Goal: Information Seeking & Learning: Find contact information

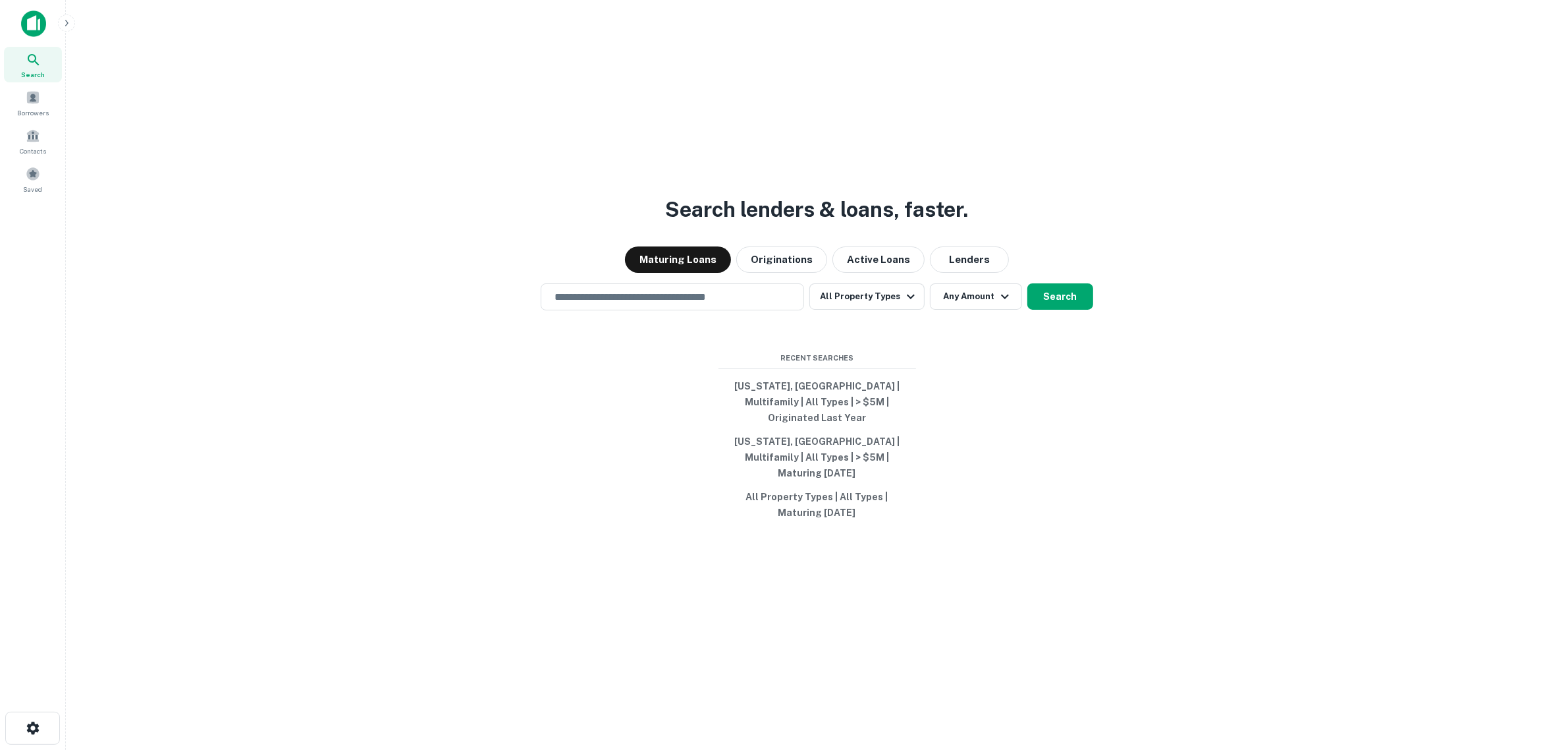
click at [536, 458] on div "Search lenders & loans, faster. Maturing Loans Originations Active Loans Lender…" at bounding box center [816, 407] width 1481 height 750
click at [795, 412] on button "Massachusetts, USA | Multifamily | All Types | > $5M | Originated Last Year" at bounding box center [817, 402] width 198 height 55
type input "**********"
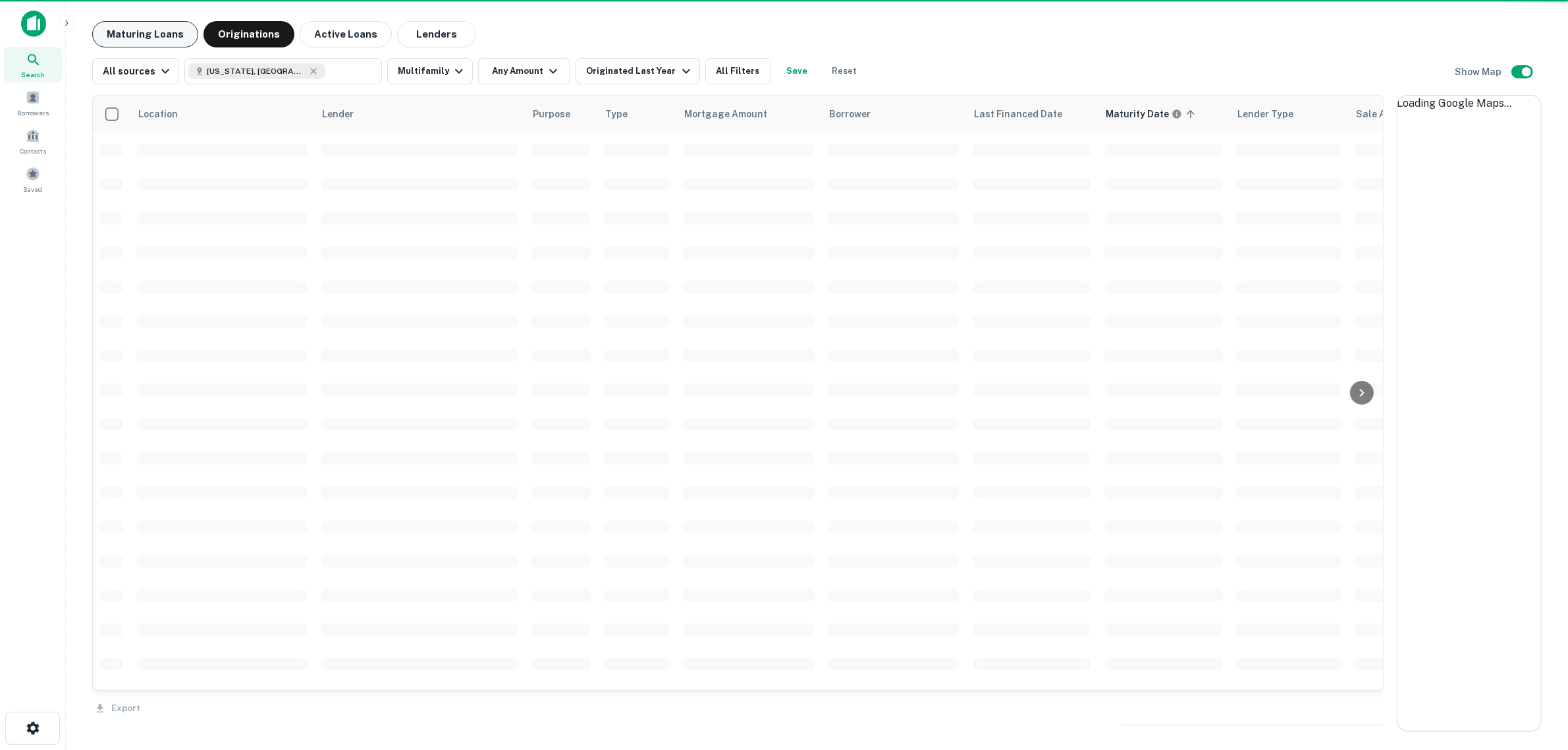
click at [144, 34] on button "Maturing Loans" at bounding box center [146, 34] width 106 height 27
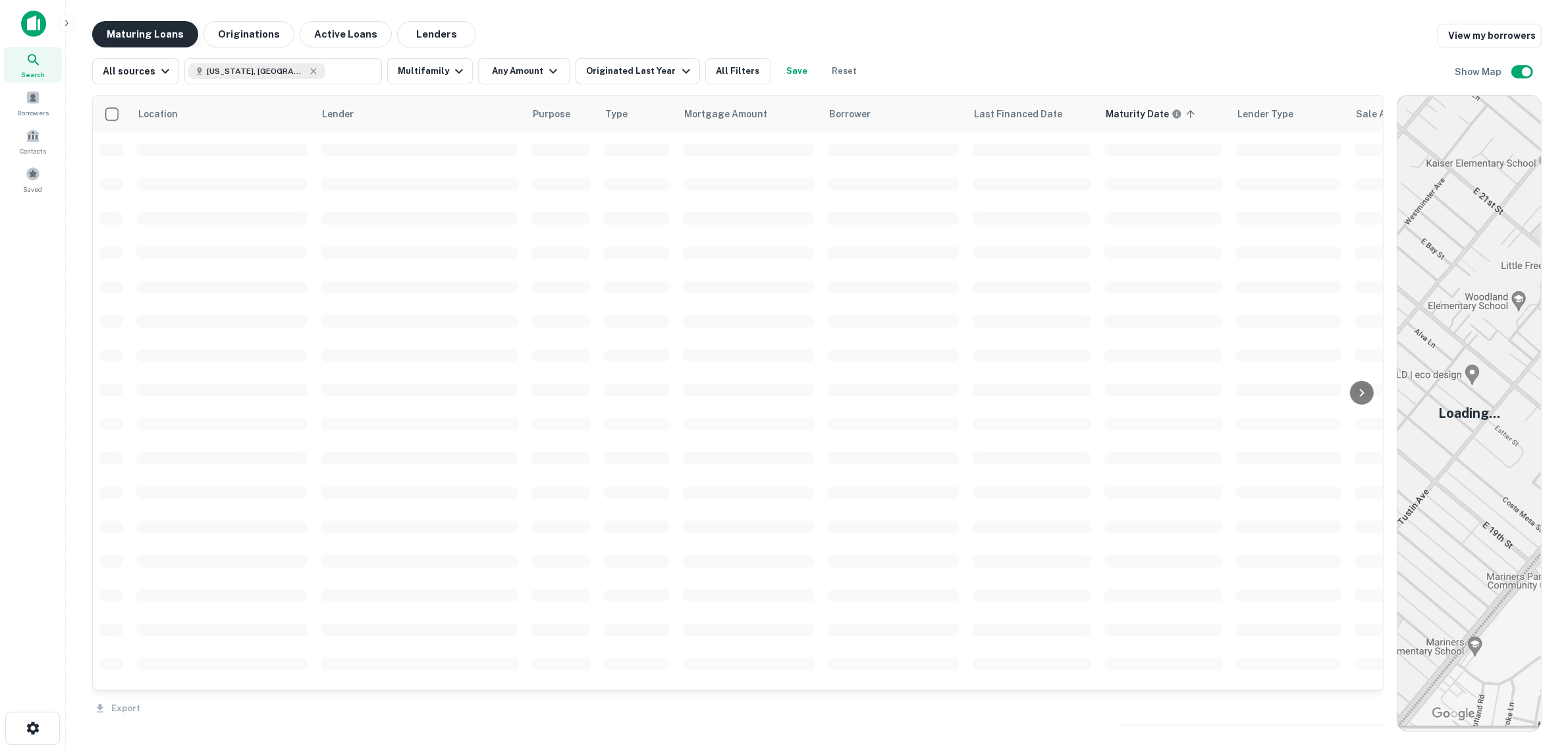
click at [144, 34] on button "Maturing Loans" at bounding box center [146, 34] width 106 height 27
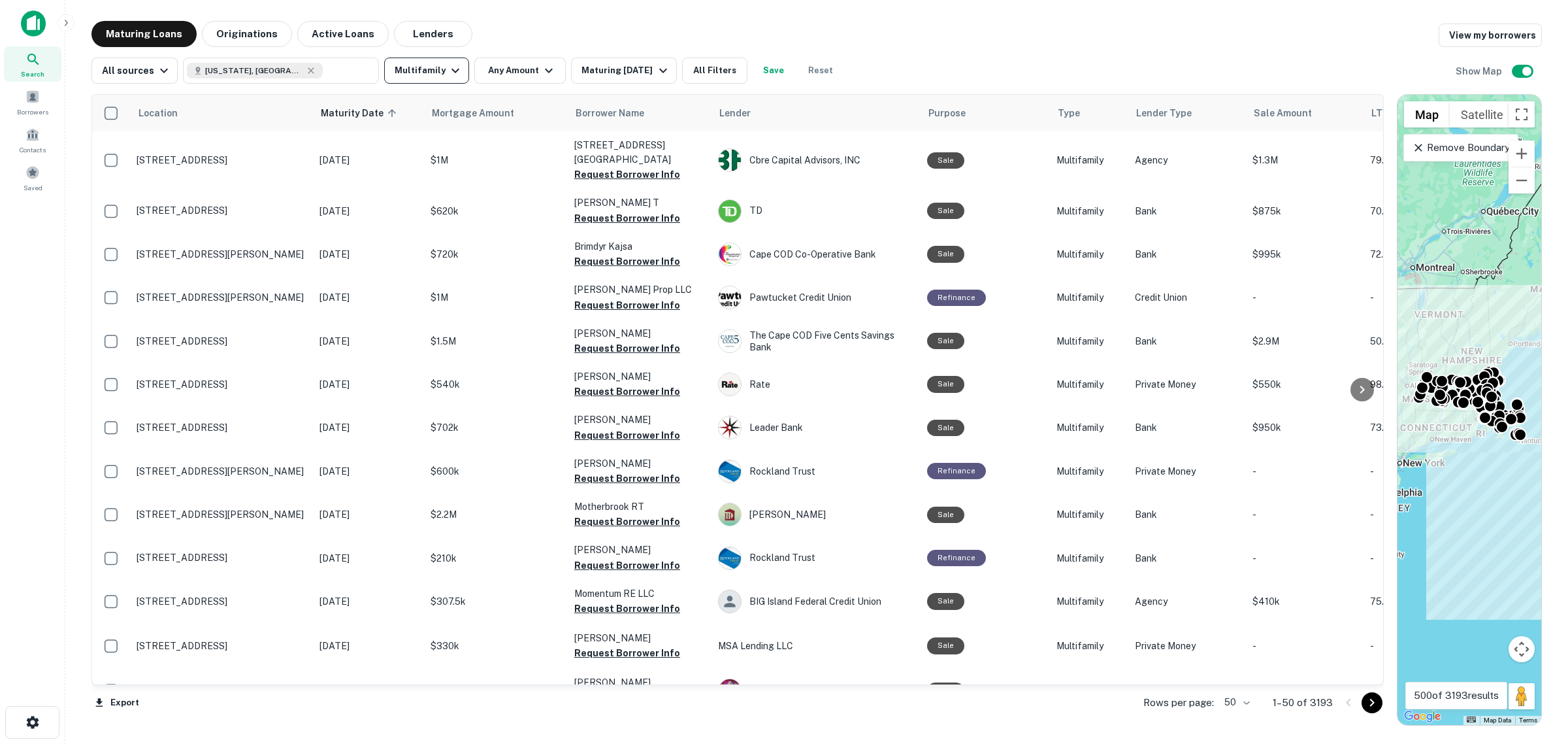
click at [435, 71] on button "Multifamily" at bounding box center [427, 70] width 85 height 26
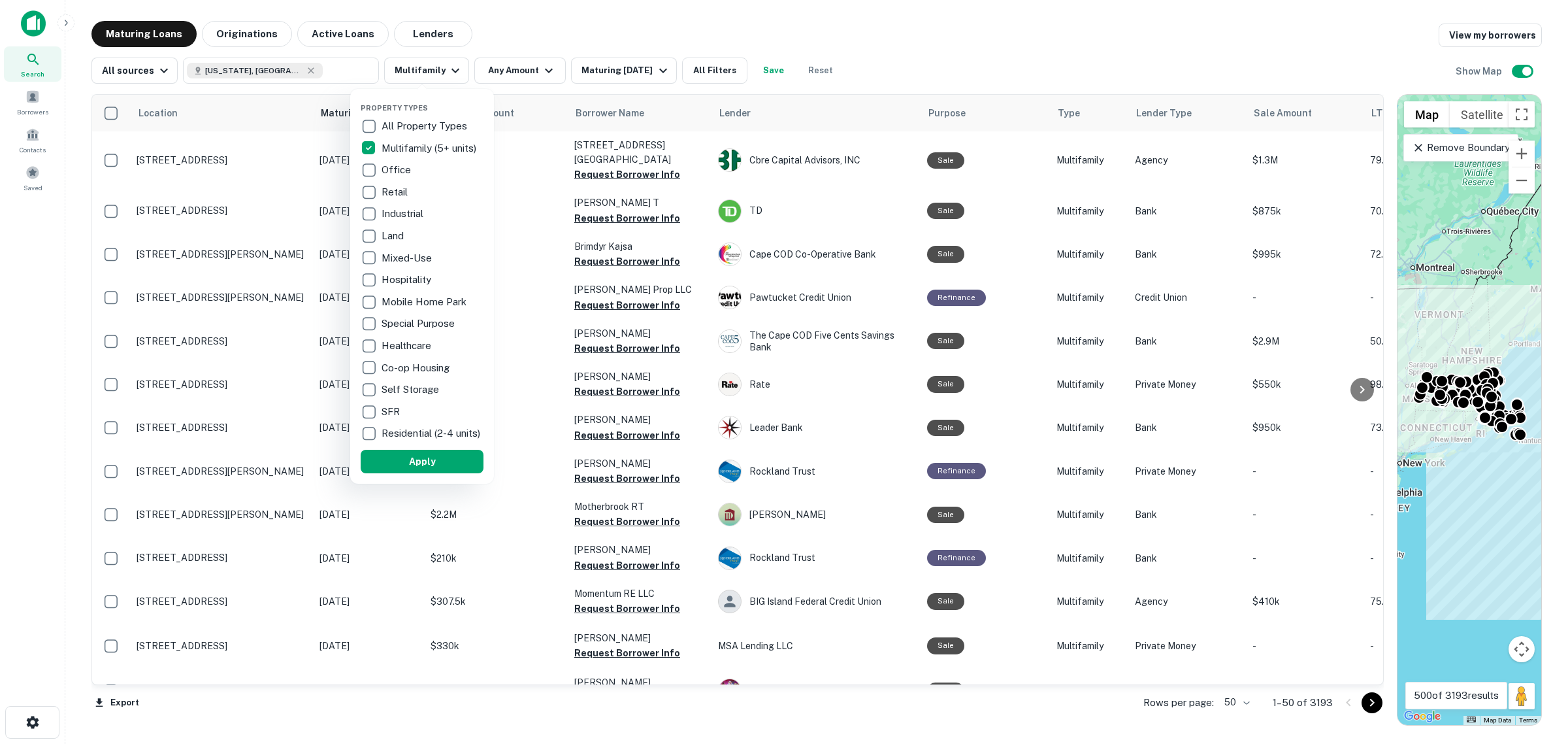
click at [450, 74] on div at bounding box center [784, 372] width 1568 height 744
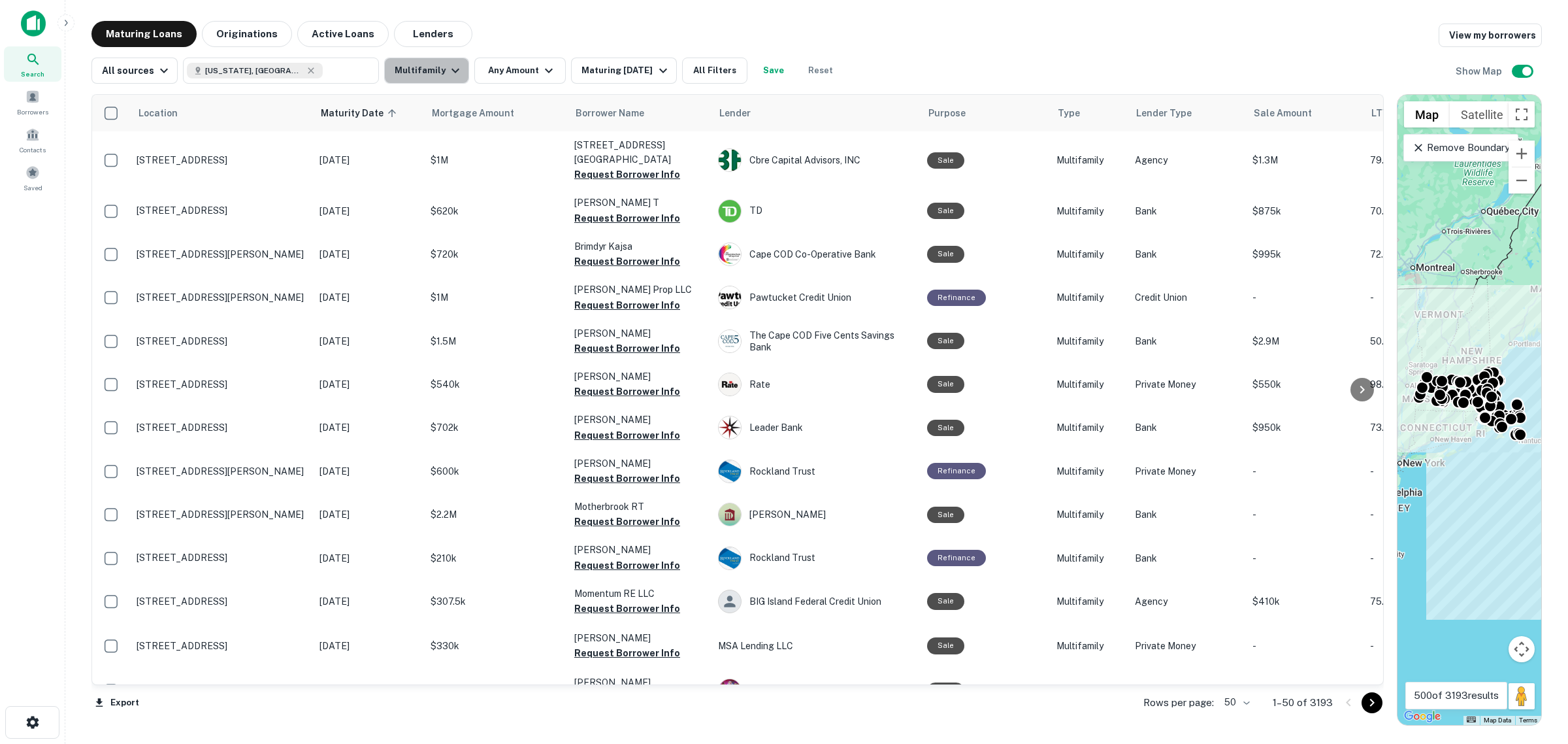
click at [448, 66] on icon "button" at bounding box center [455, 70] width 15 height 15
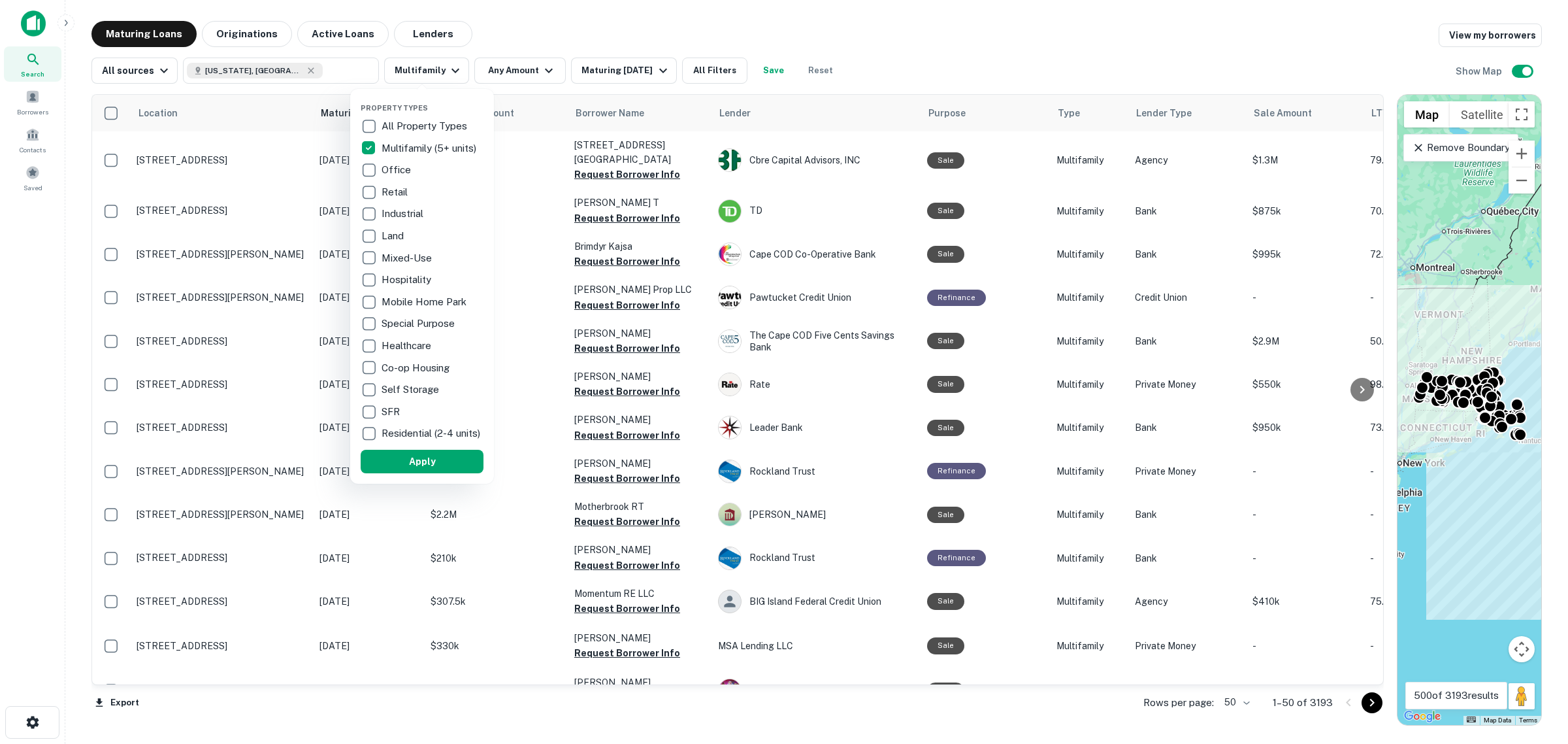
click at [556, 18] on div at bounding box center [784, 372] width 1568 height 744
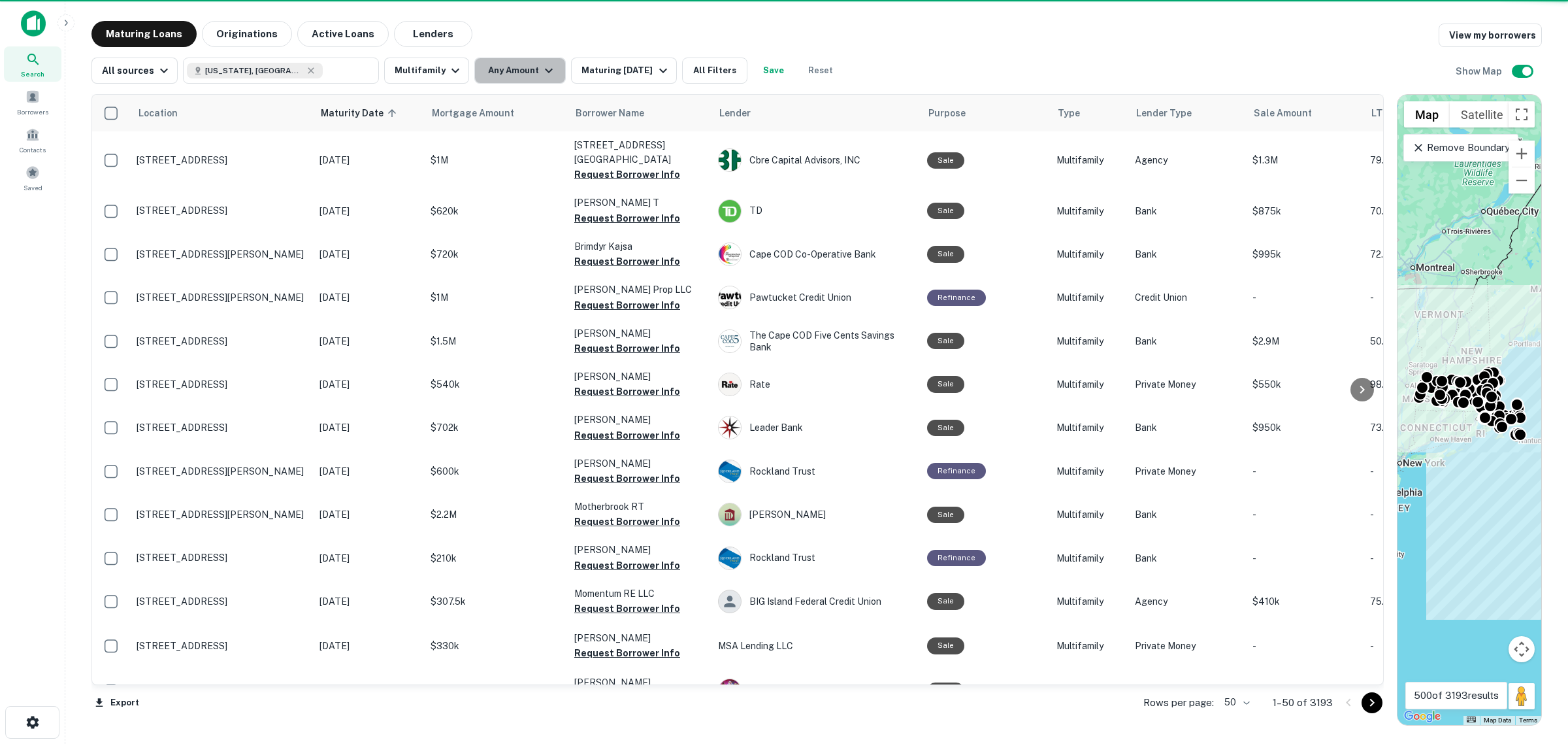
click at [530, 66] on button "Any Amount" at bounding box center [519, 70] width 92 height 26
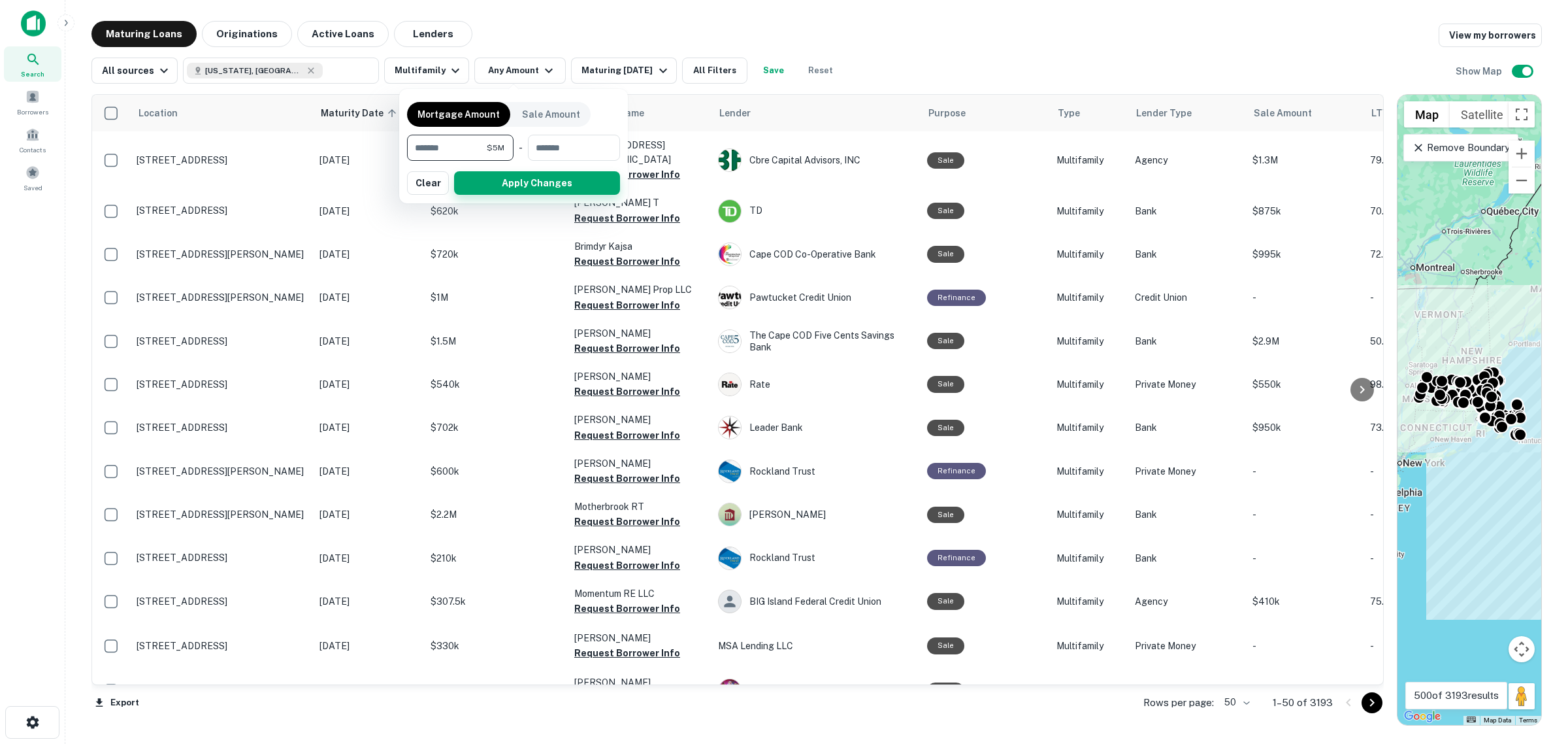
type input "*******"
click at [486, 183] on button "Apply Changes" at bounding box center [537, 184] width 166 height 24
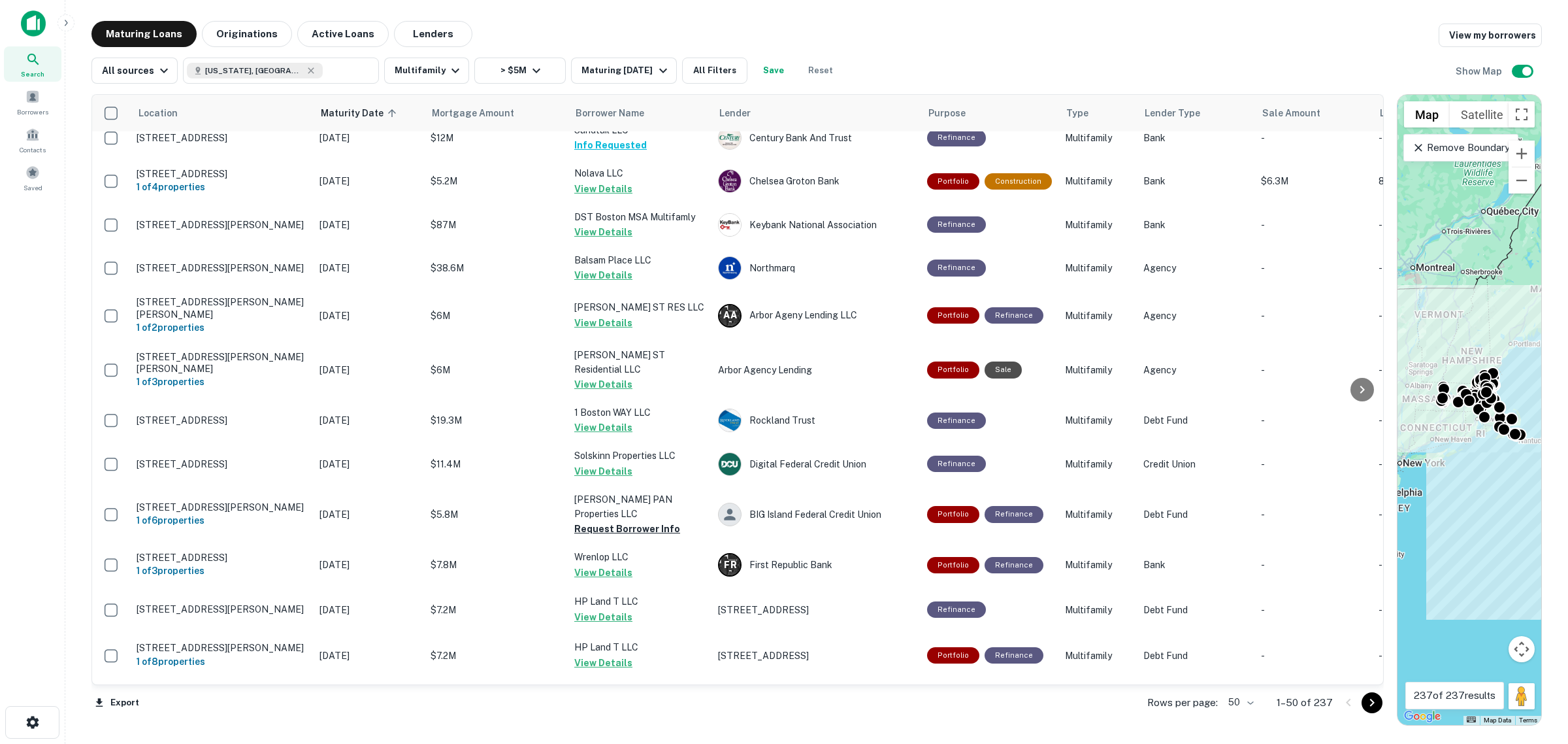
scroll to position [1144, 0]
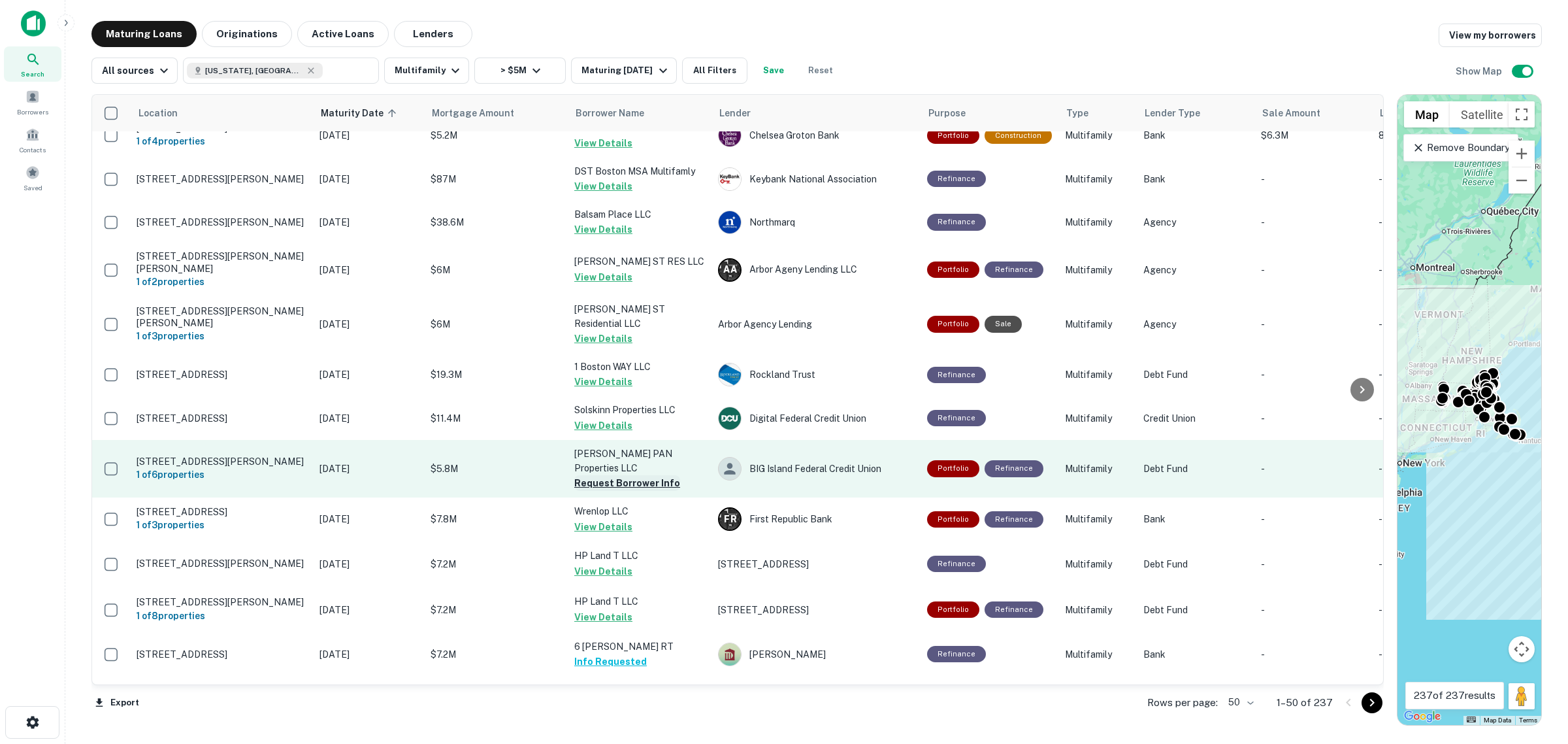
click at [588, 475] on button "Request Borrower Info" at bounding box center [626, 482] width 106 height 15
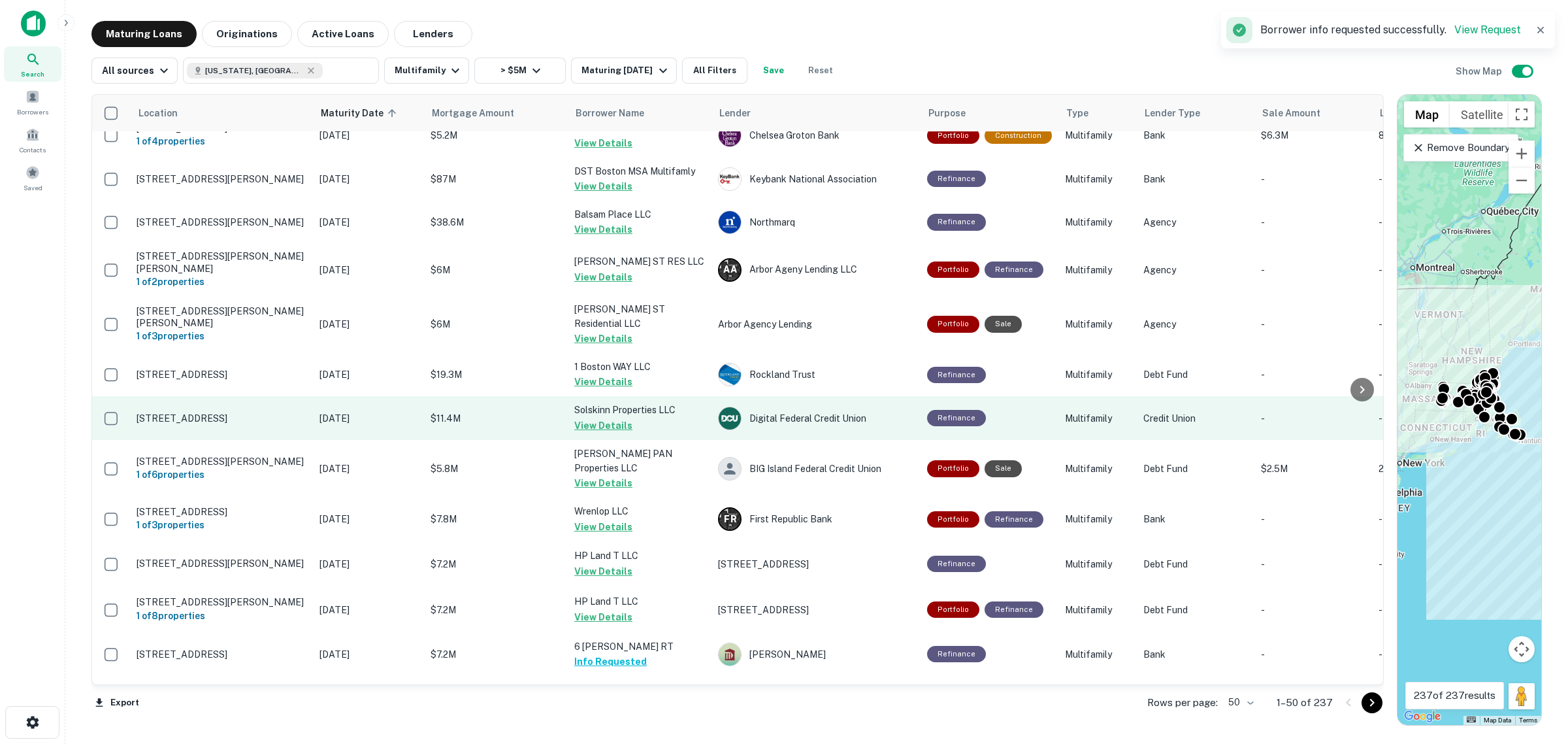
scroll to position [1389, 0]
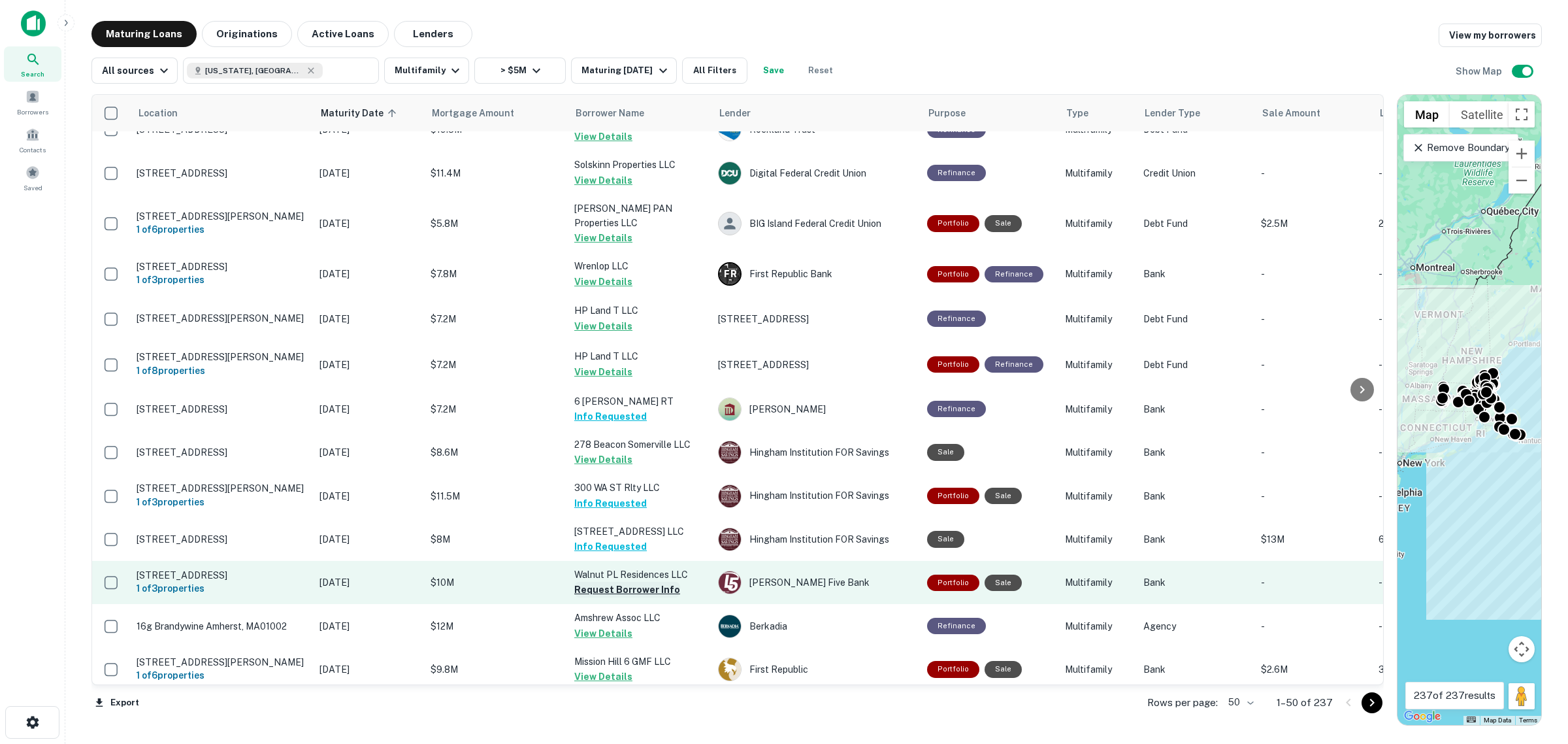
click at [619, 581] on button "Request Borrower Info" at bounding box center [626, 589] width 106 height 15
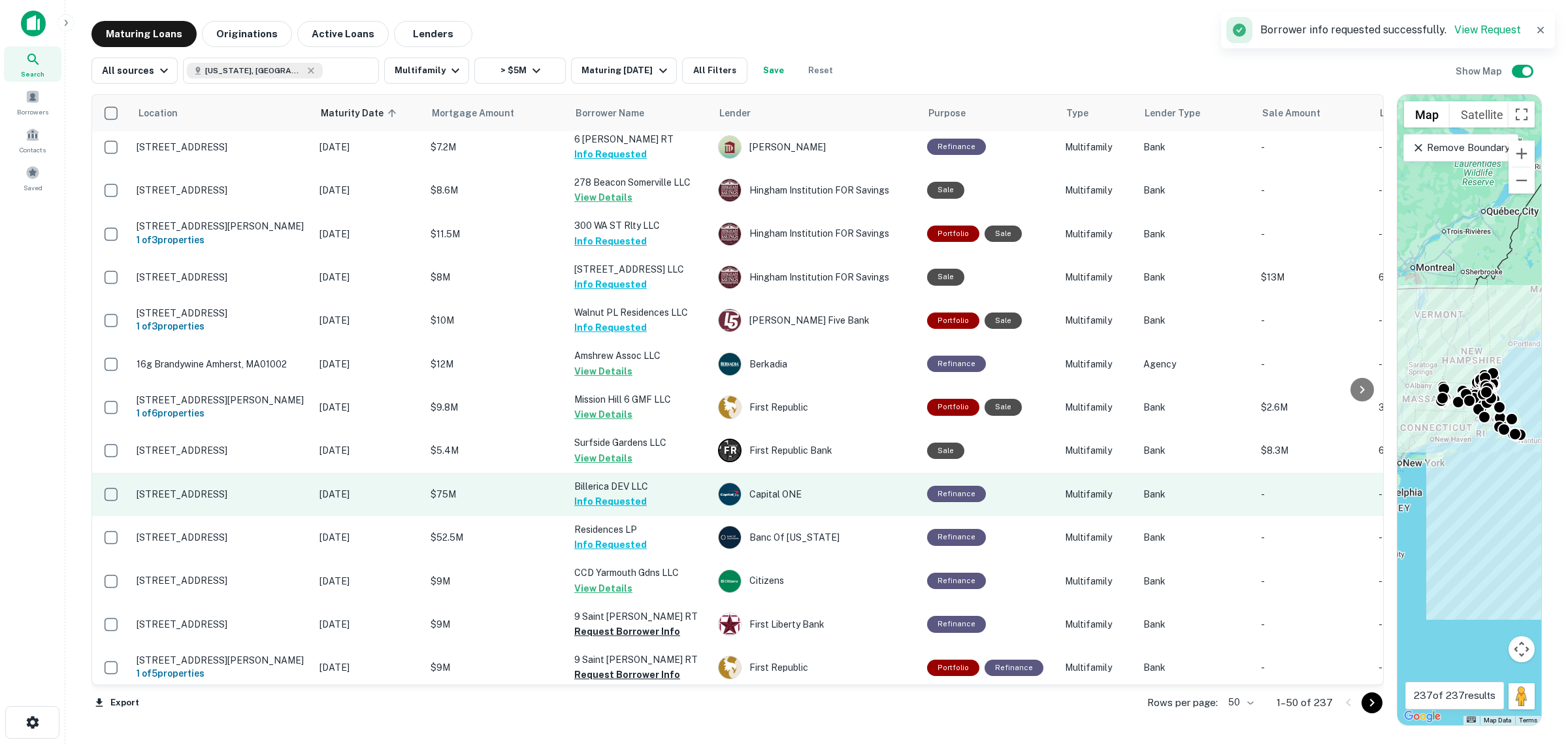
scroll to position [1662, 0]
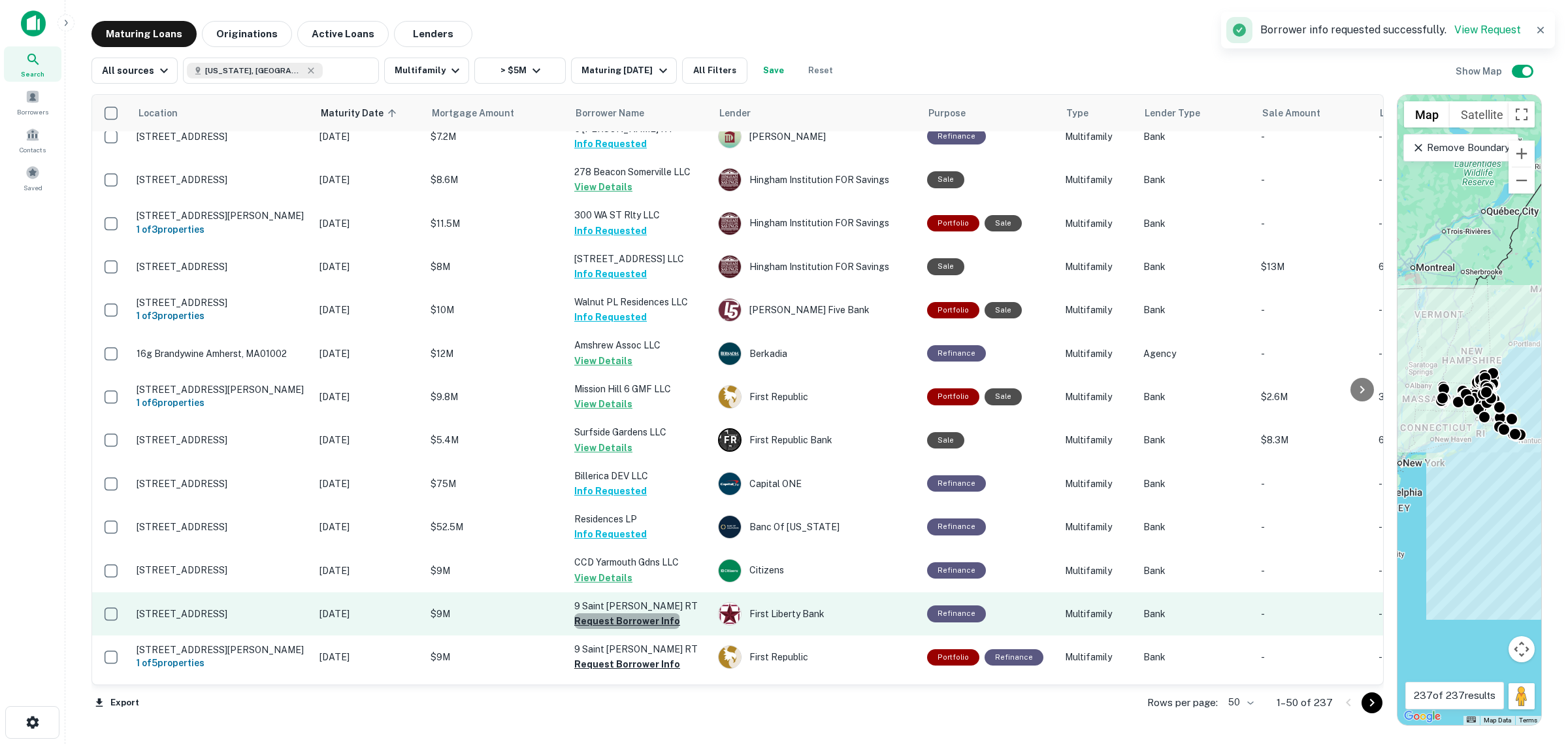
click at [626, 613] on button "Request Borrower Info" at bounding box center [626, 620] width 106 height 15
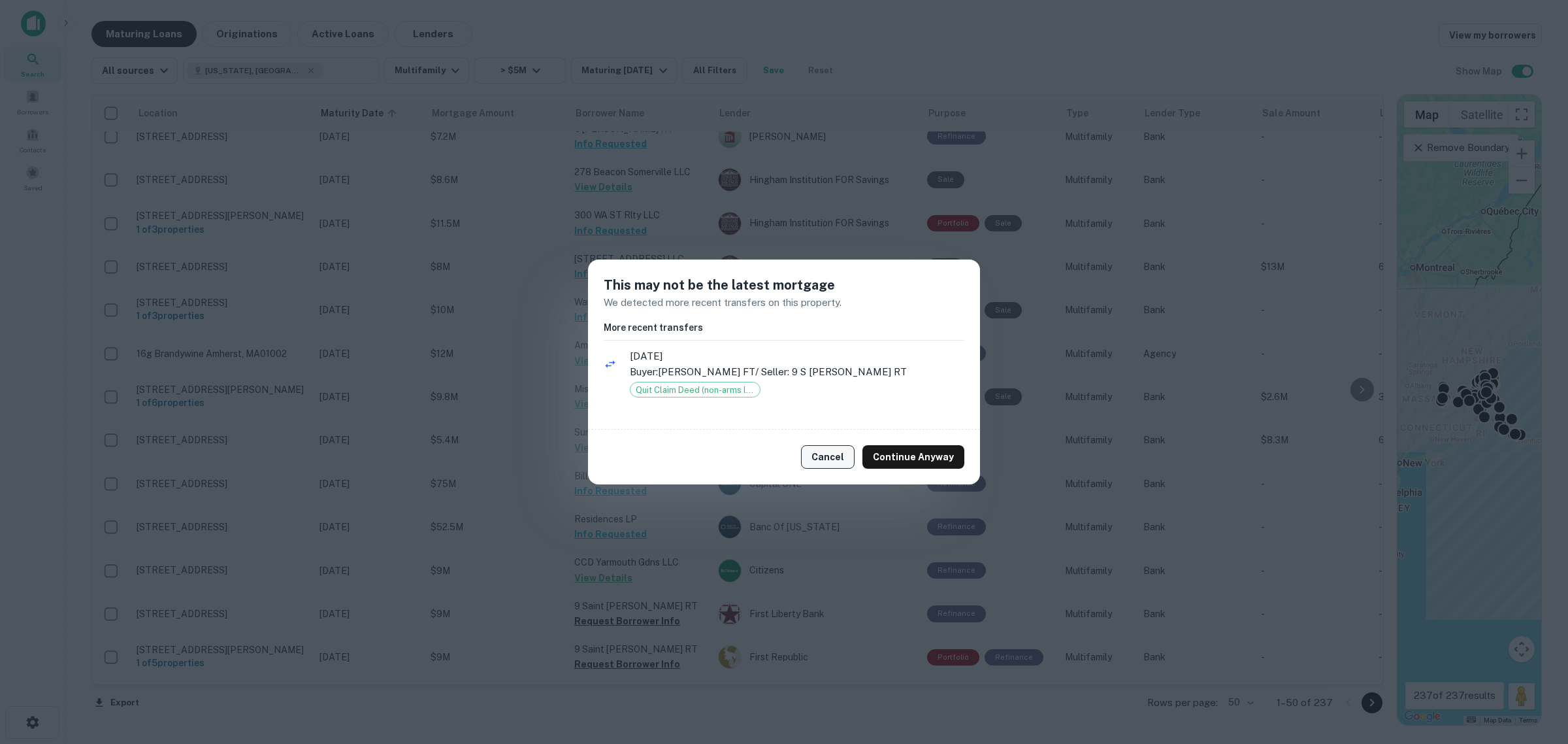
click at [827, 449] on button "Cancel" at bounding box center [827, 457] width 54 height 24
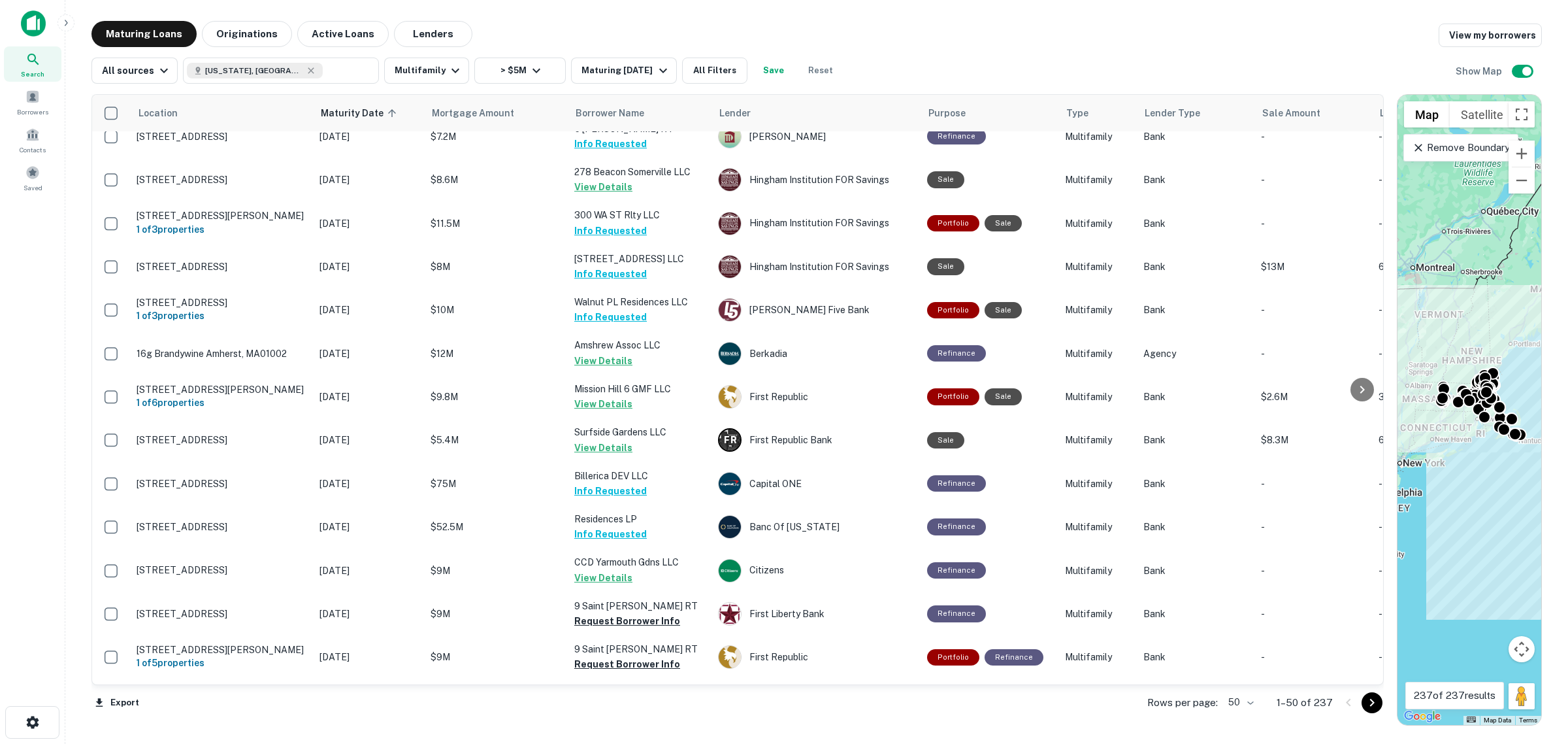
click at [635, 743] on button "Request Borrower Info" at bounding box center [626, 750] width 106 height 15
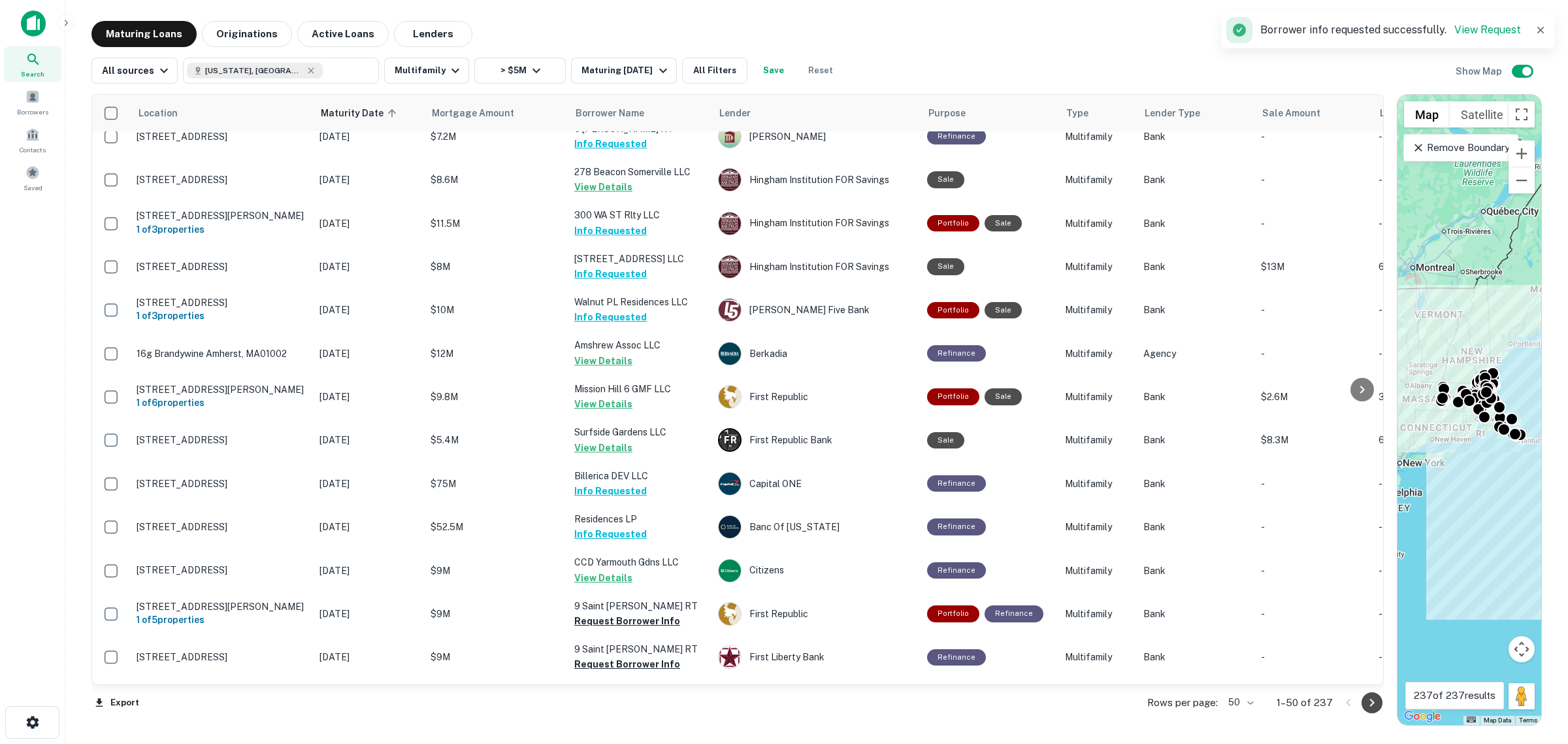
click at [1368, 707] on icon "Go to next page" at bounding box center [1371, 702] width 15 height 15
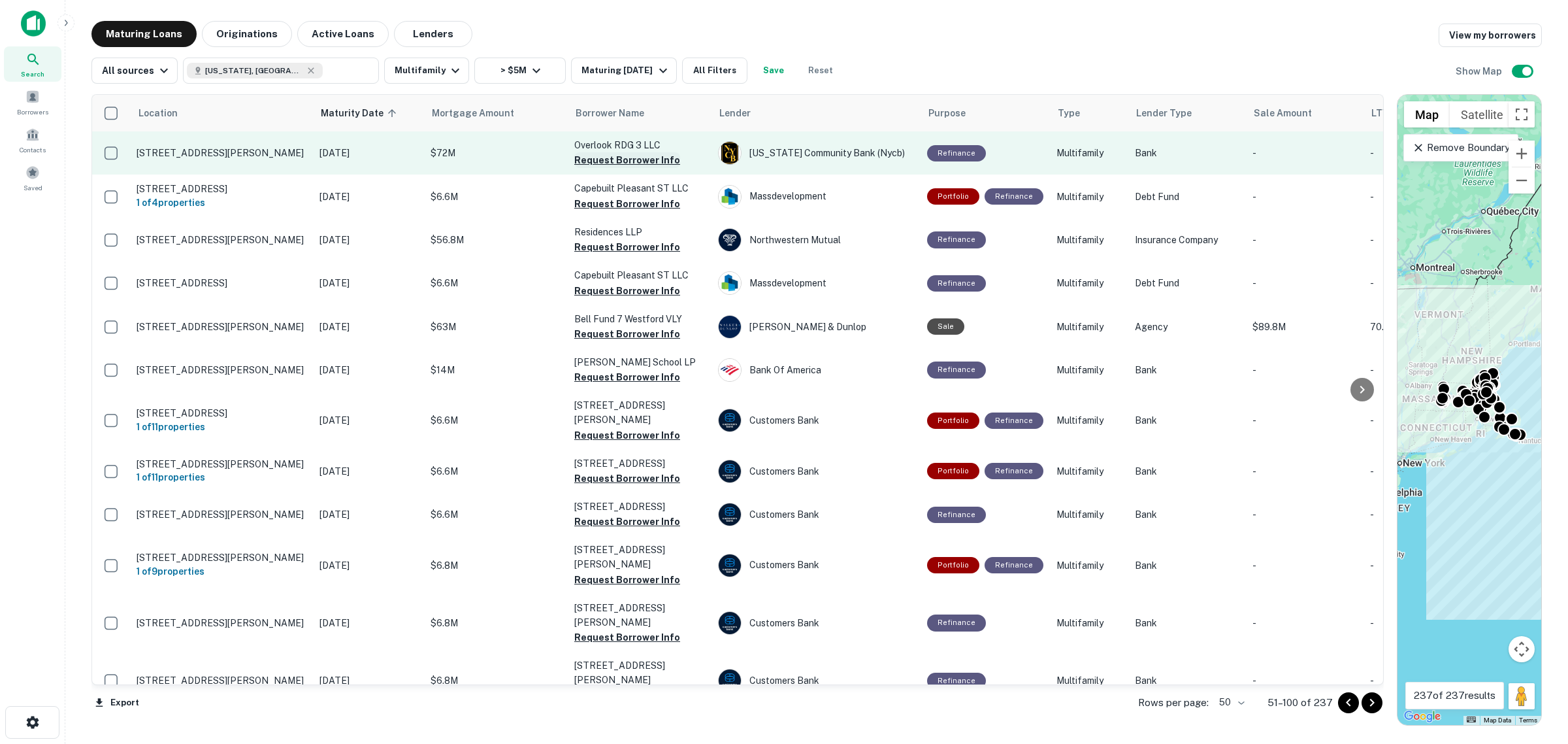
click at [623, 160] on button "Request Borrower Info" at bounding box center [626, 160] width 106 height 15
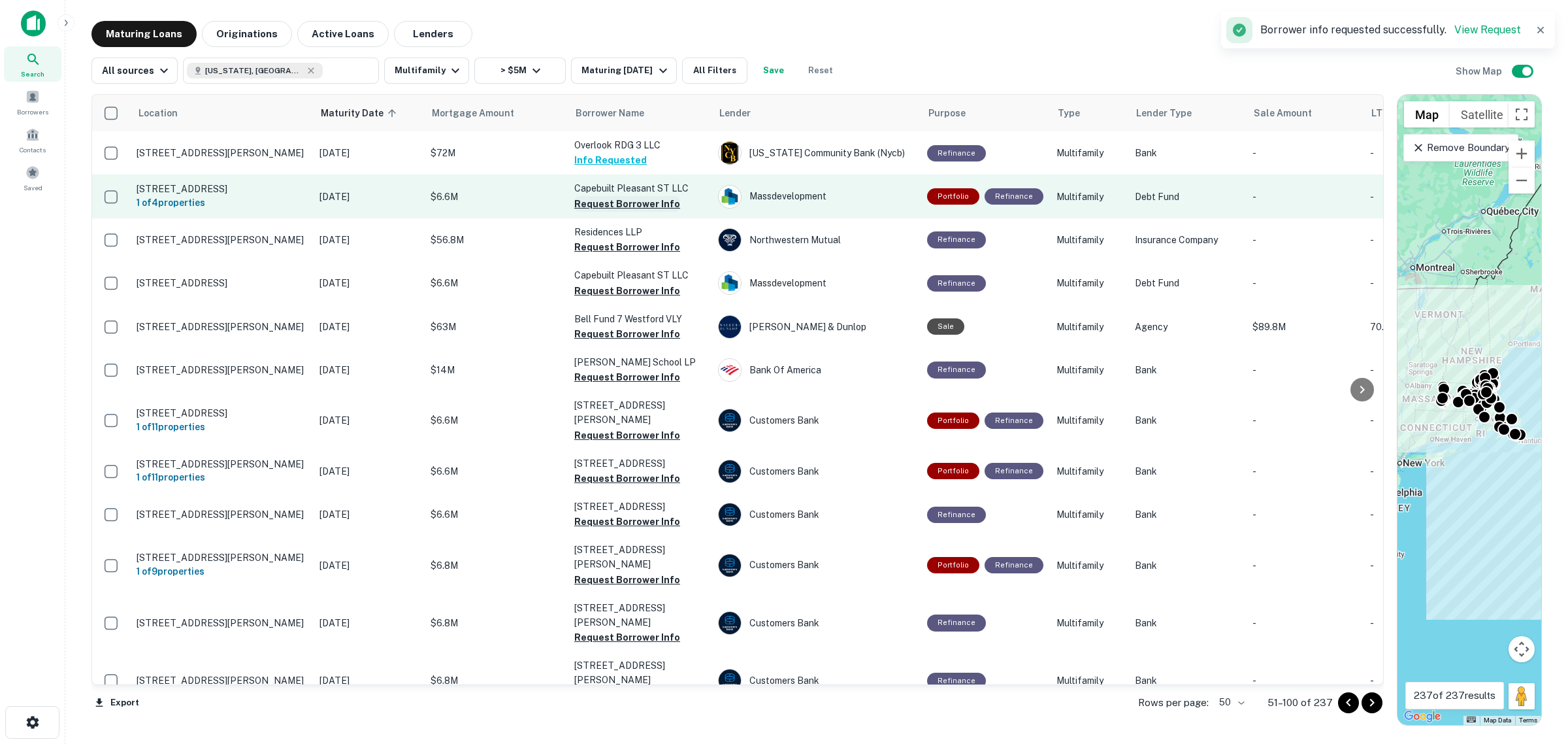
click at [607, 206] on button "Request Borrower Info" at bounding box center [626, 203] width 106 height 15
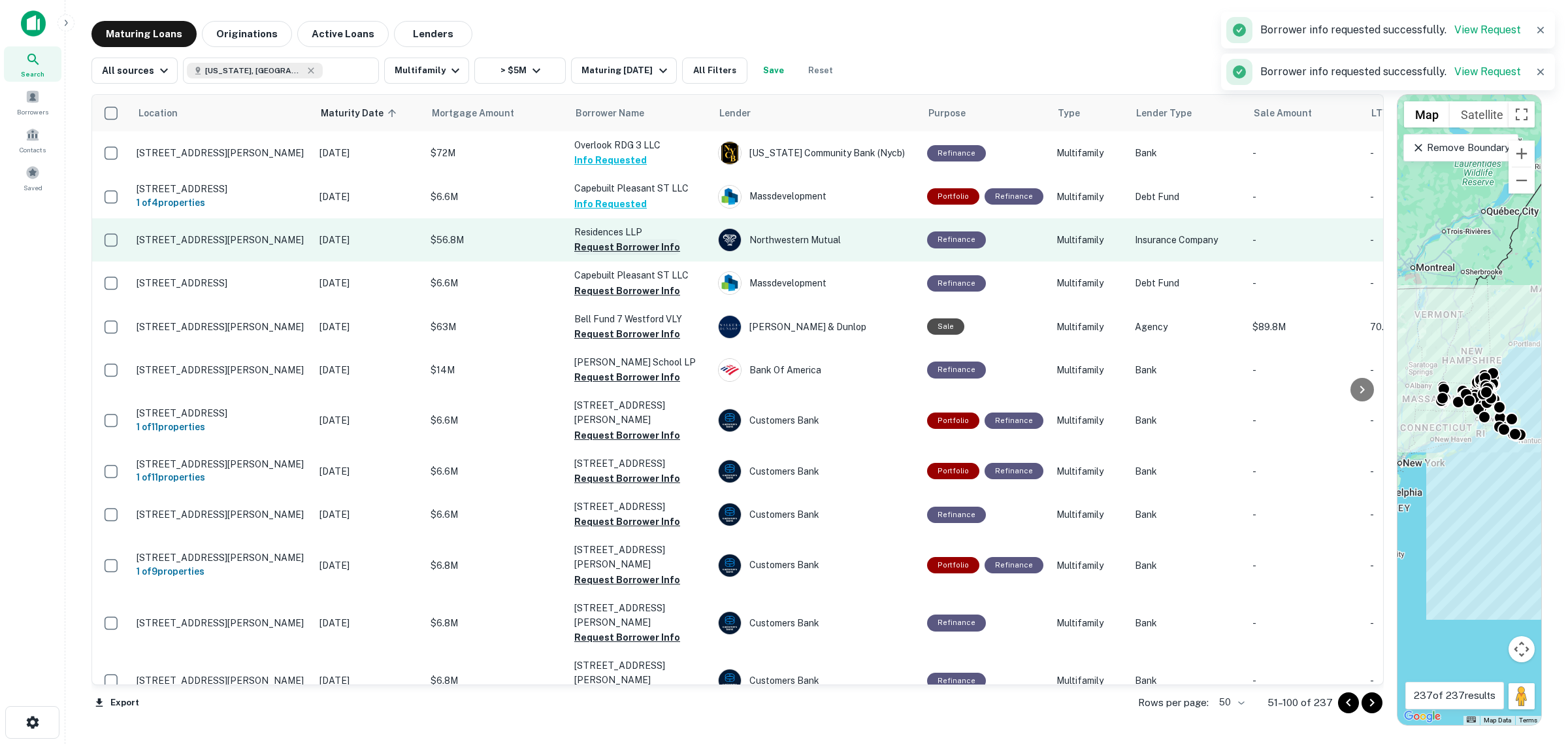
click at [622, 243] on button "Request Borrower Info" at bounding box center [626, 246] width 106 height 15
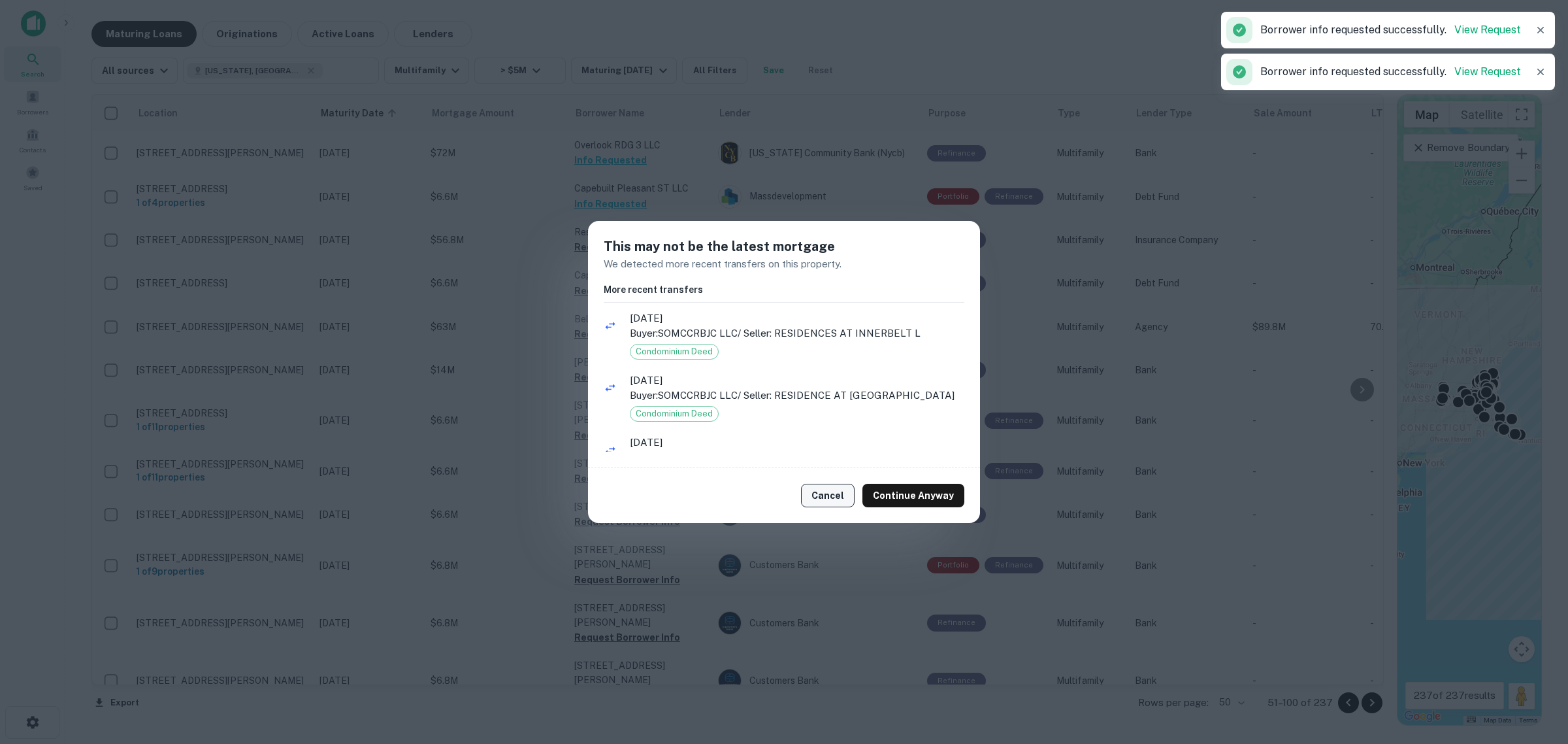
click at [821, 499] on button "Cancel" at bounding box center [827, 495] width 54 height 24
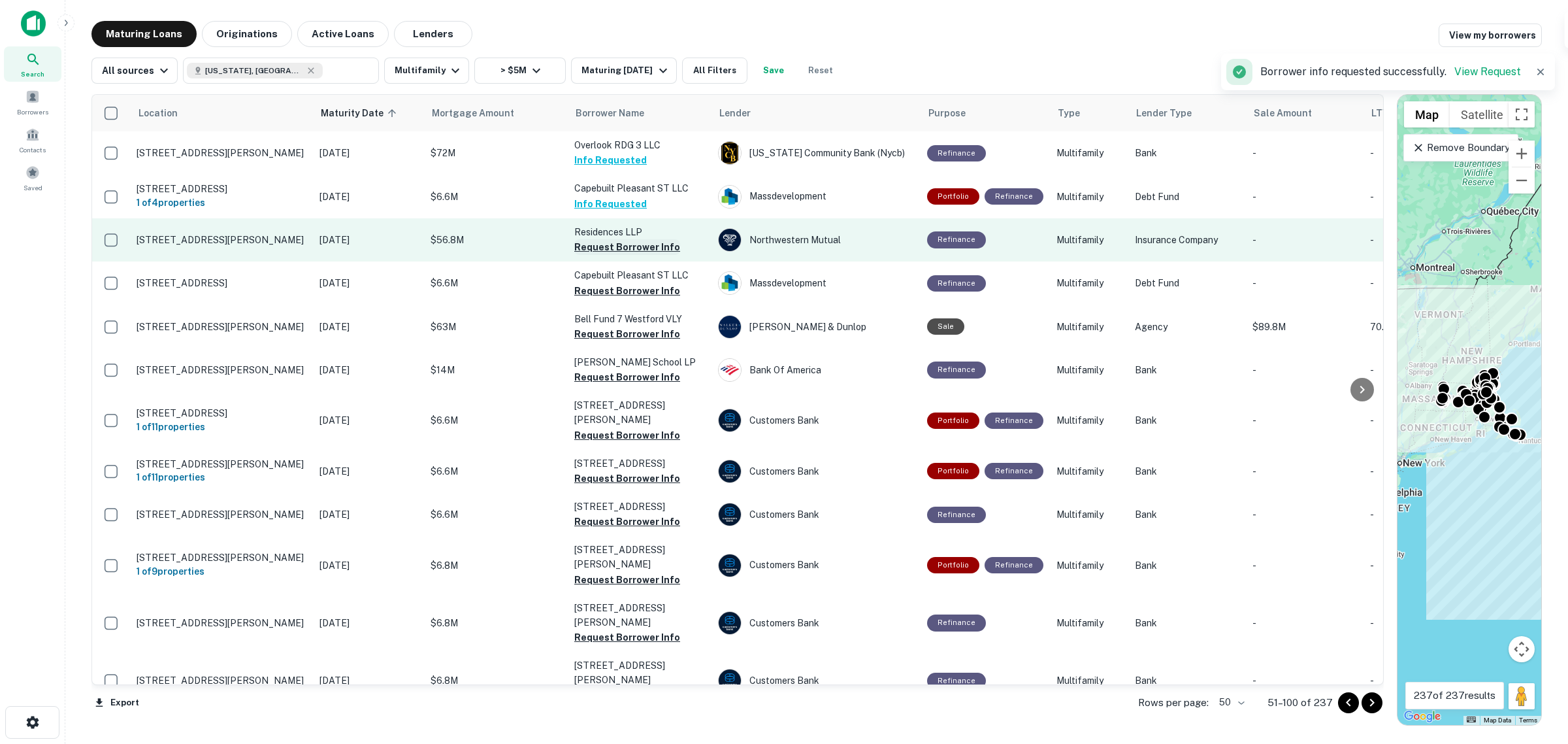
click at [608, 239] on button "Request Borrower Info" at bounding box center [626, 246] width 106 height 15
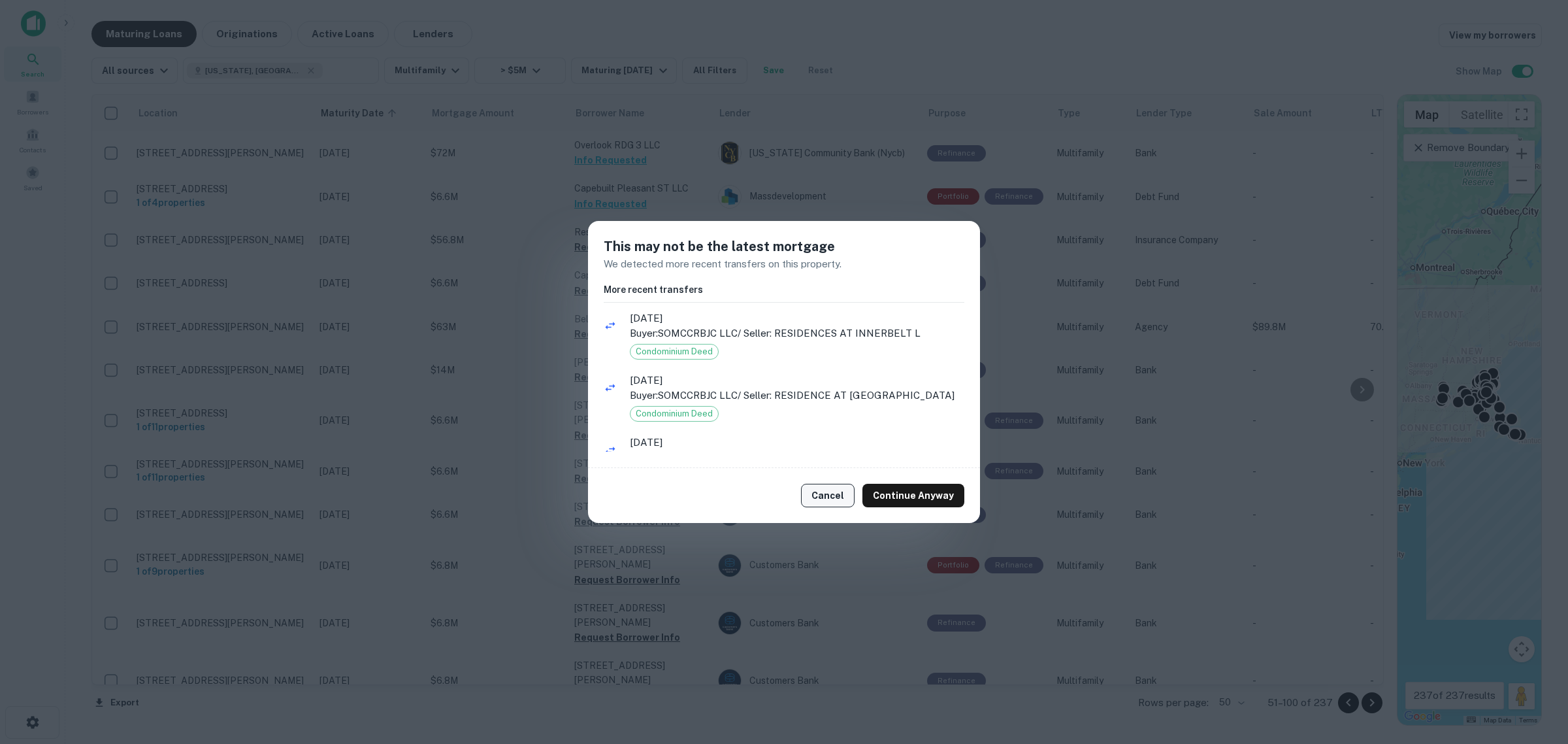
click at [831, 497] on button "Cancel" at bounding box center [827, 495] width 54 height 24
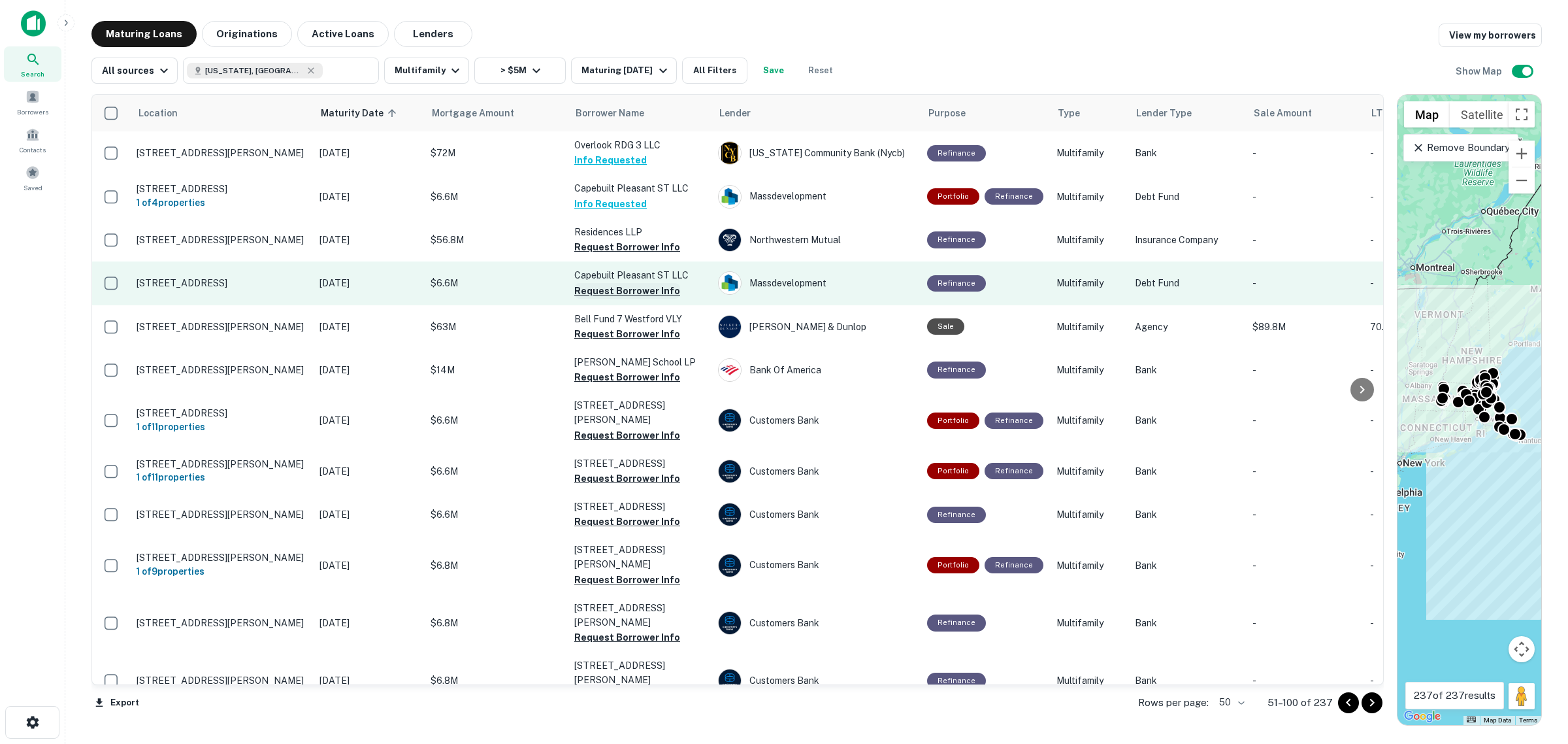
click at [609, 285] on button "Request Borrower Info" at bounding box center [626, 291] width 106 height 15
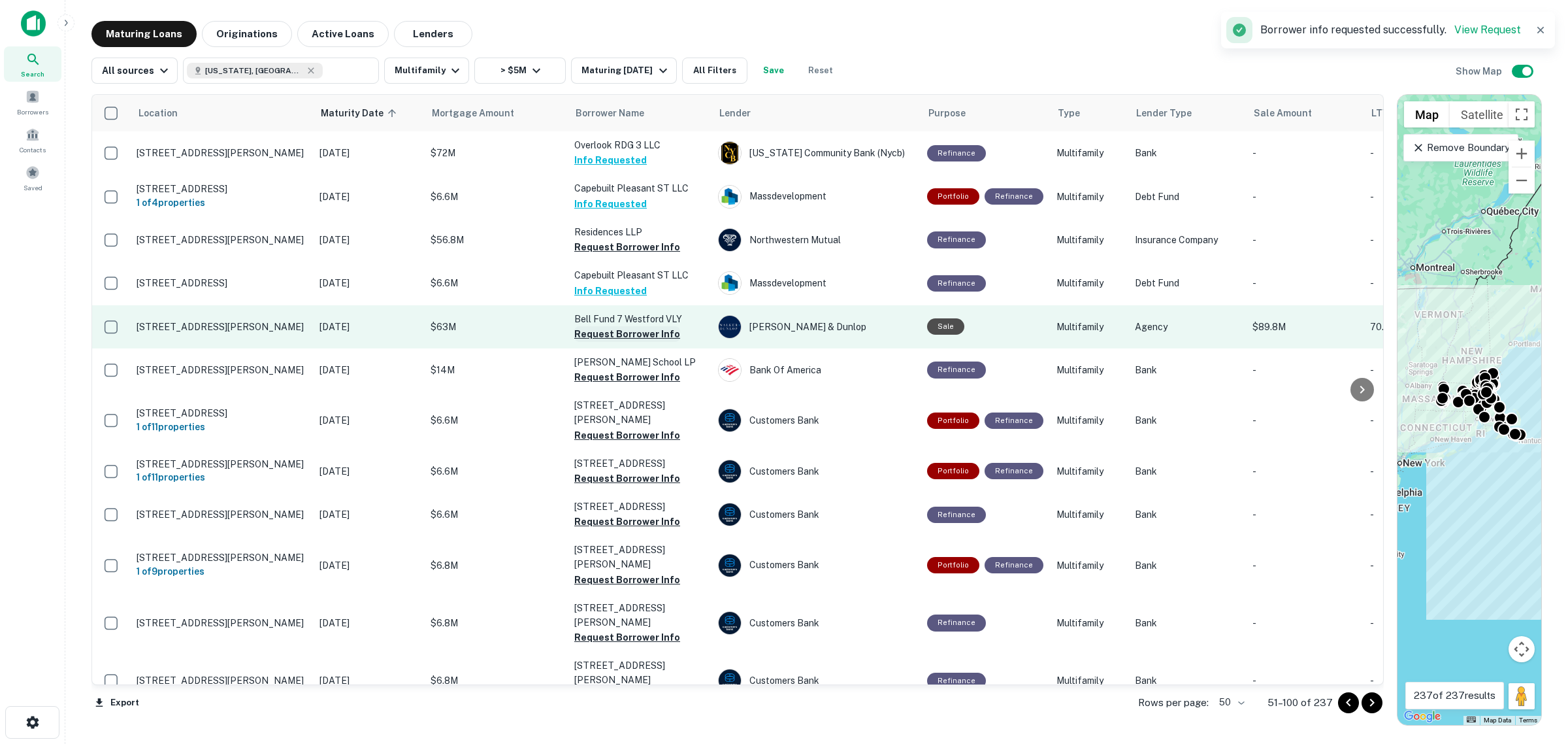
click at [621, 332] on button "Request Borrower Info" at bounding box center [626, 333] width 106 height 15
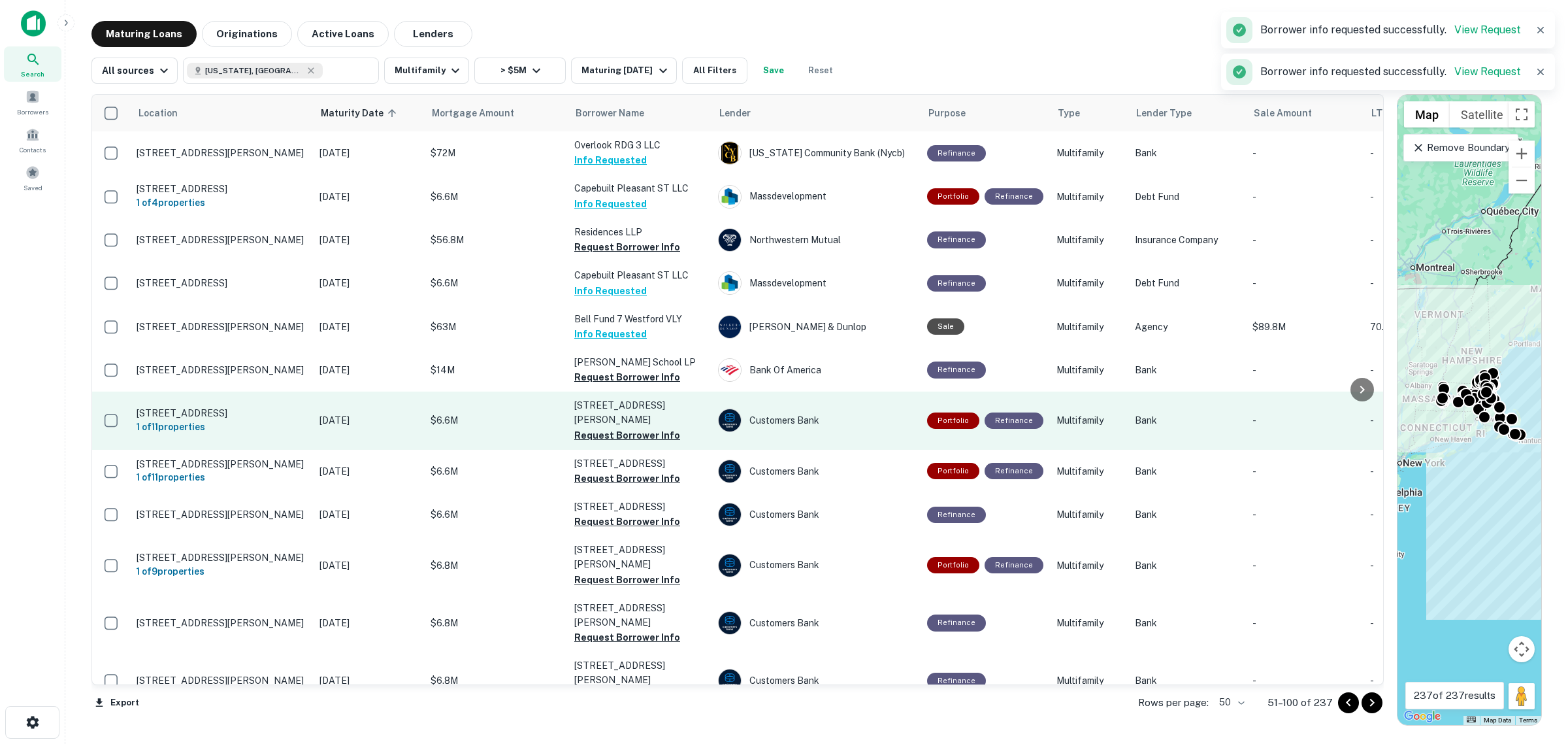
click at [616, 373] on button "Request Borrower Info" at bounding box center [626, 377] width 106 height 15
click at [618, 428] on button "Request Borrower Info" at bounding box center [626, 435] width 106 height 15
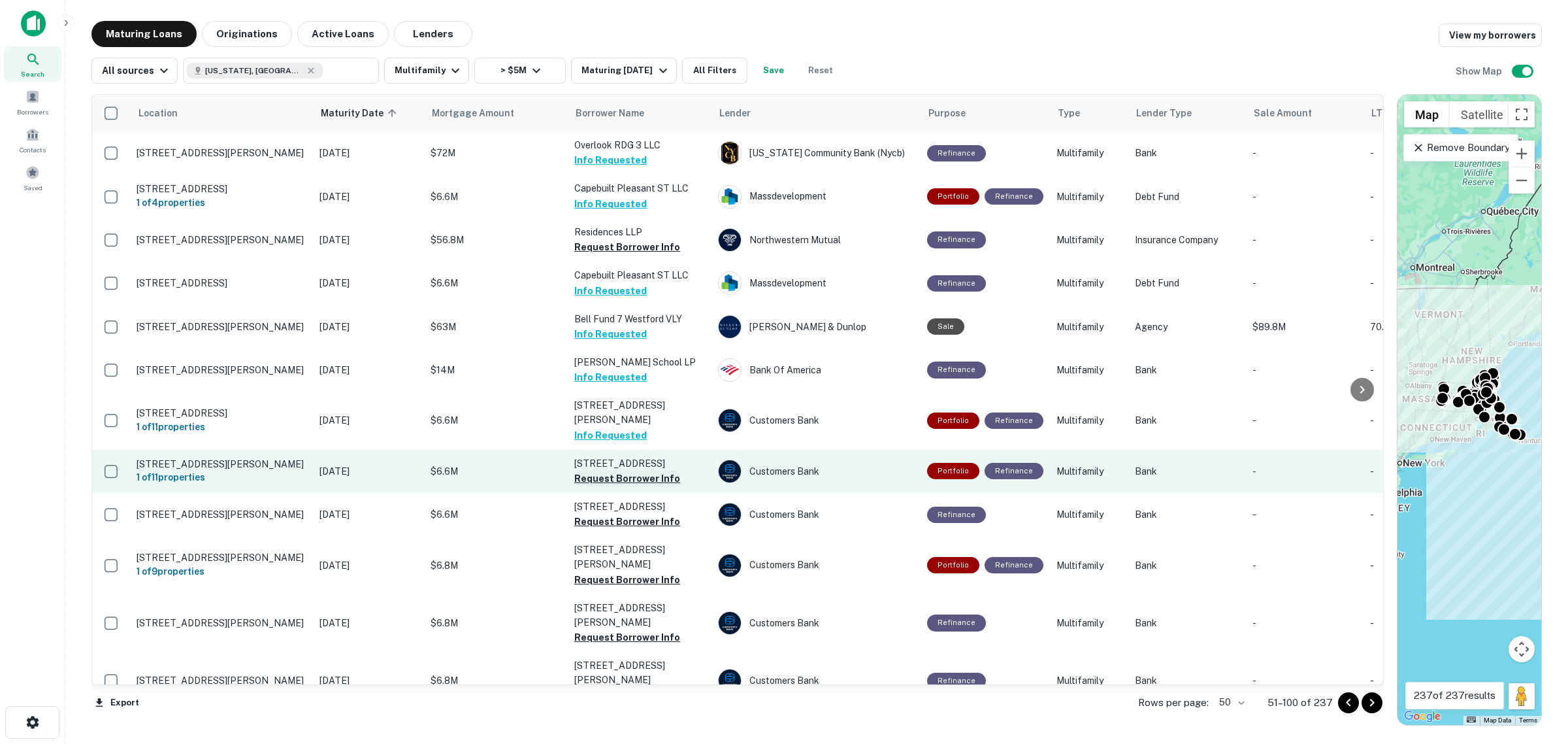
click at [589, 471] on button "Request Borrower Info" at bounding box center [626, 478] width 106 height 15
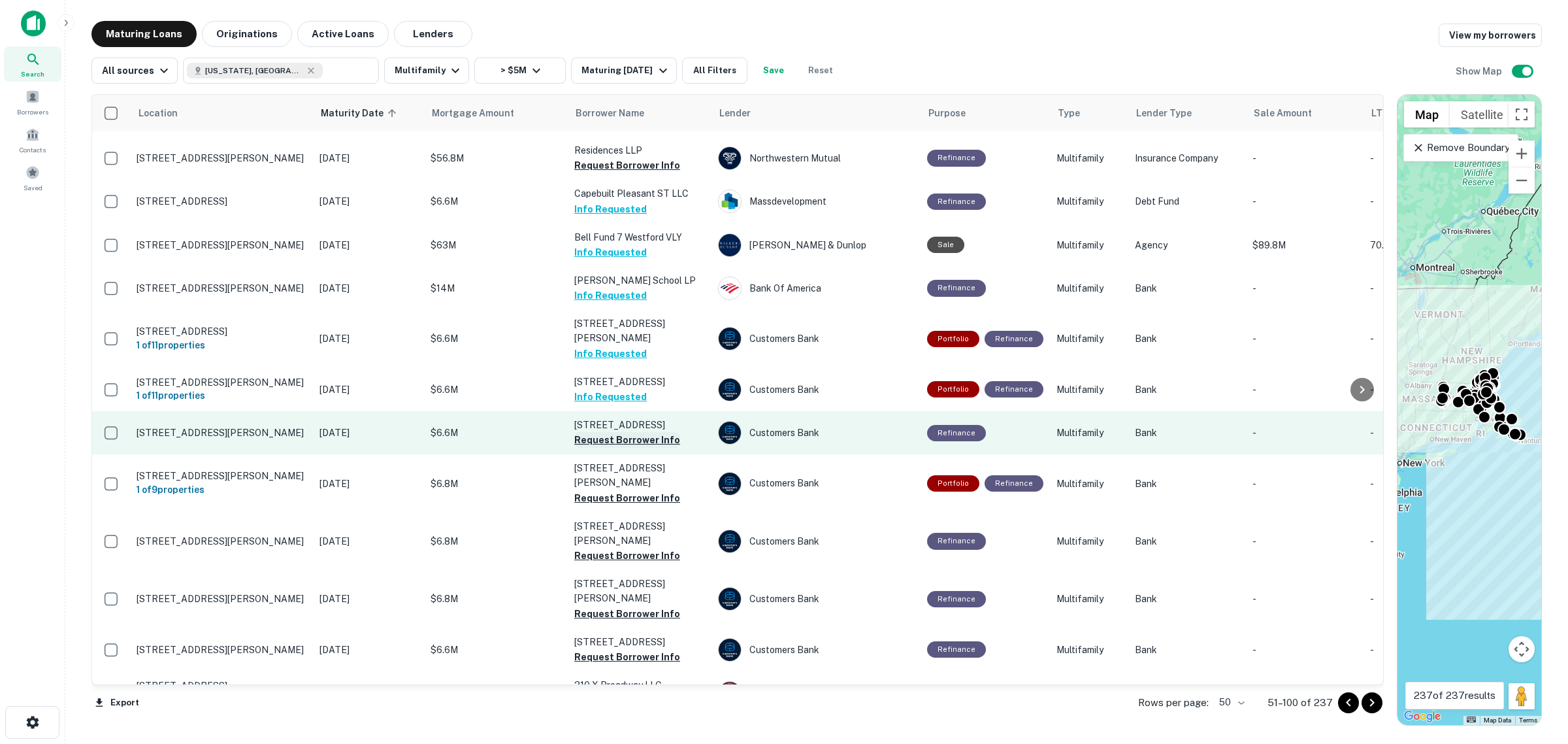
click at [648, 432] on button "Request Borrower Info" at bounding box center [626, 440] width 106 height 15
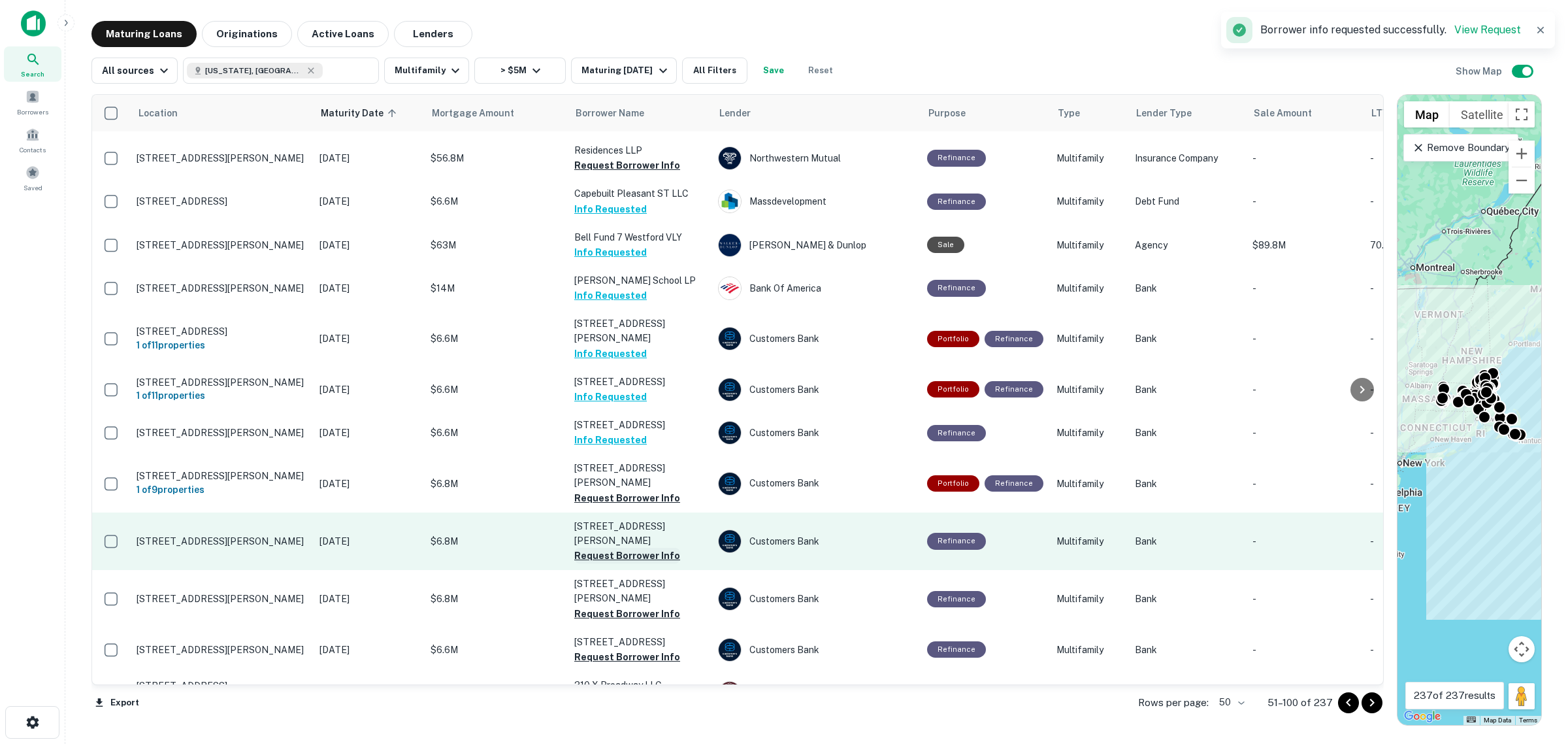
click at [611, 548] on button "Request Borrower Info" at bounding box center [626, 555] width 106 height 15
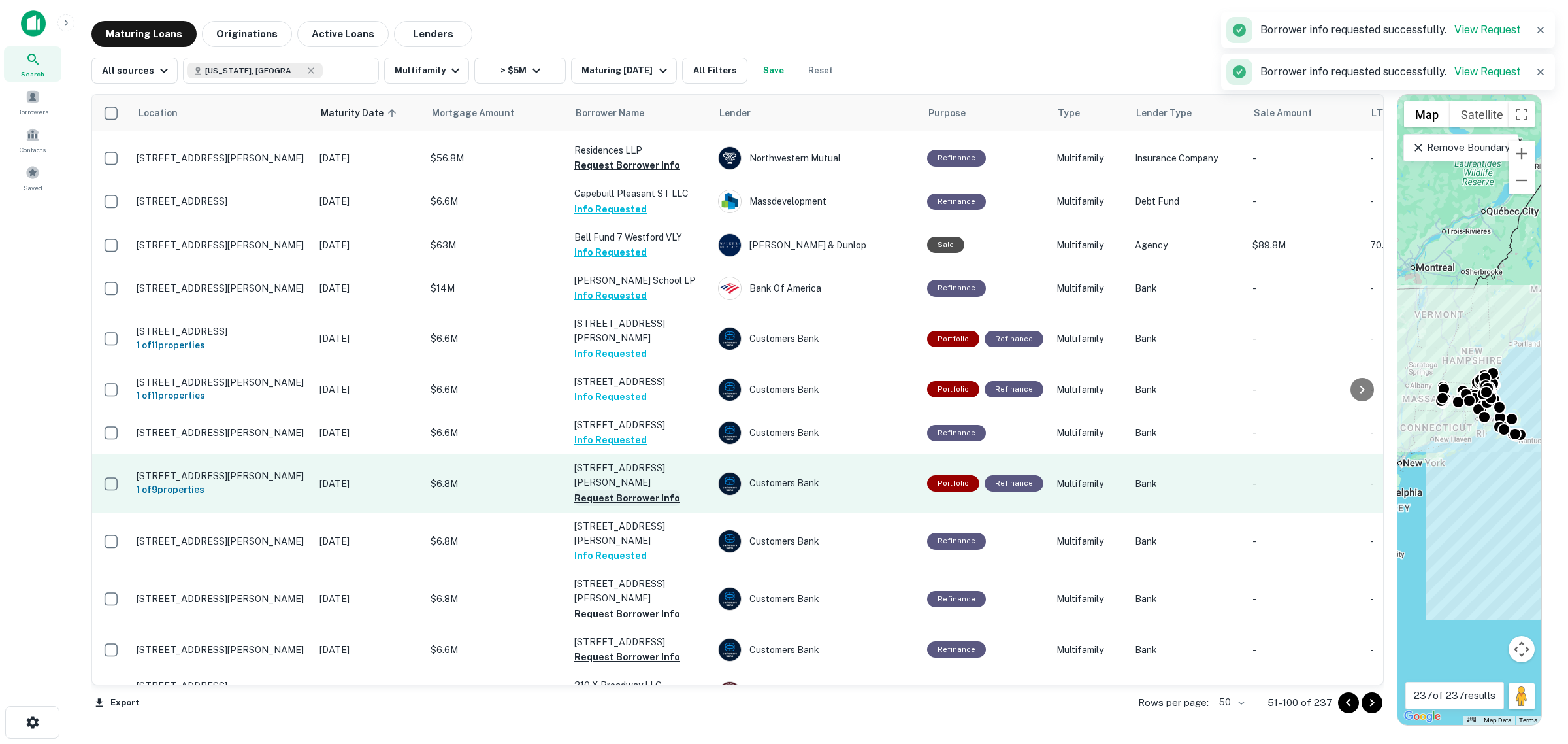
click at [636, 491] on button "Request Borrower Info" at bounding box center [626, 498] width 106 height 15
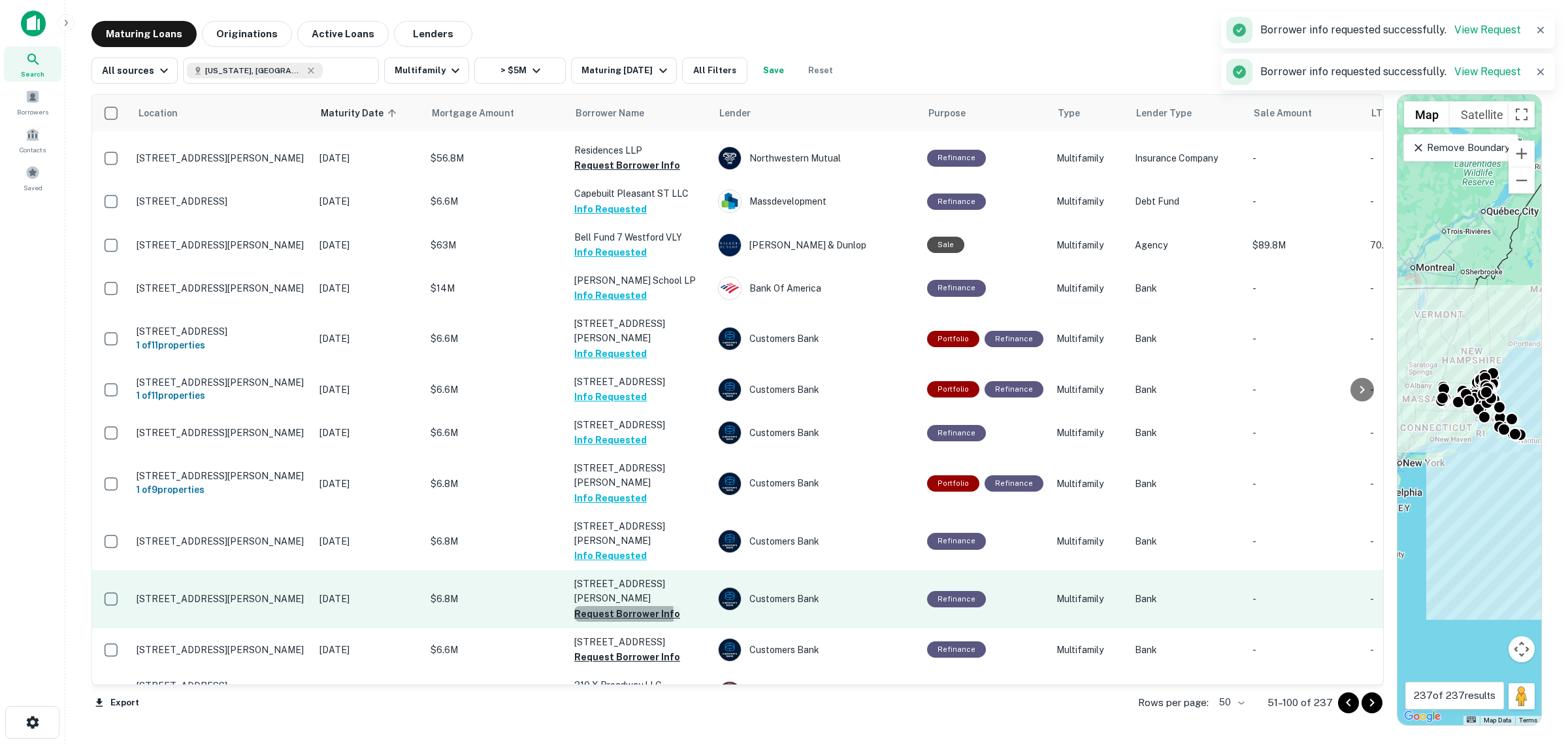
click at [597, 606] on button "Request Borrower Info" at bounding box center [626, 613] width 106 height 15
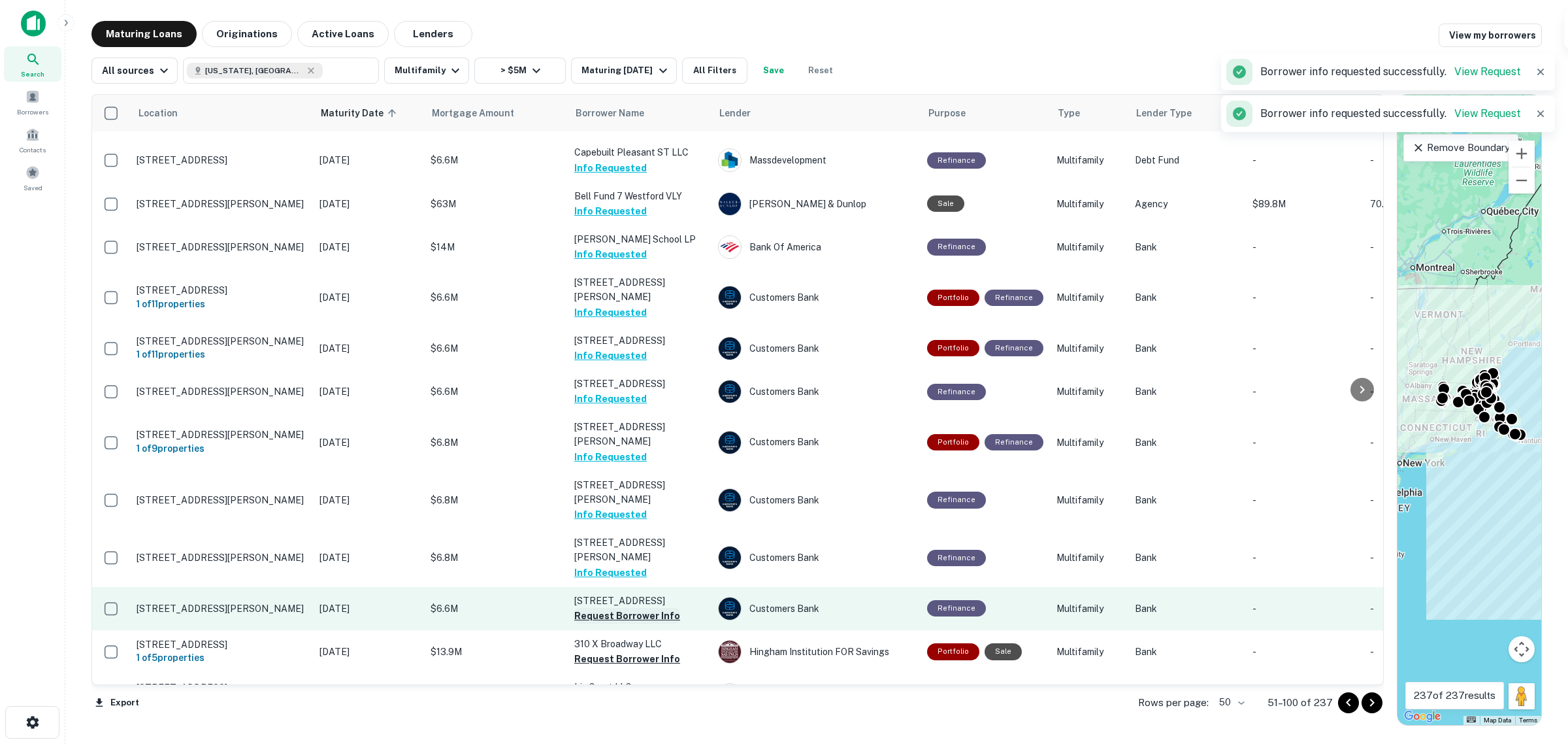
scroll to position [164, 0]
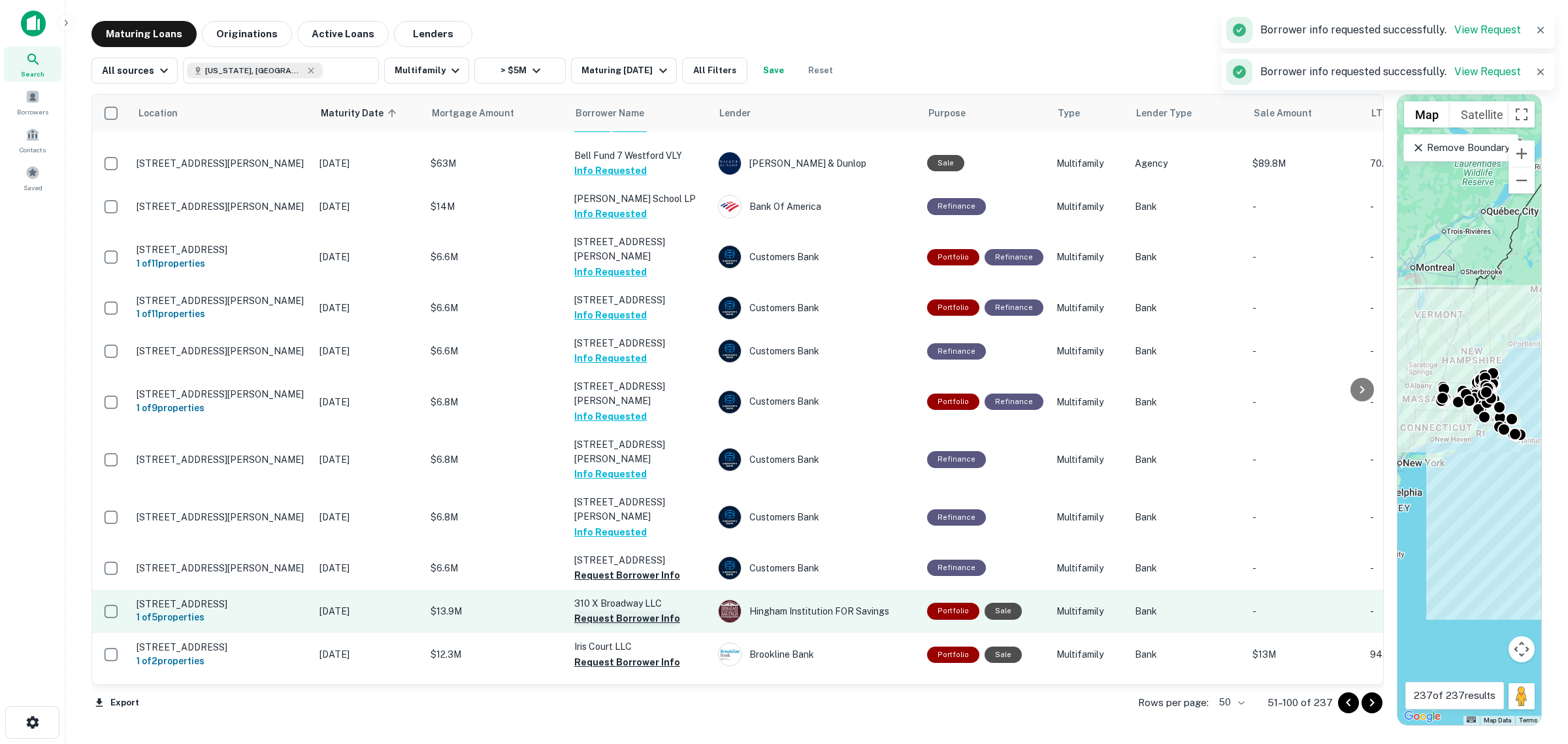
click at [598, 610] on button "Request Borrower Info" at bounding box center [626, 618] width 106 height 15
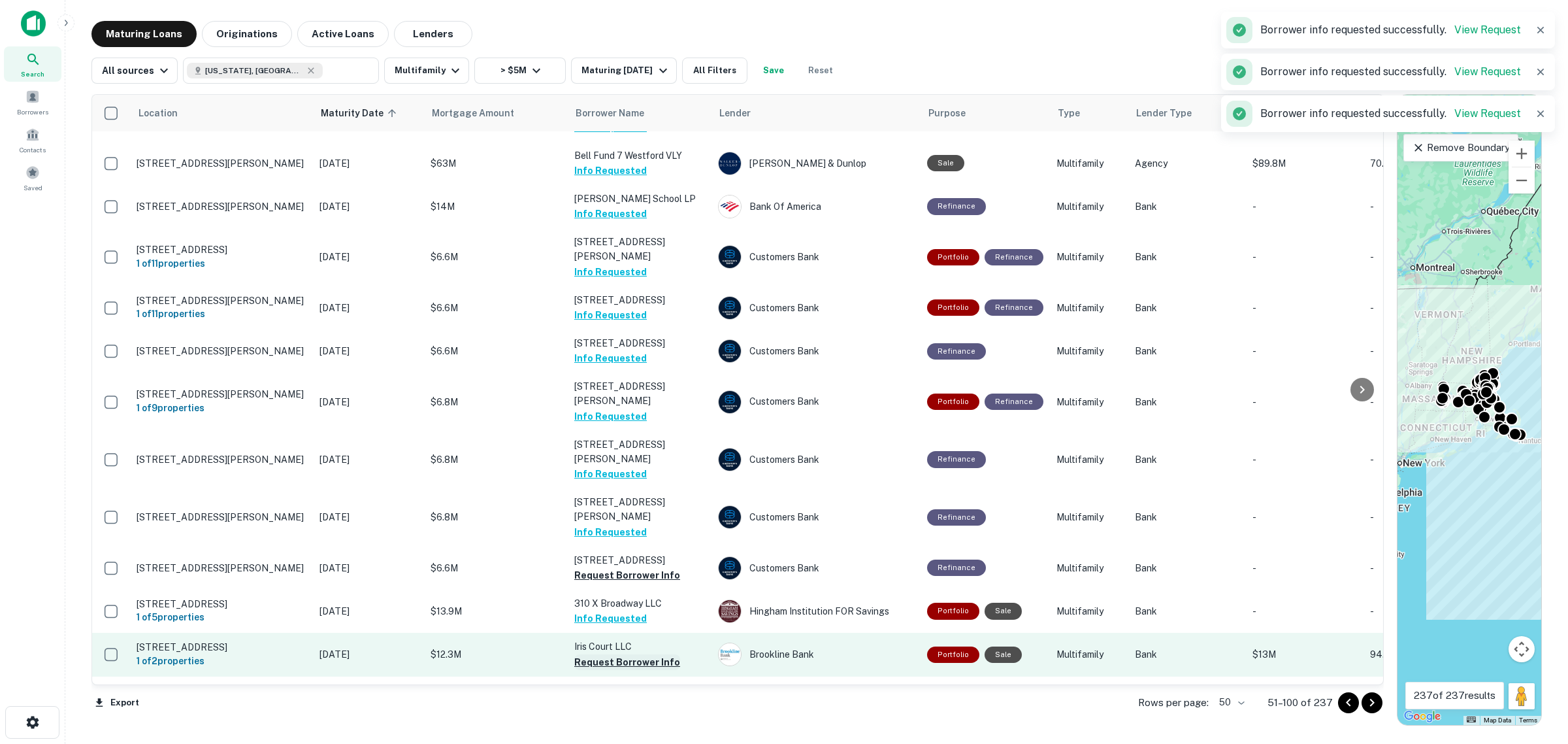
click at [605, 654] on button "Request Borrower Info" at bounding box center [626, 661] width 106 height 15
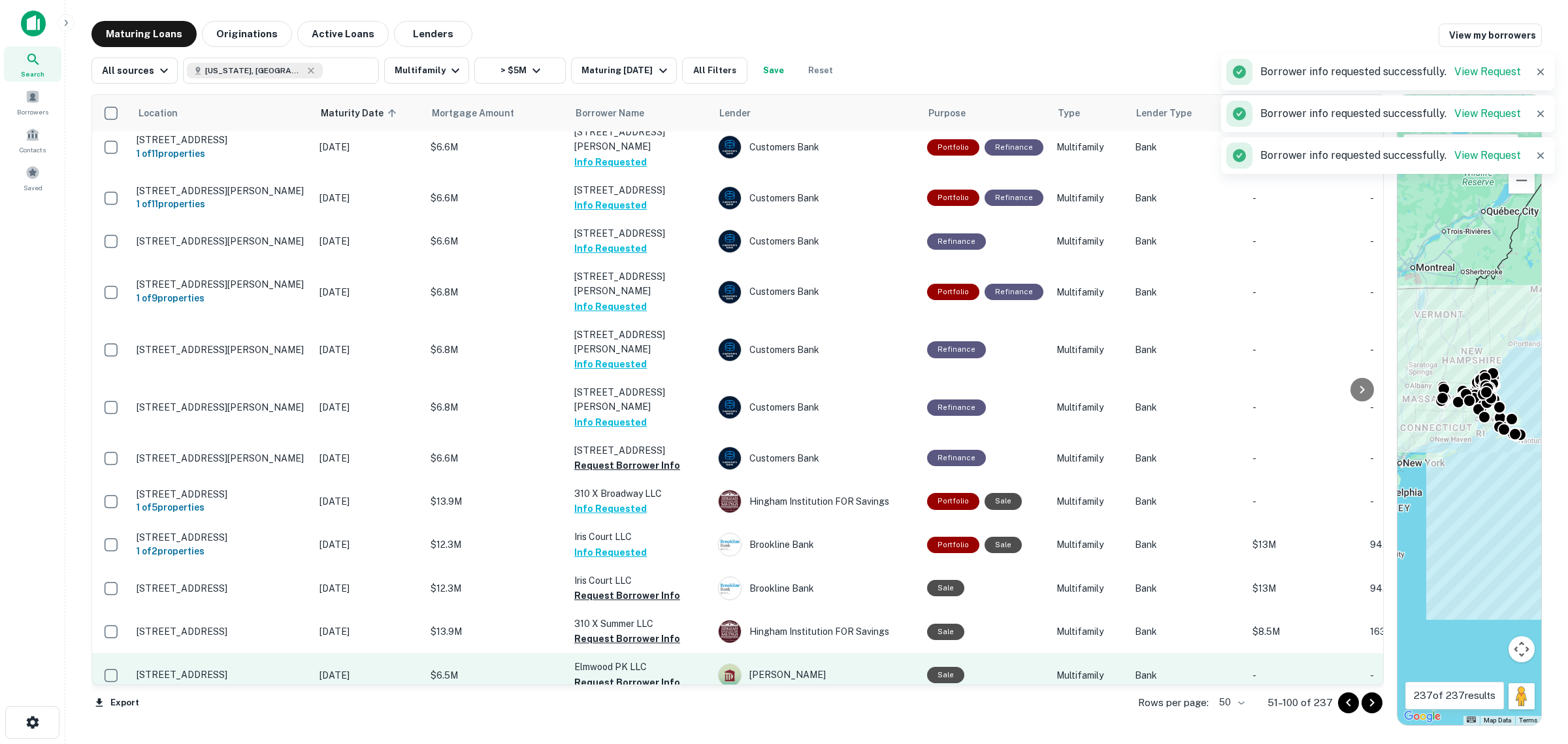
scroll to position [327, 0]
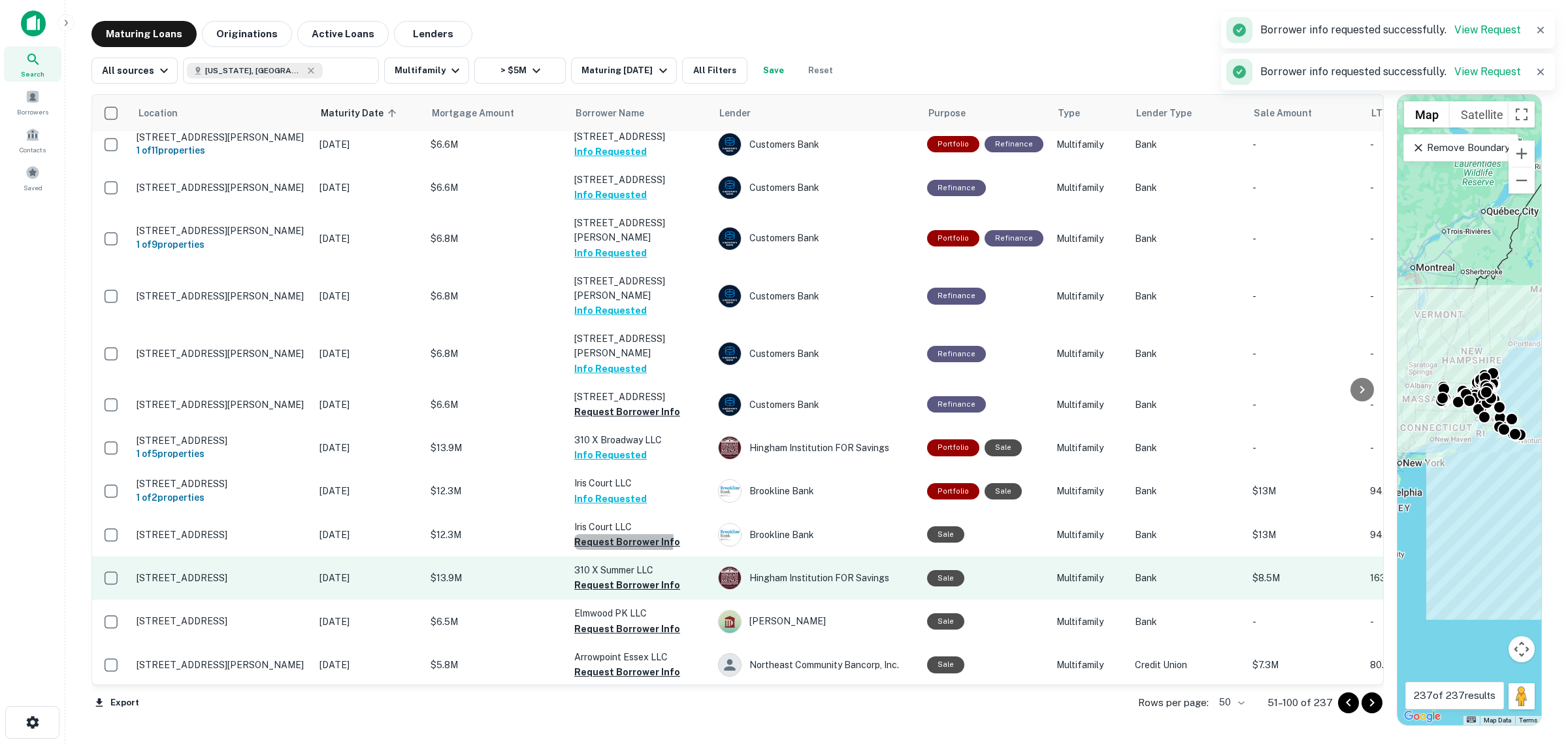
drag, startPoint x: 612, startPoint y: 479, endPoint x: 606, endPoint y: 498, distance: 19.9
click at [611, 534] on button "Request Borrower Info" at bounding box center [626, 541] width 106 height 15
click at [605, 577] on button "Request Borrower Info" at bounding box center [626, 584] width 106 height 15
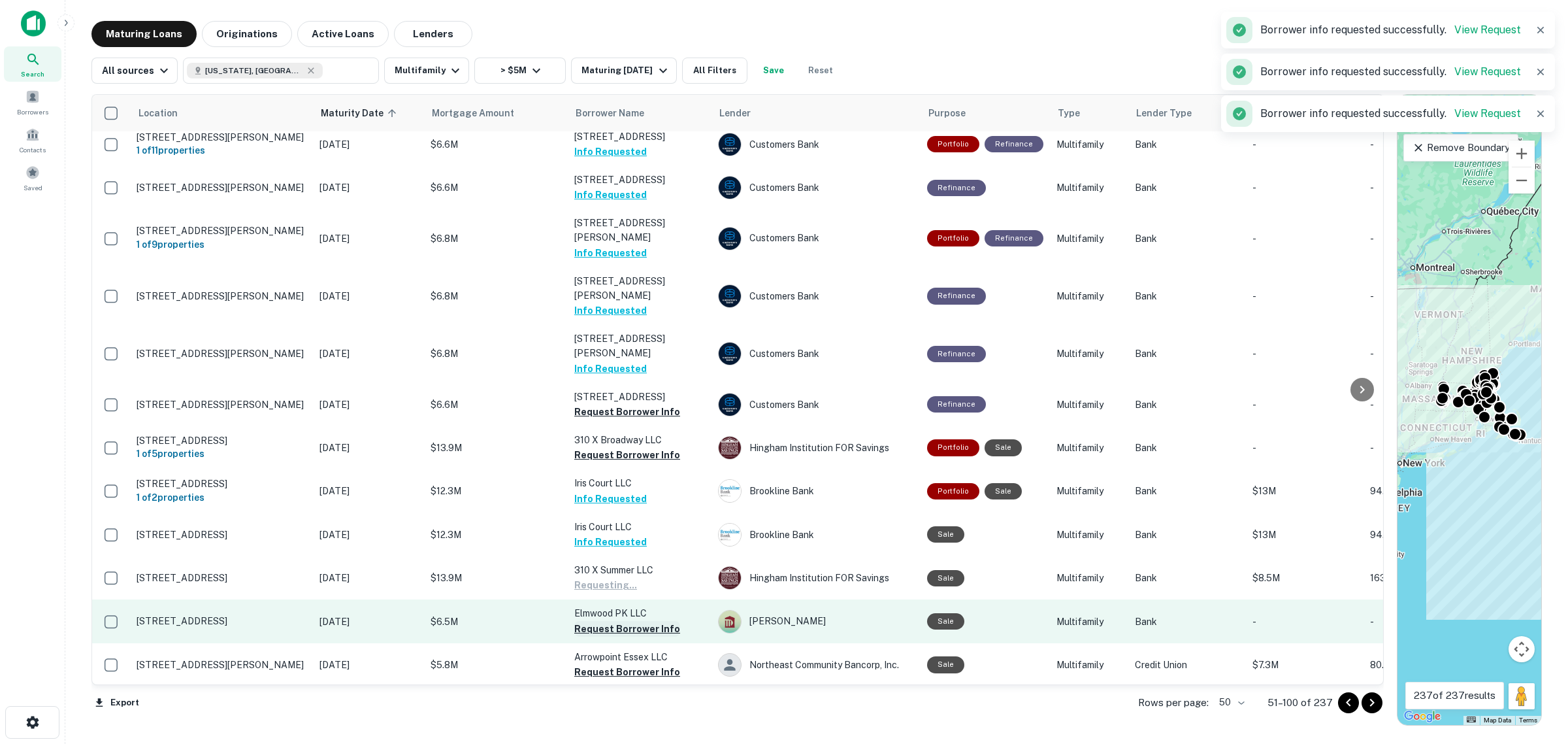
click at [598, 621] on button "Request Borrower Info" at bounding box center [626, 629] width 106 height 15
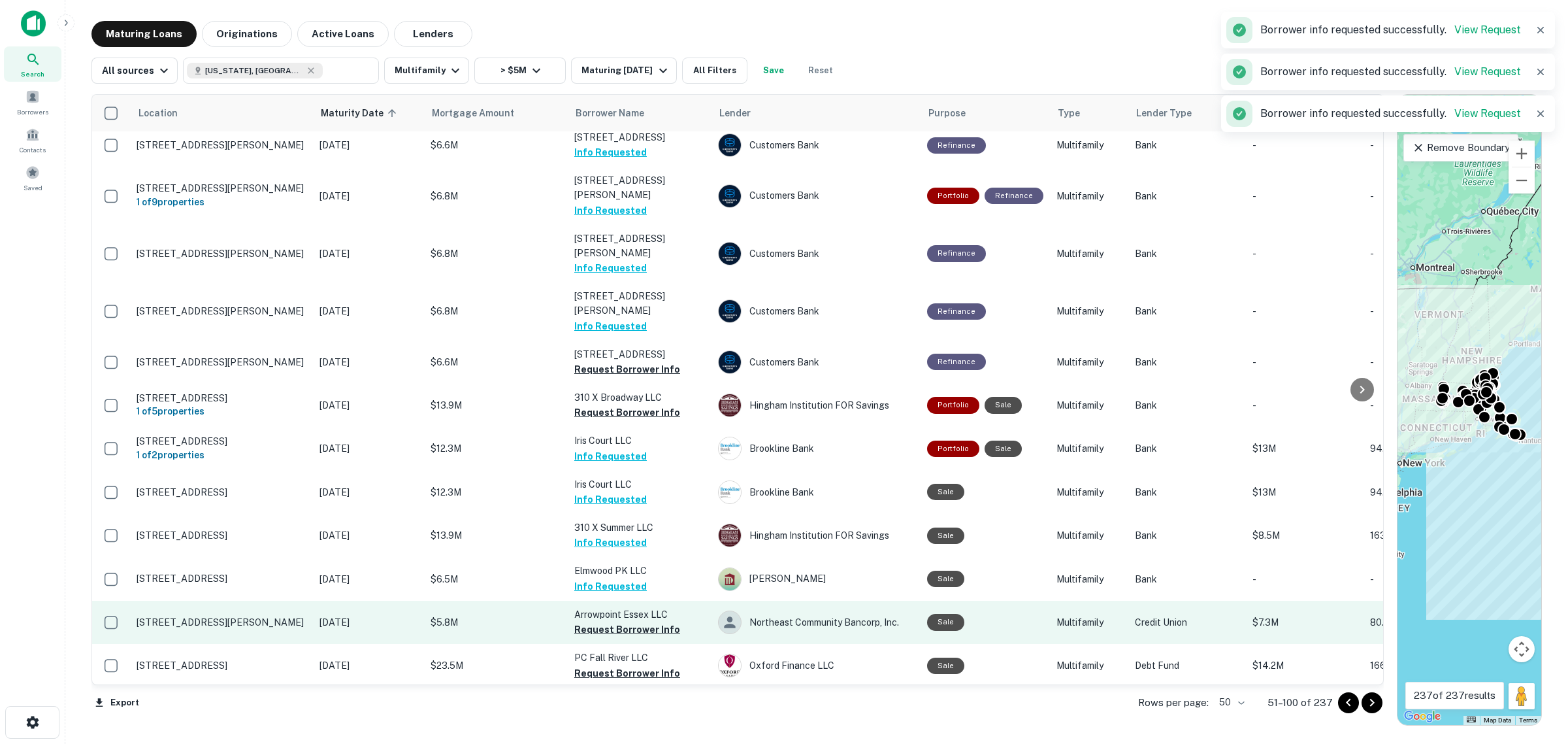
scroll to position [409, 0]
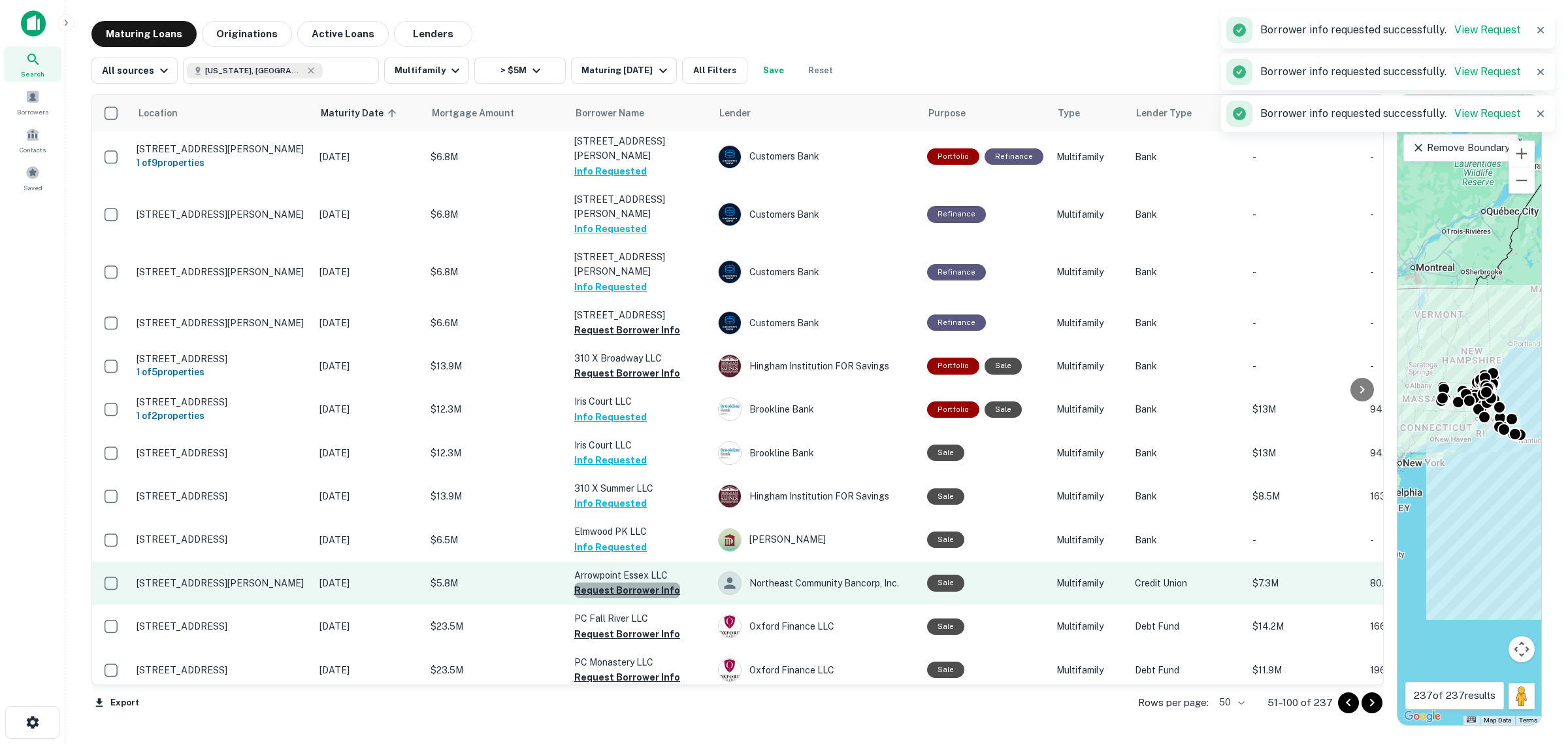
click at [645, 582] on button "Request Borrower Info" at bounding box center [626, 590] width 106 height 15
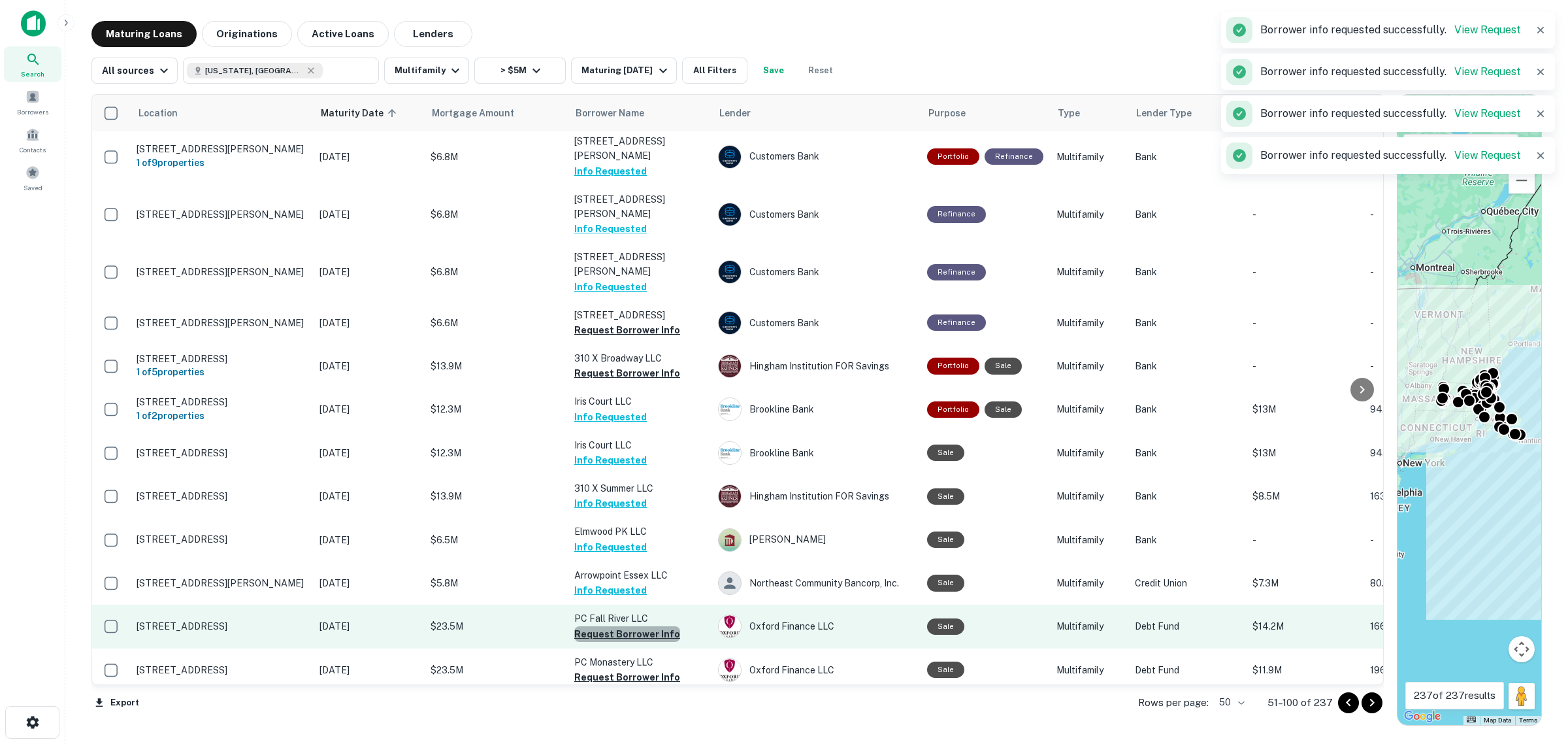
click at [631, 626] on button "Request Borrower Info" at bounding box center [626, 633] width 106 height 15
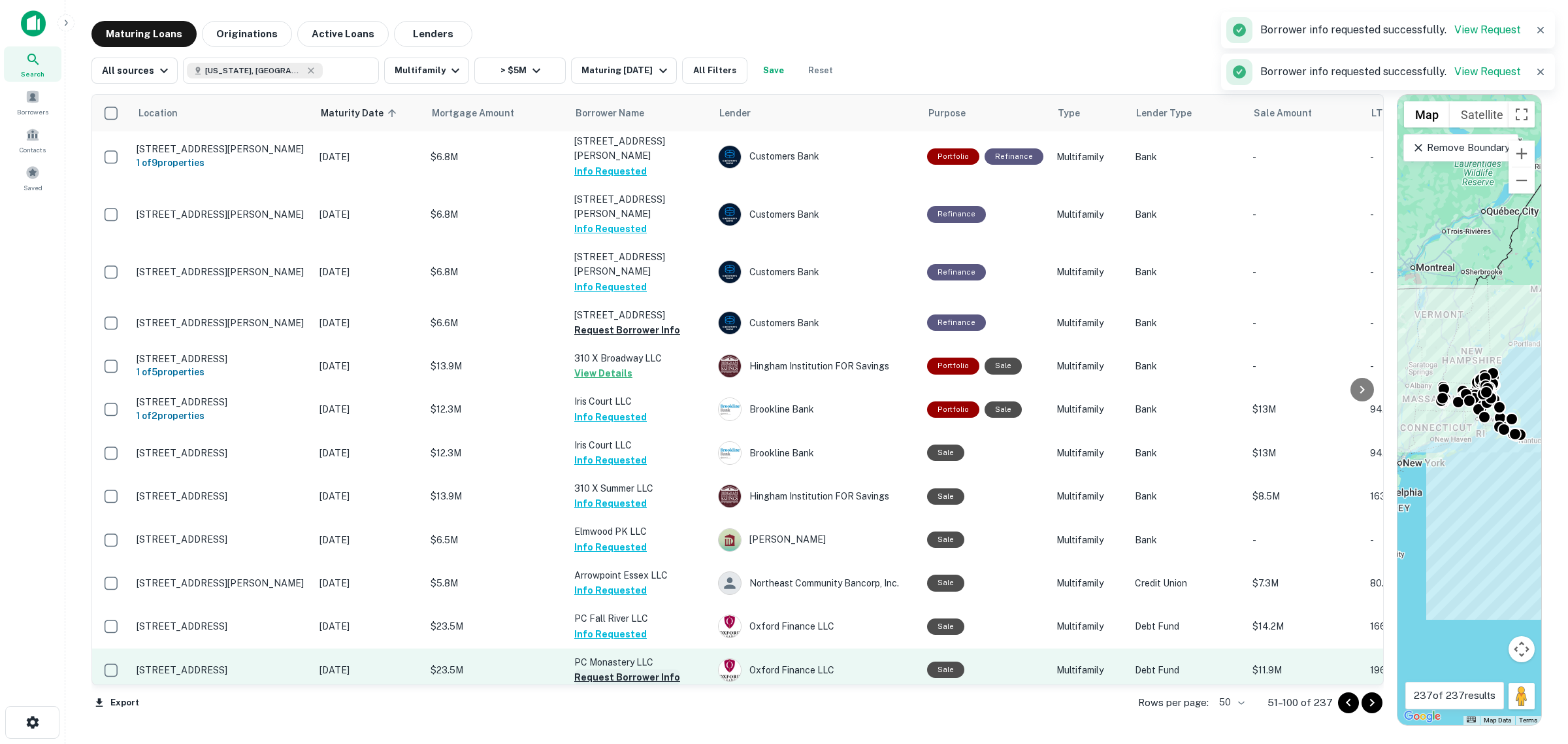
click at [630, 670] on button "Request Borrower Info" at bounding box center [626, 677] width 106 height 15
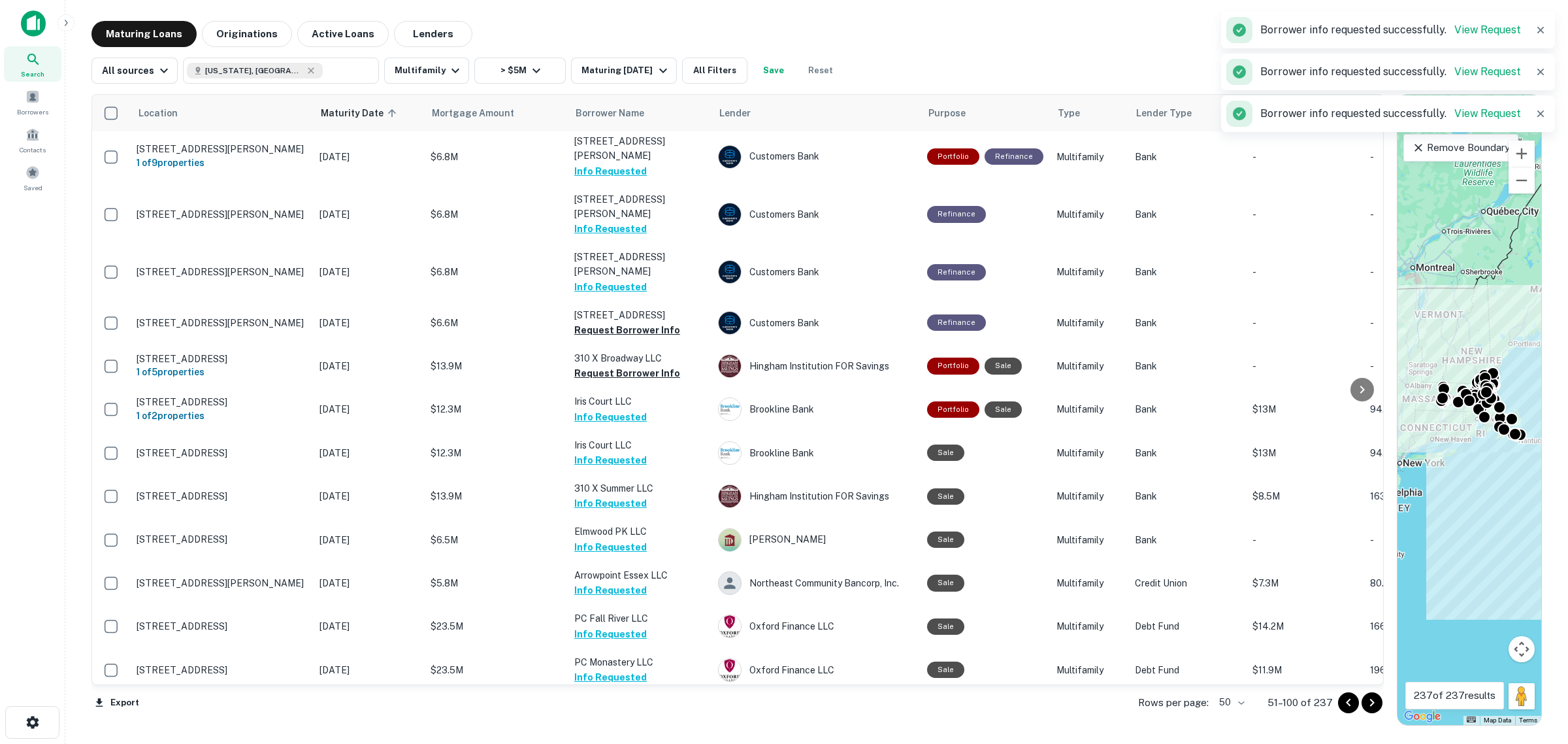
click at [622, 712] on button "Request Borrower Info" at bounding box center [626, 719] width 106 height 15
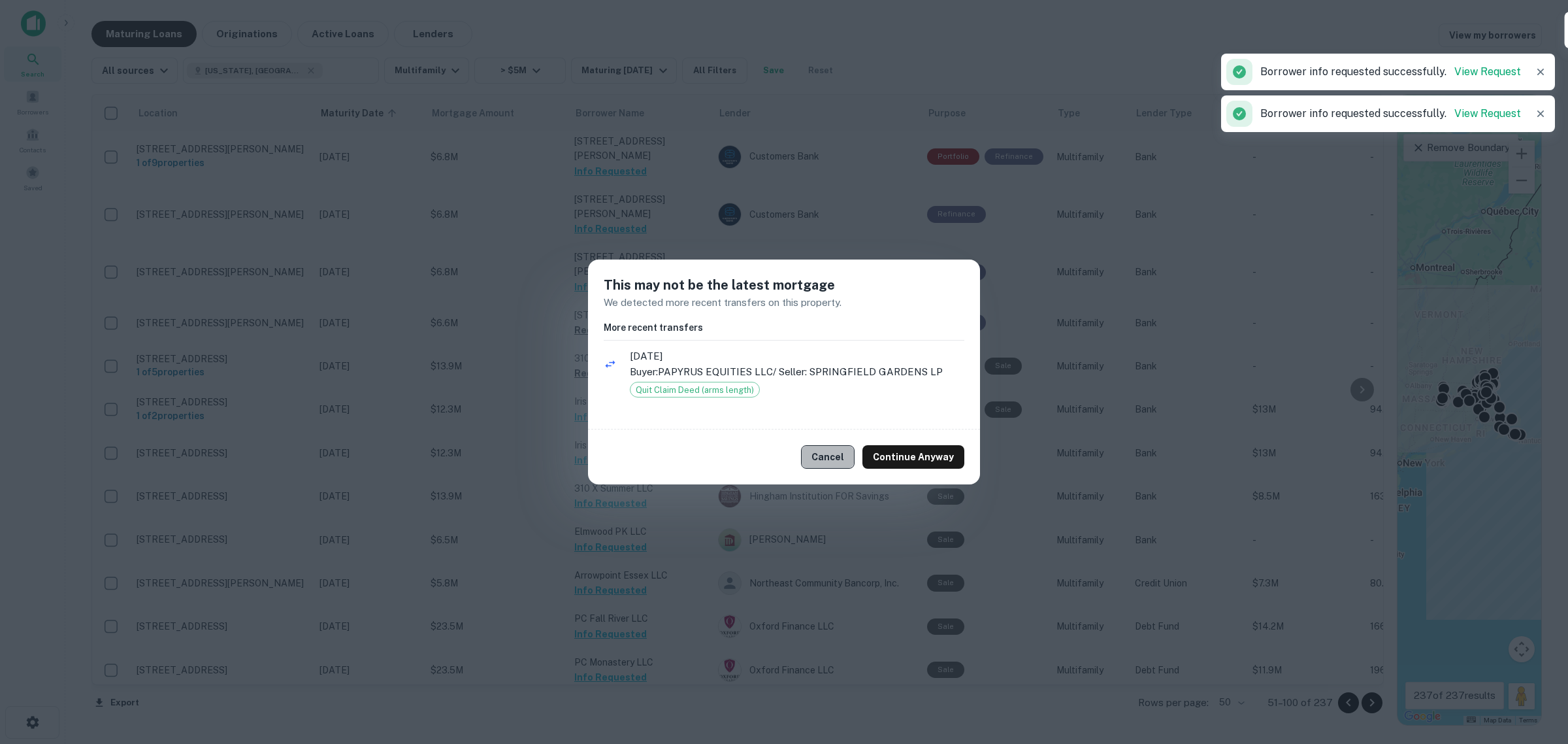
click at [826, 450] on button "Cancel" at bounding box center [827, 457] width 54 height 24
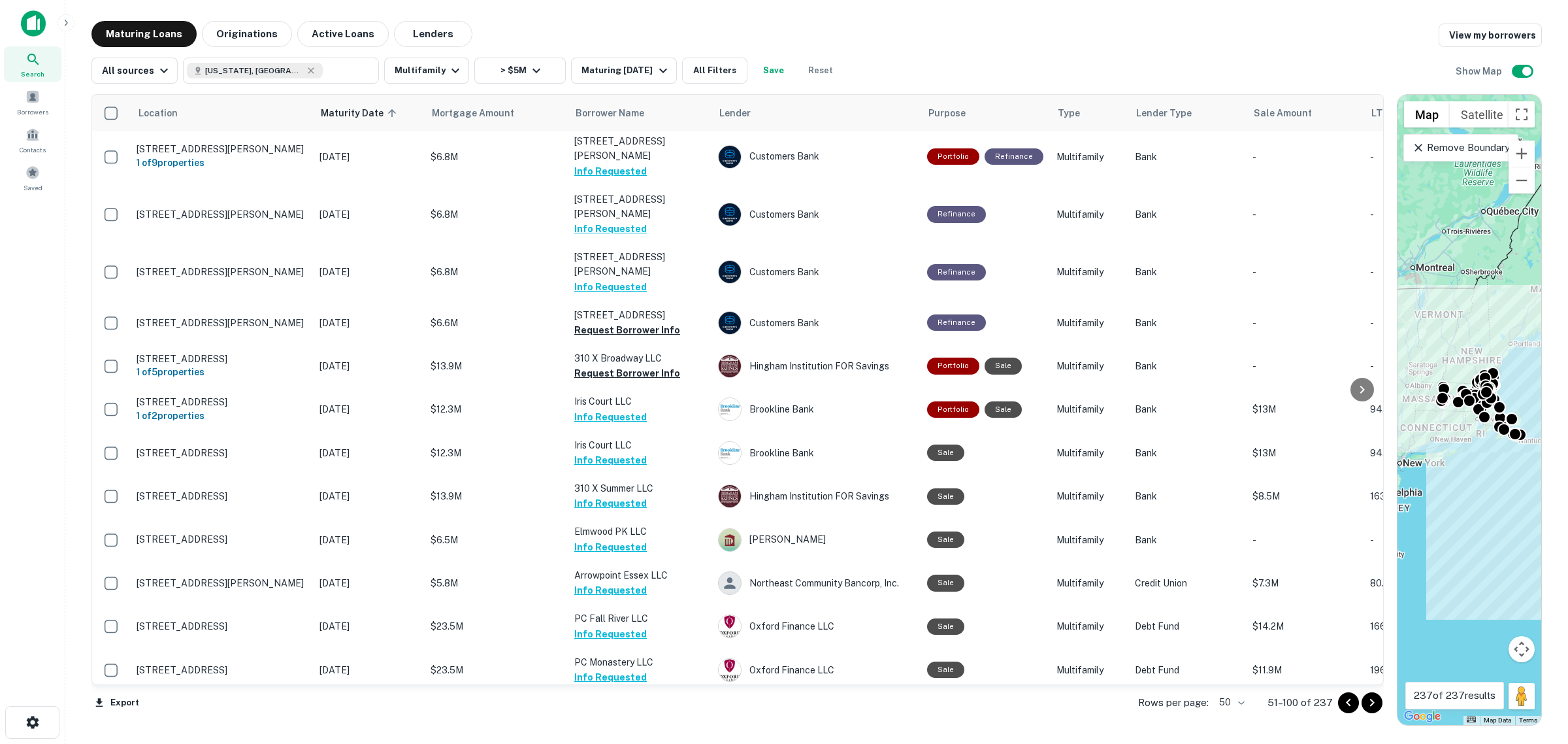
click at [1373, 698] on icon "Go to next page" at bounding box center [1371, 702] width 15 height 15
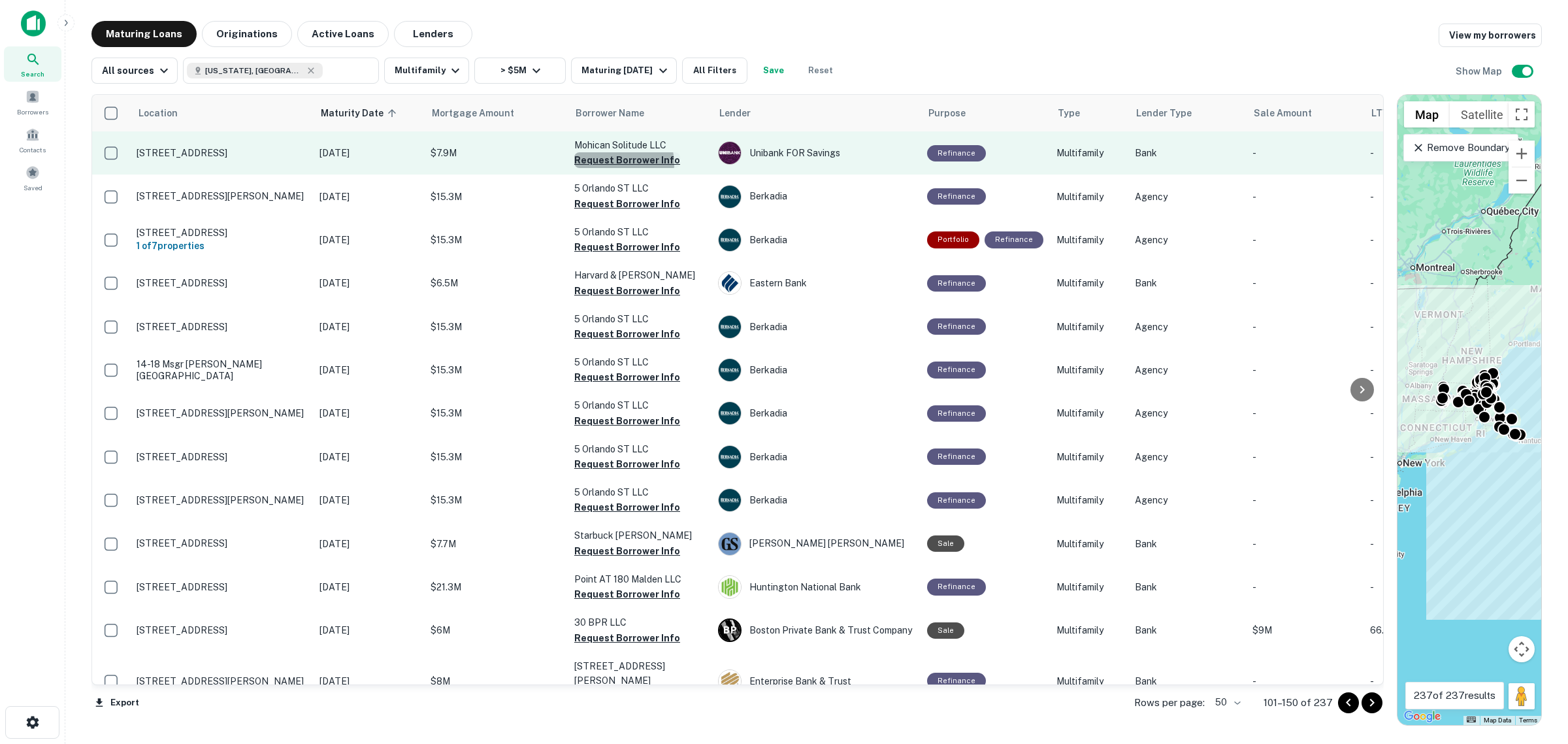
click at [612, 164] on button "Request Borrower Info" at bounding box center [626, 160] width 106 height 15
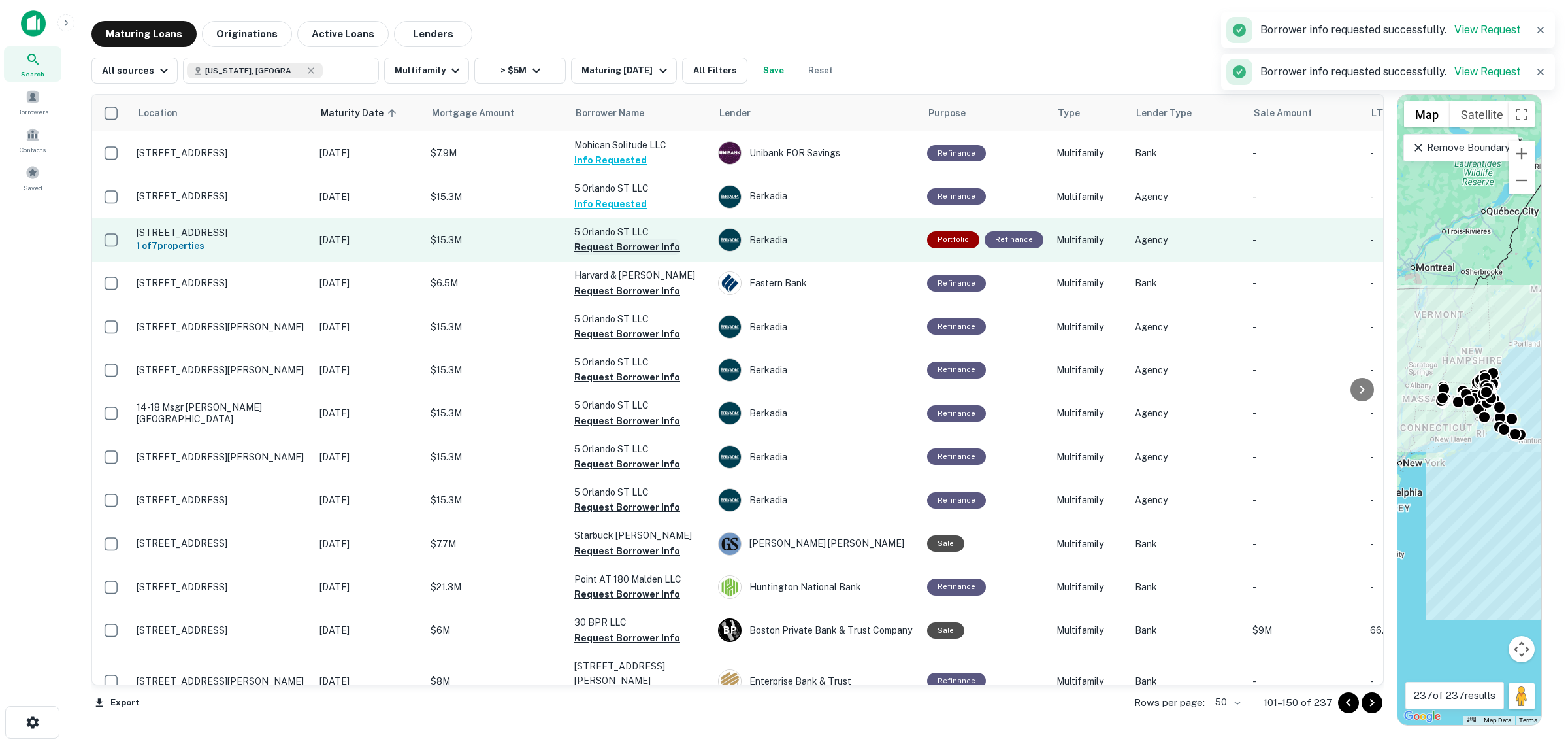
click at [609, 249] on button "Request Borrower Info" at bounding box center [626, 246] width 106 height 15
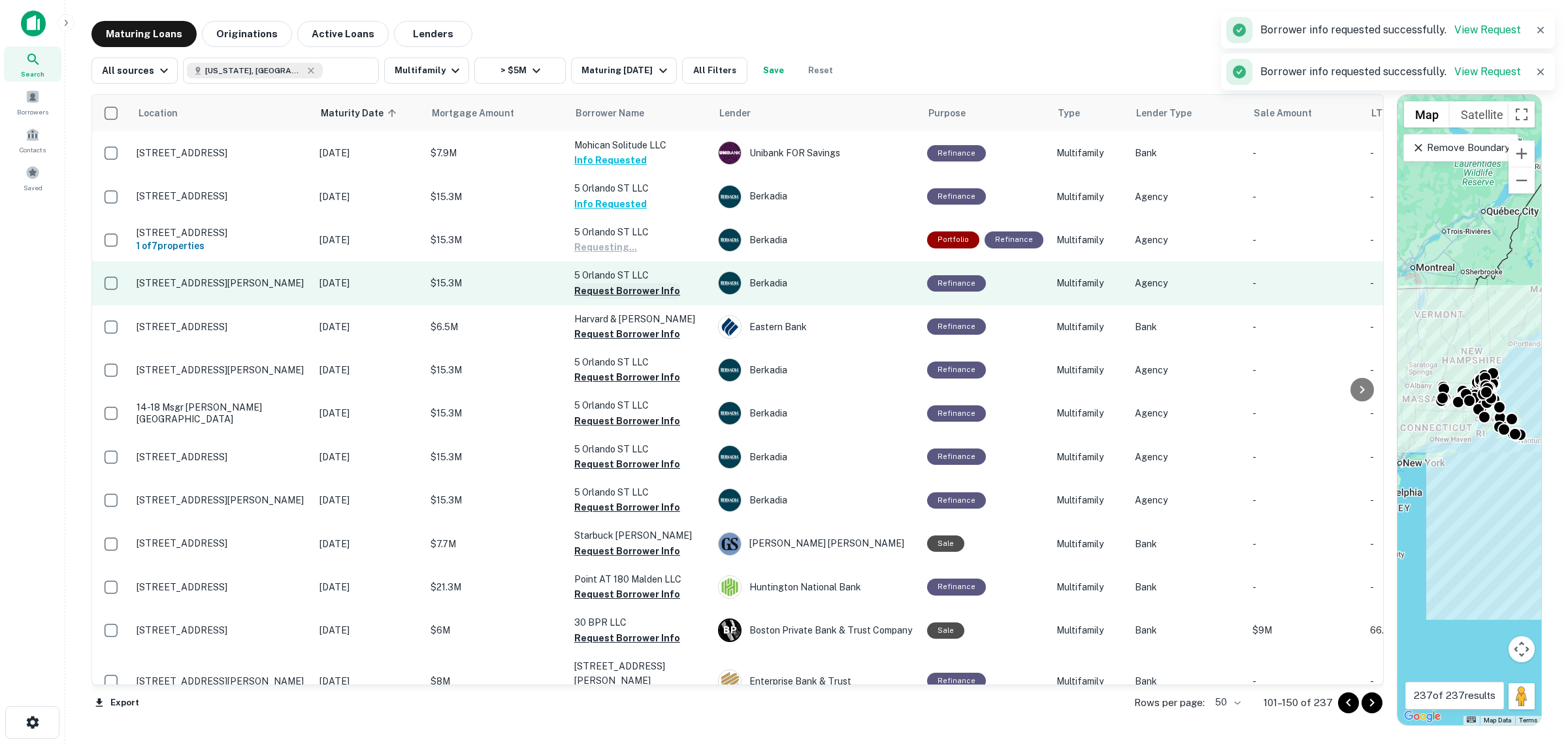
click at [613, 284] on button "Request Borrower Info" at bounding box center [626, 291] width 106 height 15
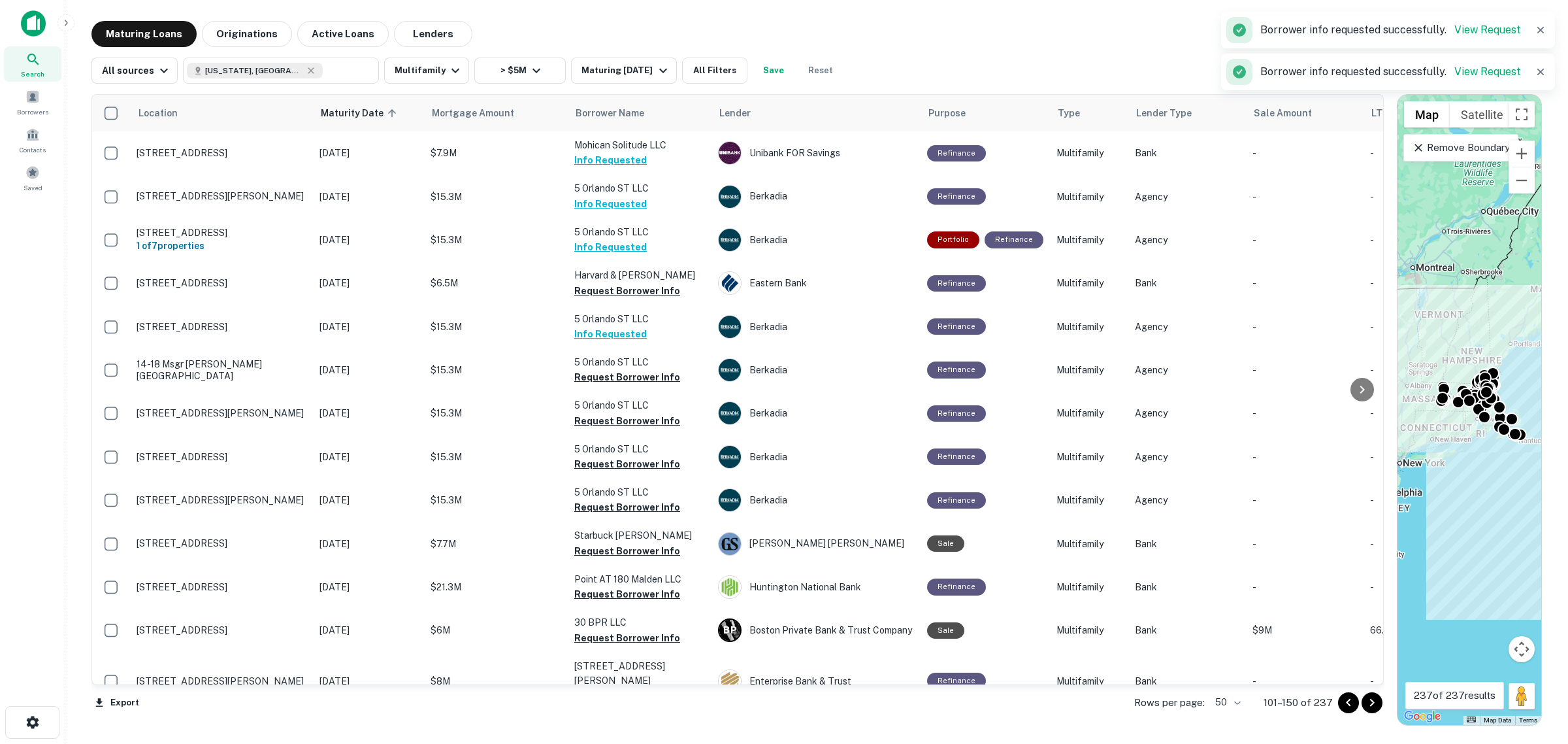
click at [611, 285] on button "Request Borrower Info" at bounding box center [626, 291] width 106 height 15
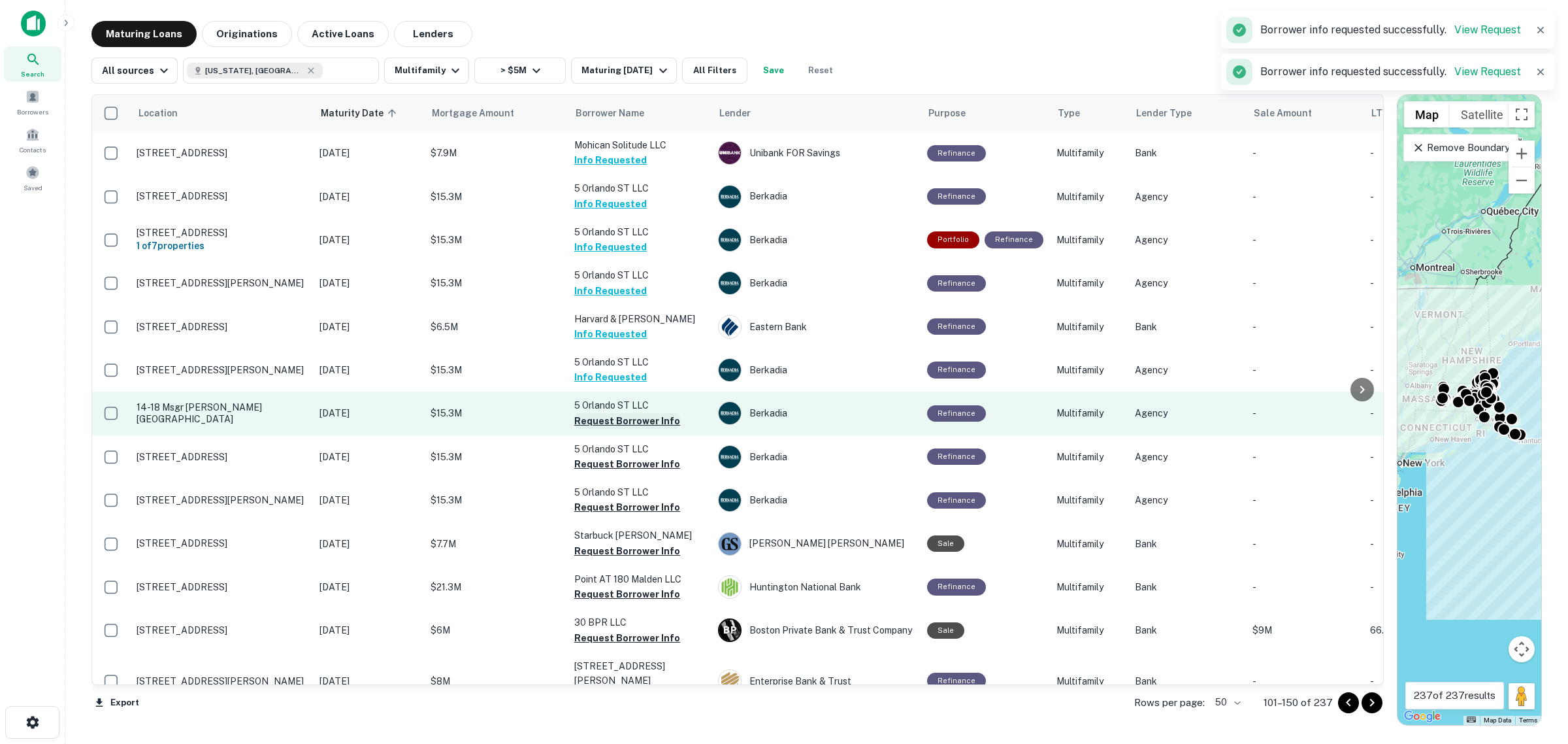
click at [612, 416] on button "Request Borrower Info" at bounding box center [626, 421] width 106 height 15
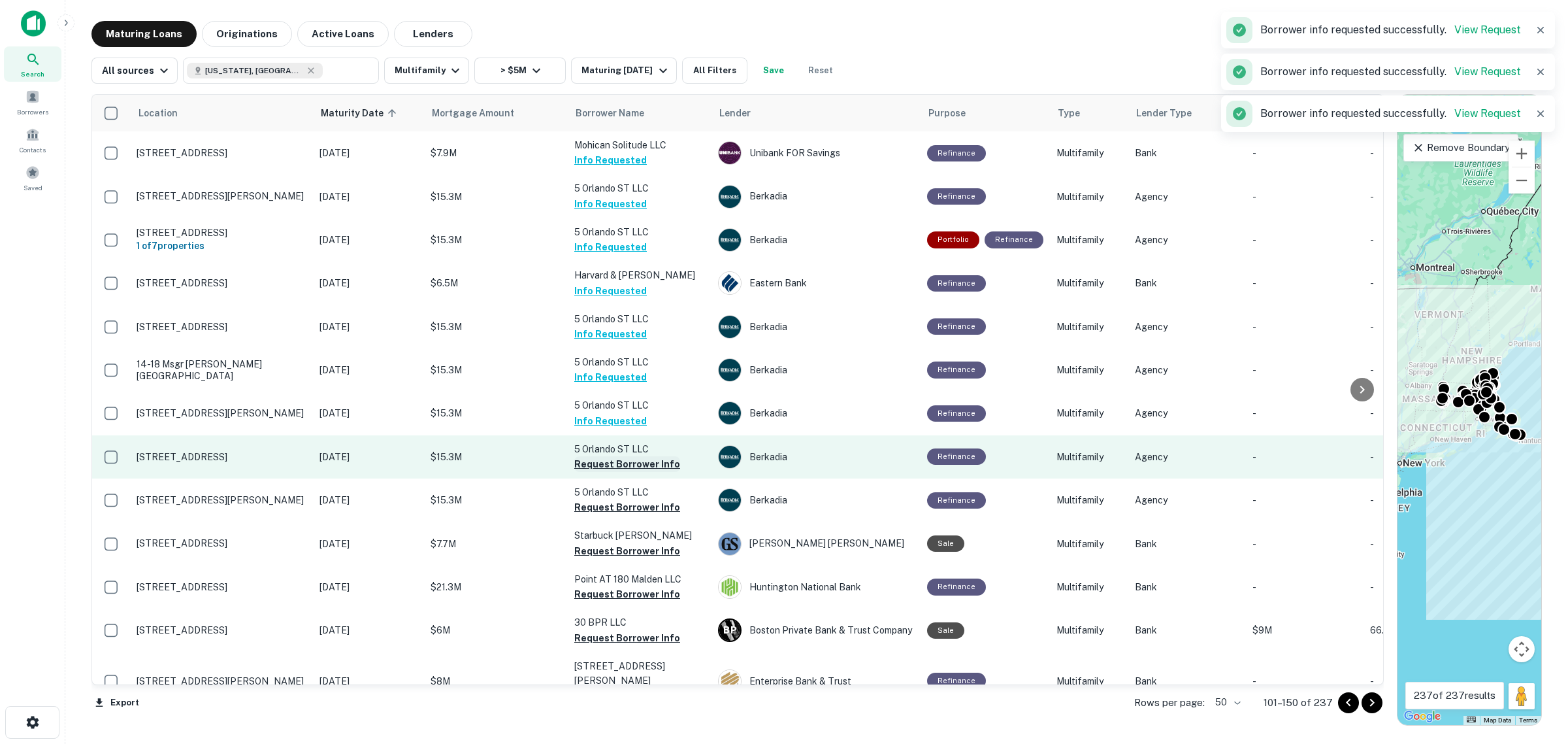
click at [627, 458] on button "Request Borrower Info" at bounding box center [626, 463] width 106 height 15
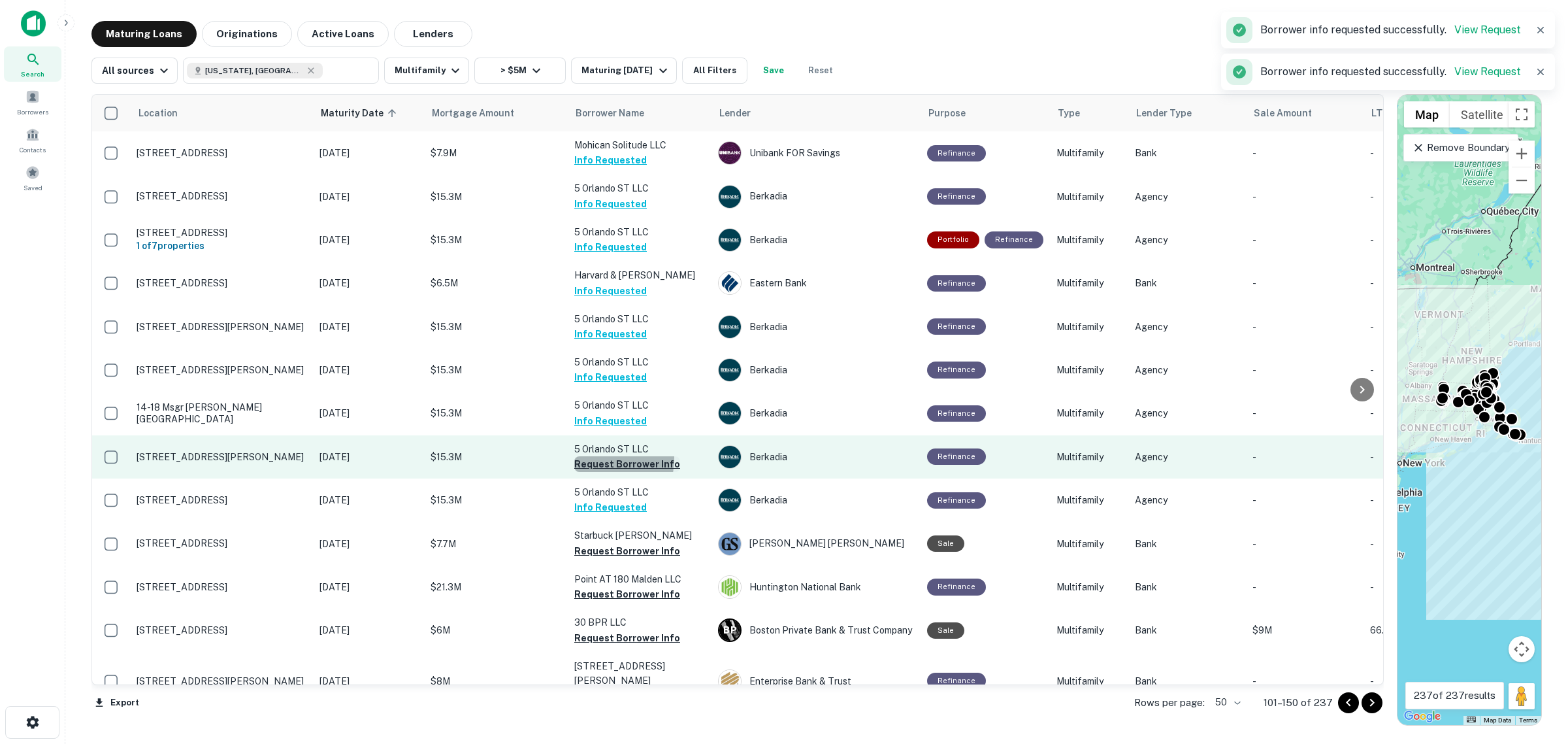
click at [592, 456] on button "Request Borrower Info" at bounding box center [626, 463] width 106 height 15
click at [612, 456] on button "Request Borrower Info" at bounding box center [626, 463] width 106 height 15
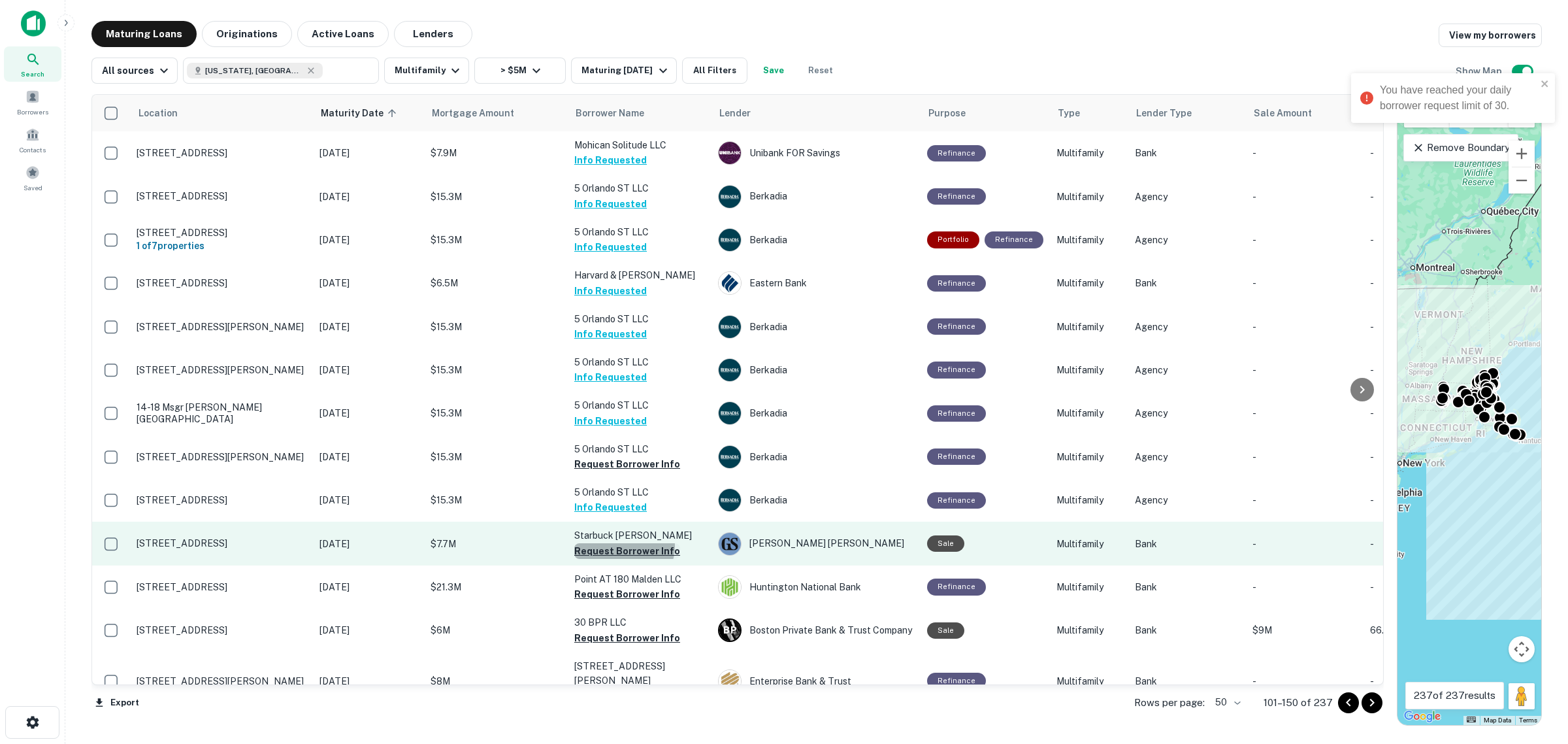
click at [623, 544] on button "Request Borrower Info" at bounding box center [626, 551] width 106 height 15
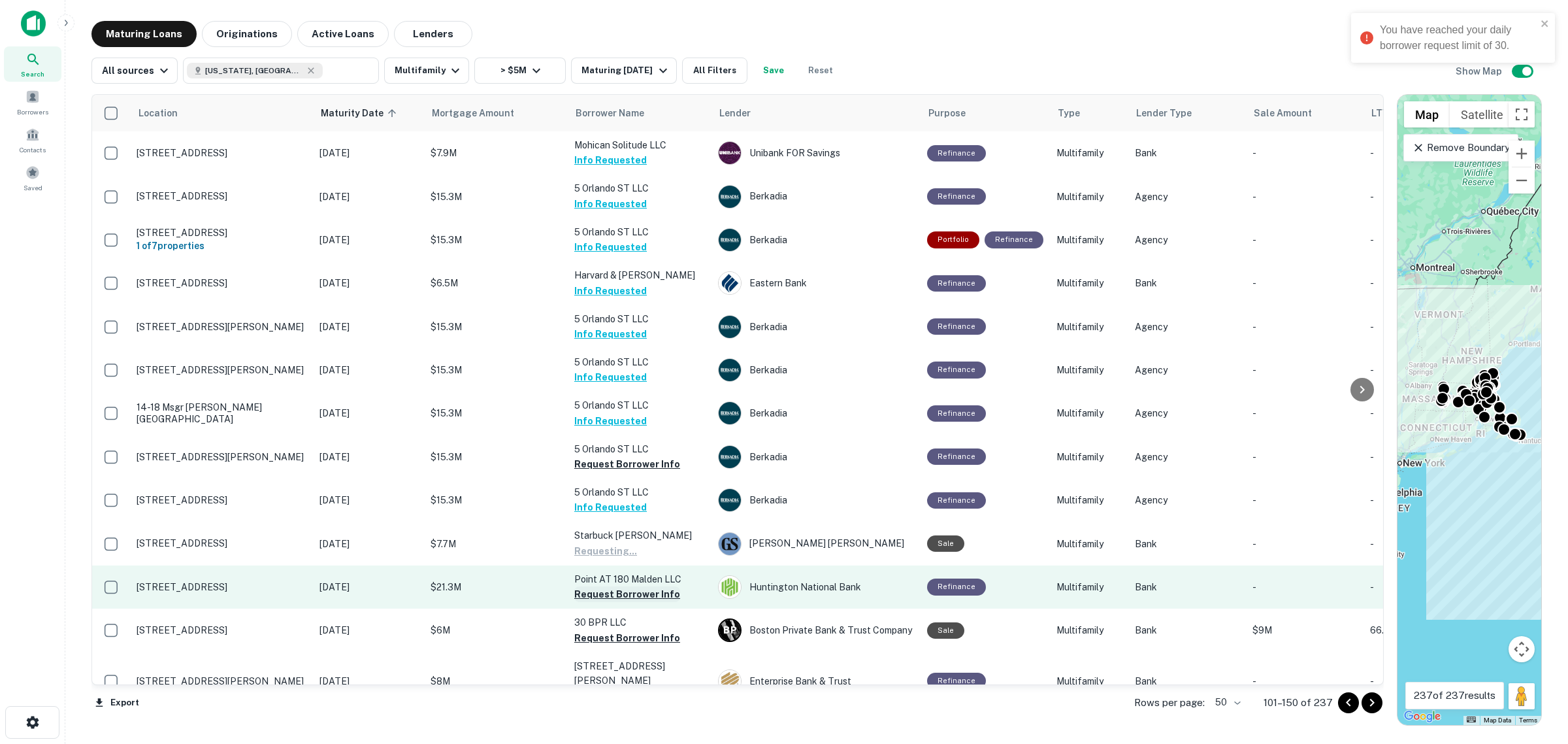
click at [629, 587] on button "Request Borrower Info" at bounding box center [626, 593] width 106 height 15
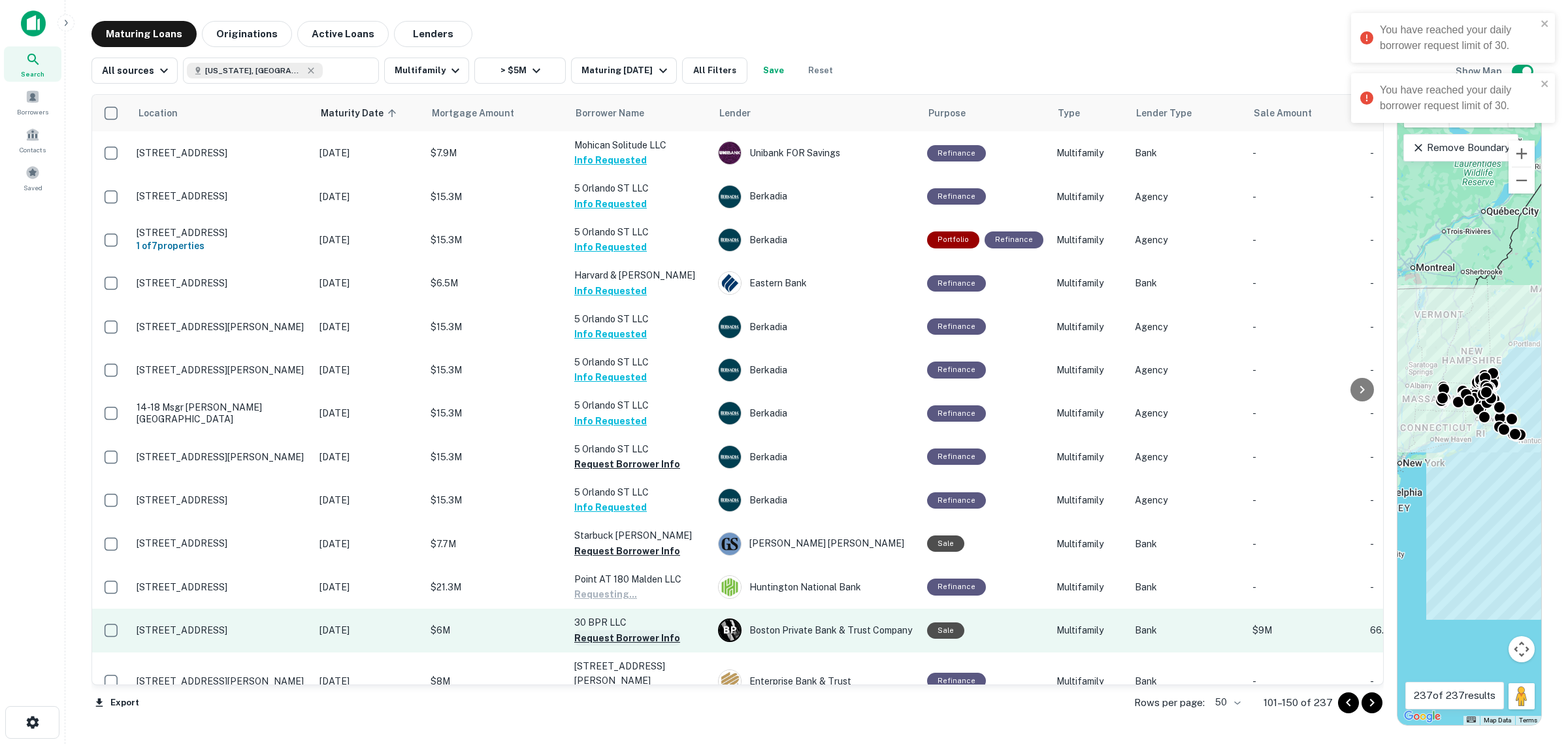
click at [615, 634] on button "Request Borrower Info" at bounding box center [626, 638] width 106 height 15
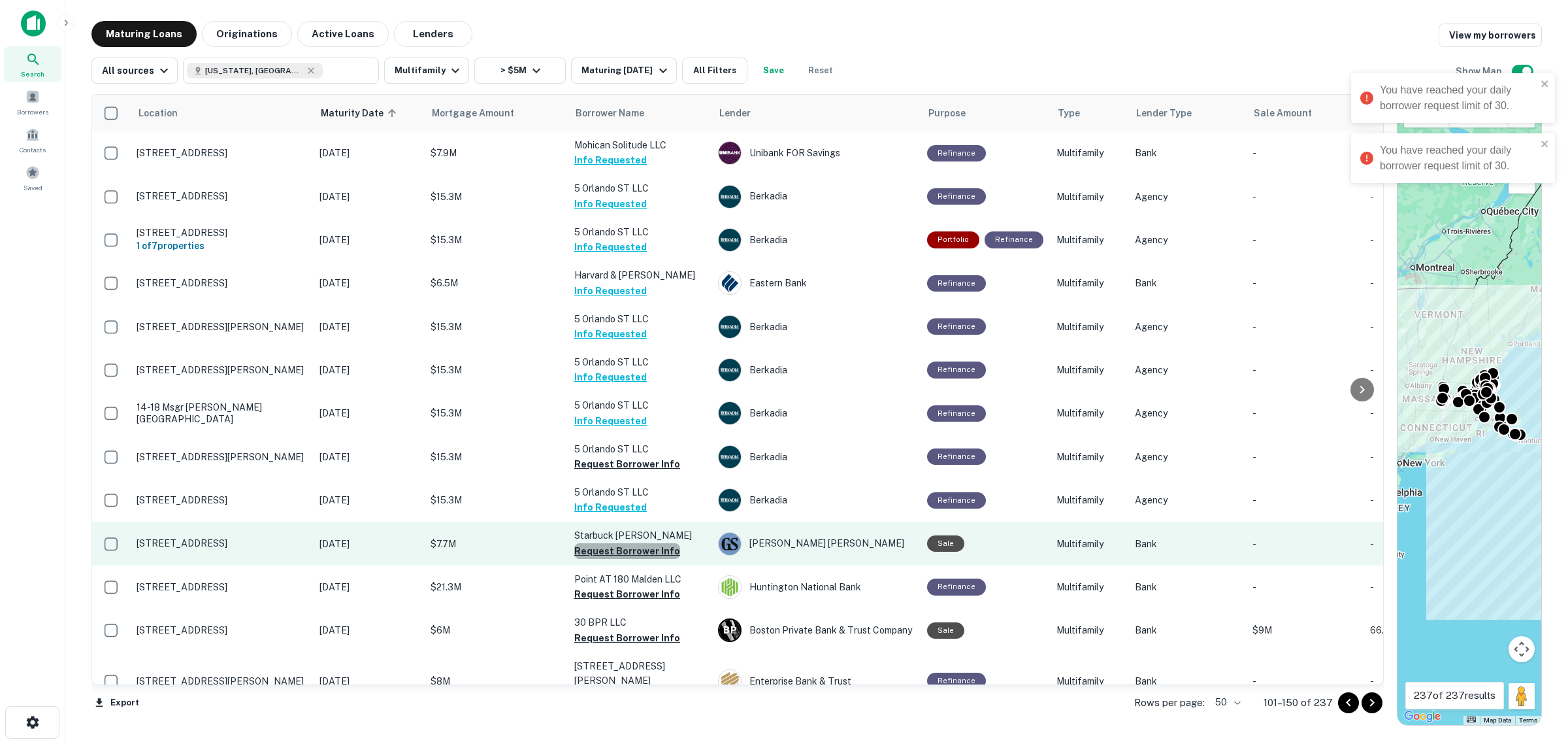
click at [642, 548] on button "Request Borrower Info" at bounding box center [626, 551] width 106 height 15
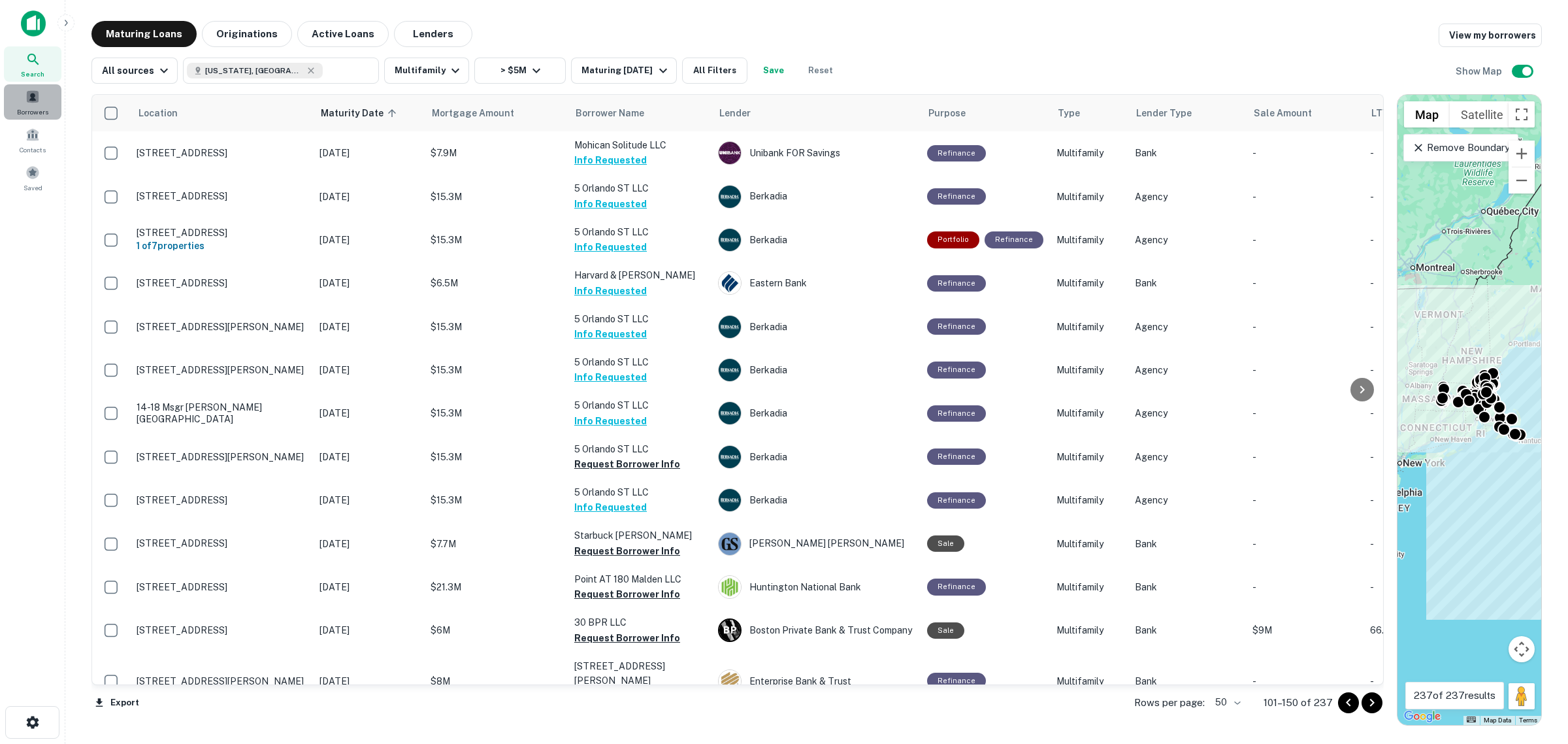
click at [28, 99] on span at bounding box center [33, 97] width 15 height 15
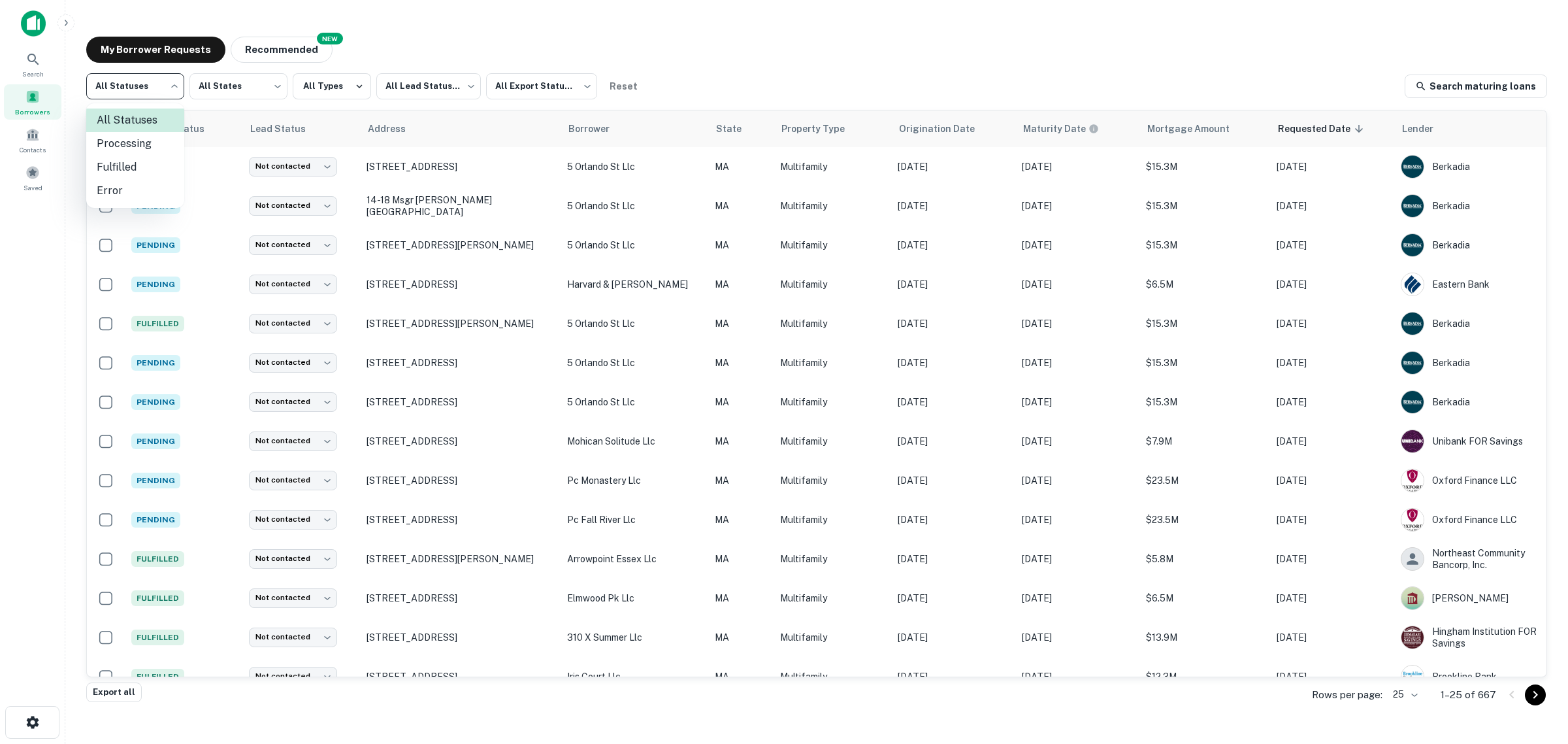
click at [159, 90] on body "Search Borrowers Contacts Saved My Borrower Requests NEW Recommended All Status…" at bounding box center [784, 372] width 1568 height 744
click at [139, 166] on li "Fulfilled" at bounding box center [135, 167] width 98 height 24
type input "*********"
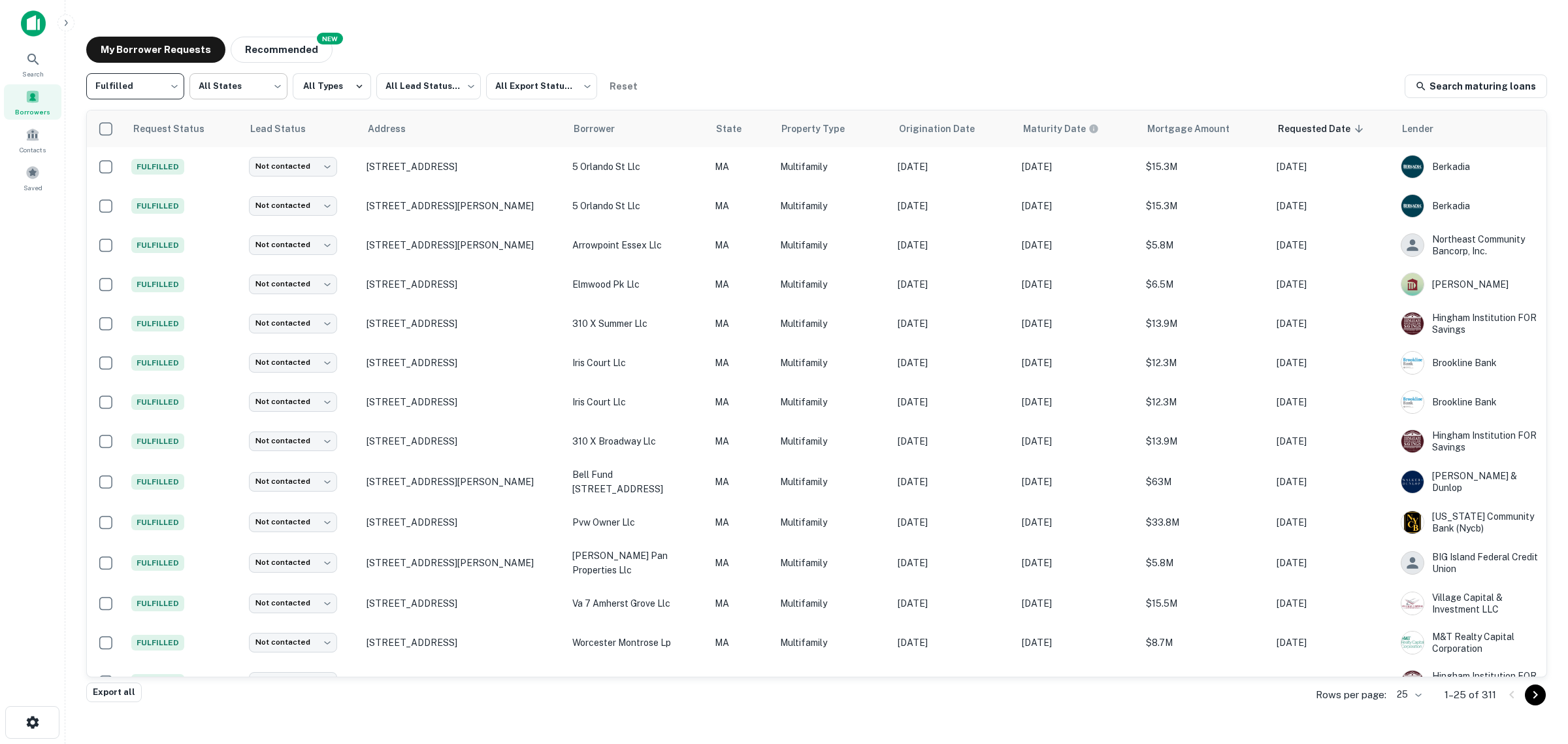
click at [251, 93] on body "Search Borrowers Contacts Saved My Borrower Requests NEW Recommended Fulfilled …" at bounding box center [784, 372] width 1568 height 744
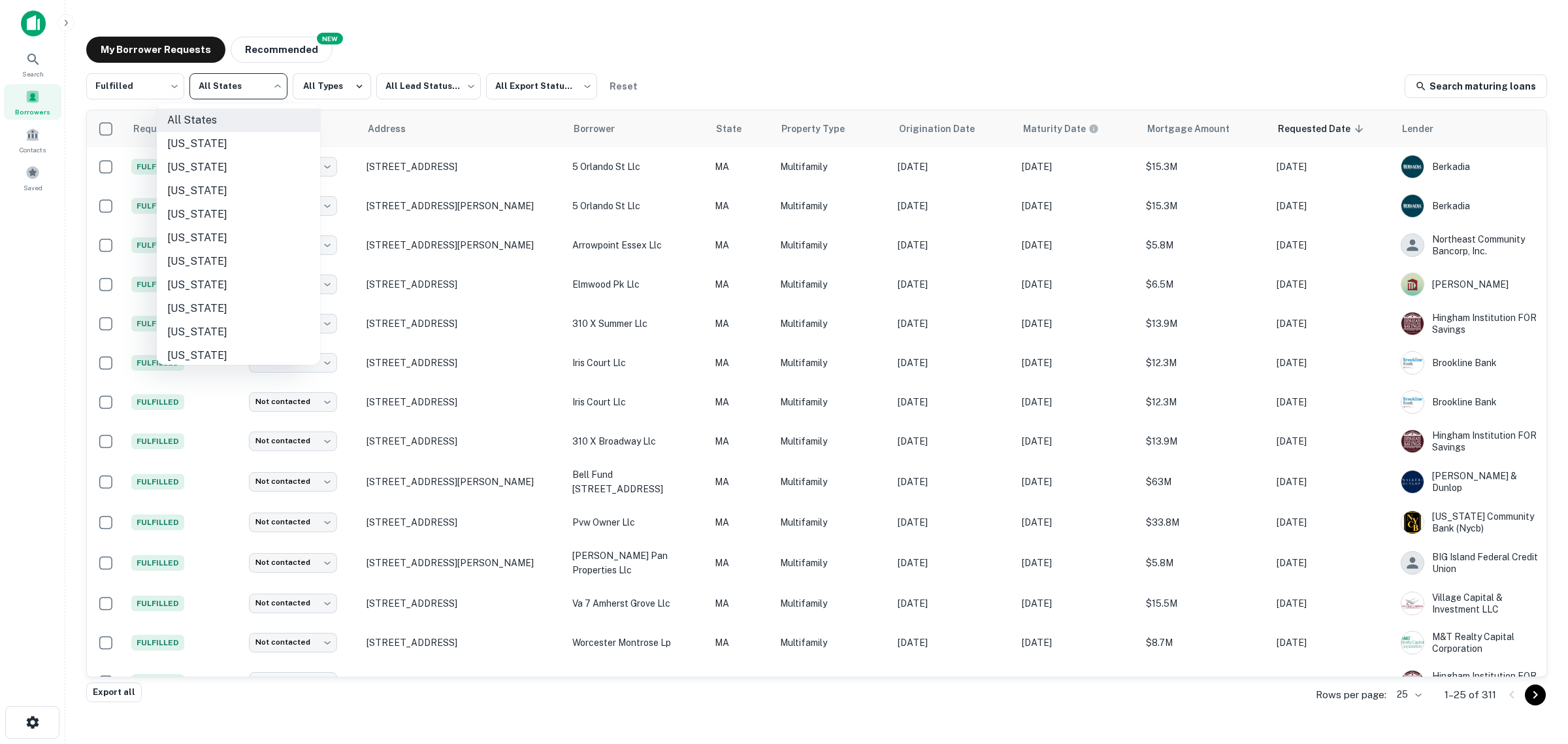
click at [207, 282] on li "Connecticut" at bounding box center [239, 285] width 163 height 24
type input "**"
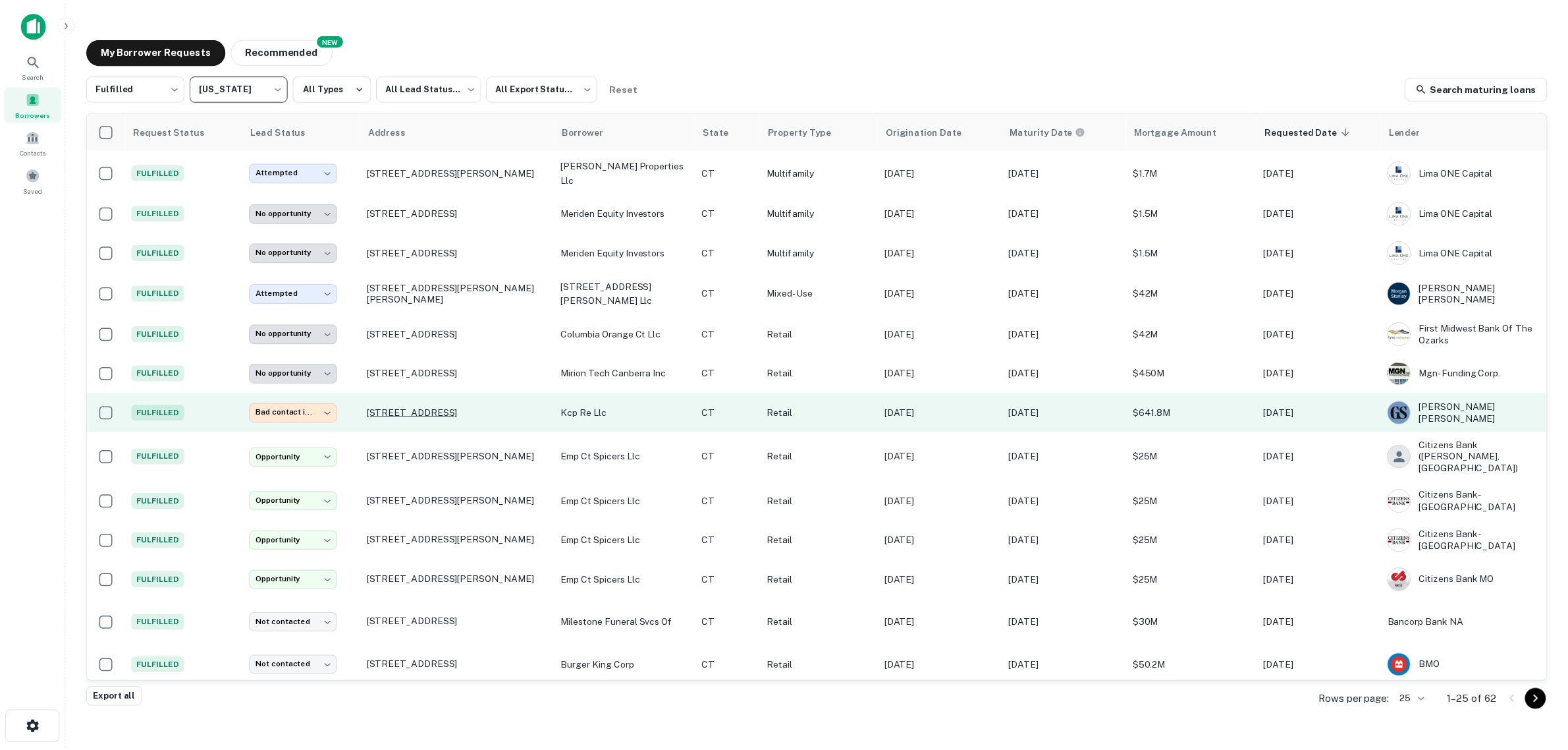
scroll to position [330, 0]
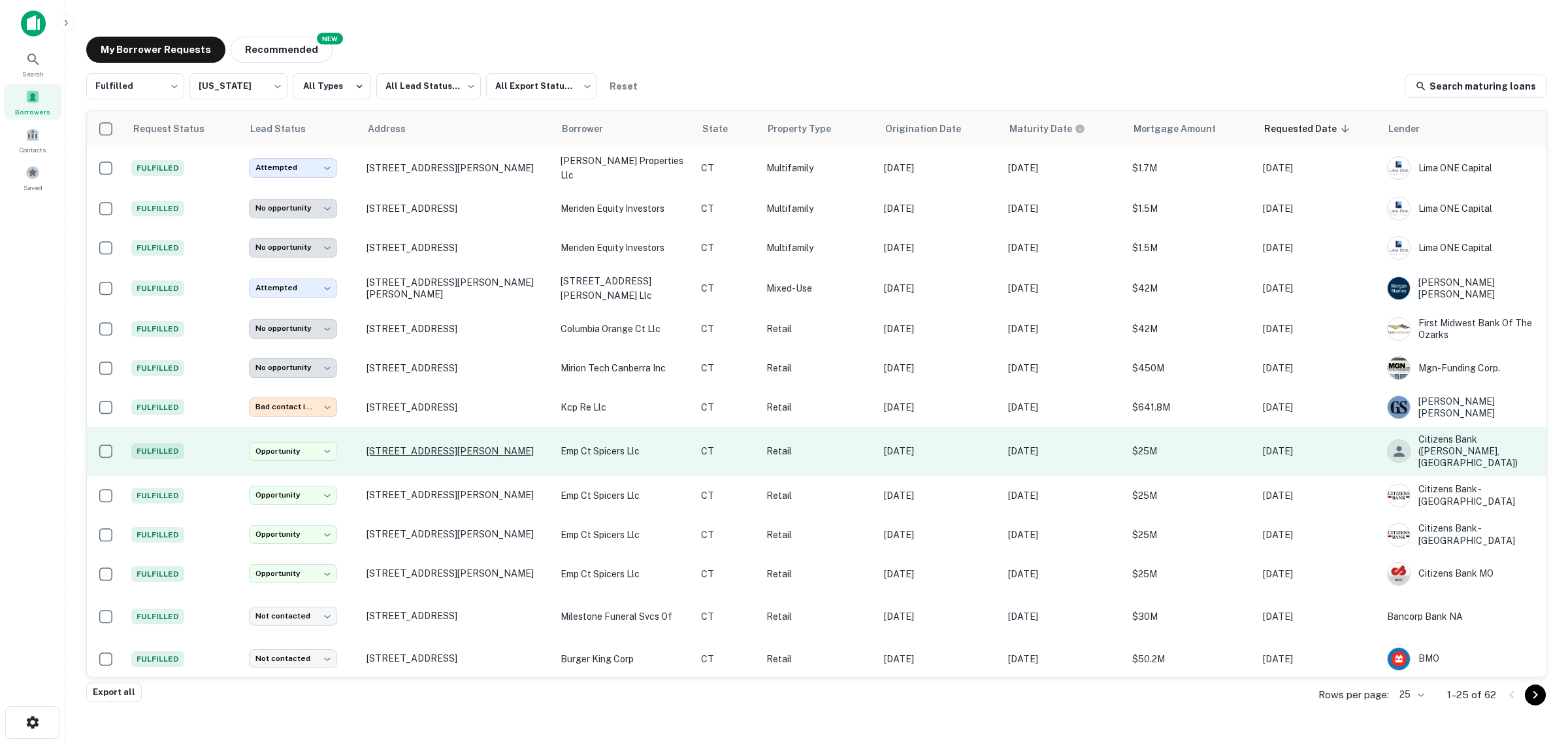
click at [388, 445] on p "75 Marsh Rd Groton, CT06340" at bounding box center [457, 451] width 181 height 12
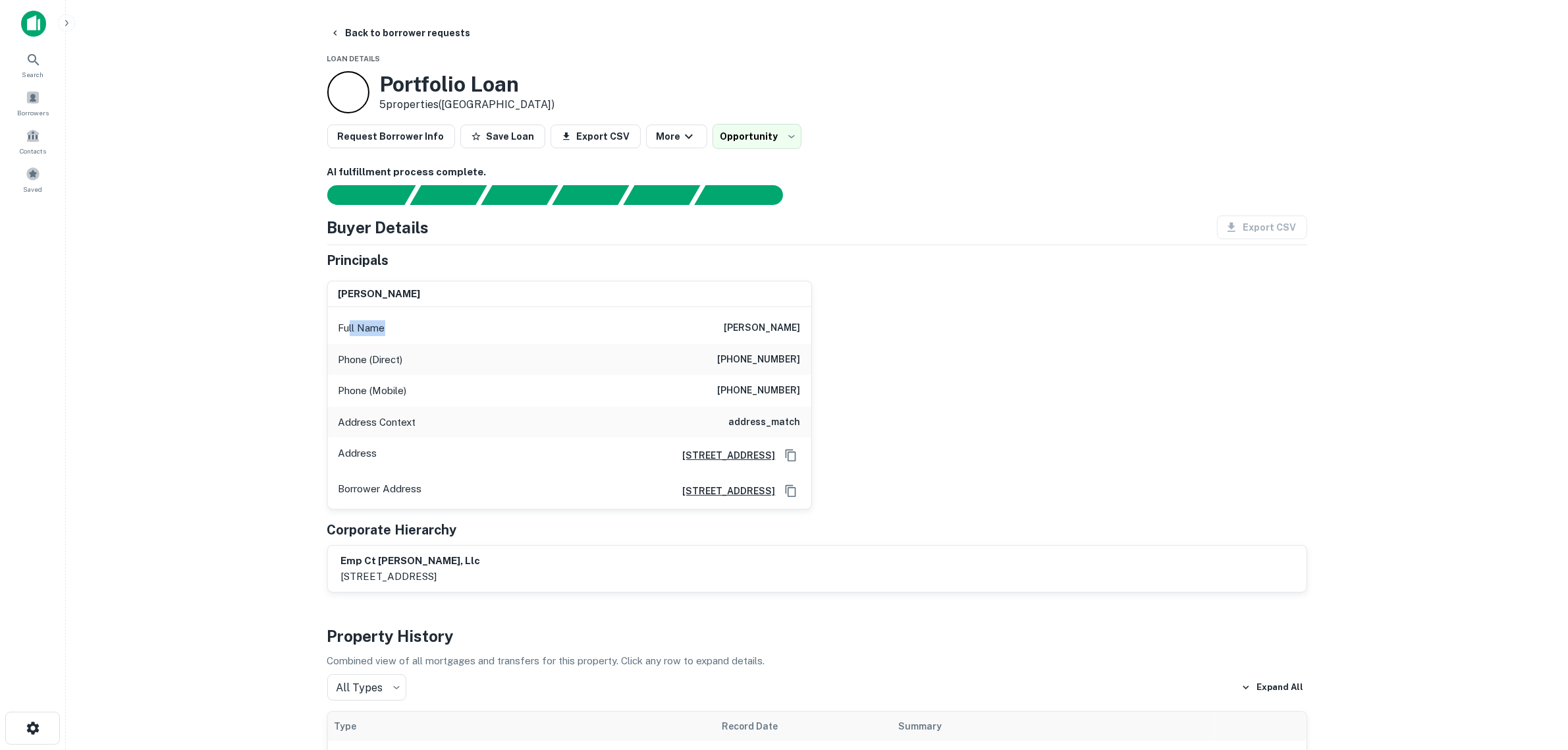
drag, startPoint x: 347, startPoint y: 333, endPoint x: 439, endPoint y: 334, distance: 92.0
click at [438, 334] on div "Full Name j scott cooper" at bounding box center [569, 328] width 483 height 32
drag, startPoint x: 356, startPoint y: 361, endPoint x: 412, endPoint y: 363, distance: 56.0
click at [412, 363] on div "Phone (Direct) (410) 252-1150" at bounding box center [569, 360] width 483 height 32
drag, startPoint x: 400, startPoint y: 391, endPoint x: 441, endPoint y: 390, distance: 41.0
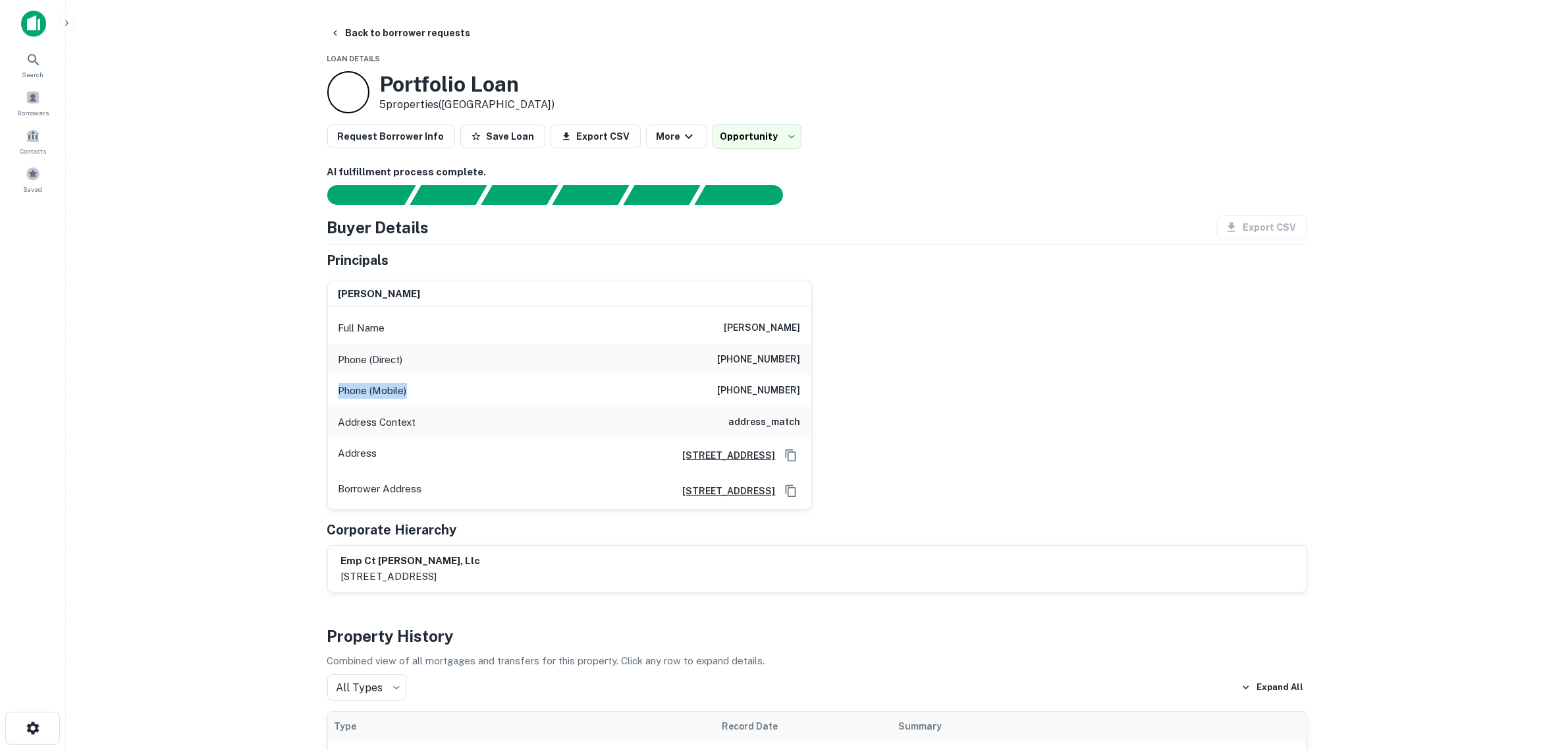
click at [441, 390] on div "Phone (Mobile) (410) 967-2720" at bounding box center [569, 390] width 483 height 32
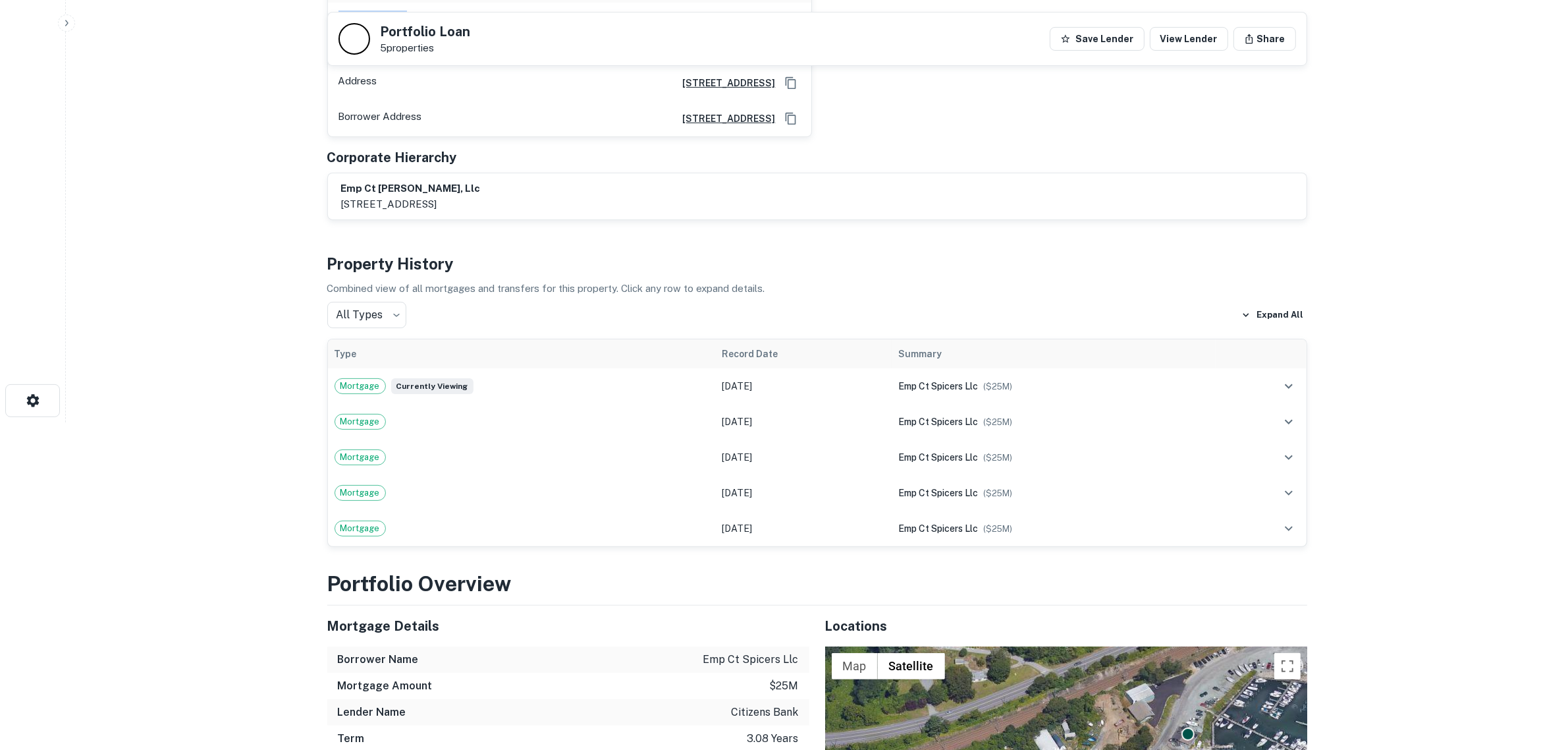
scroll to position [330, 0]
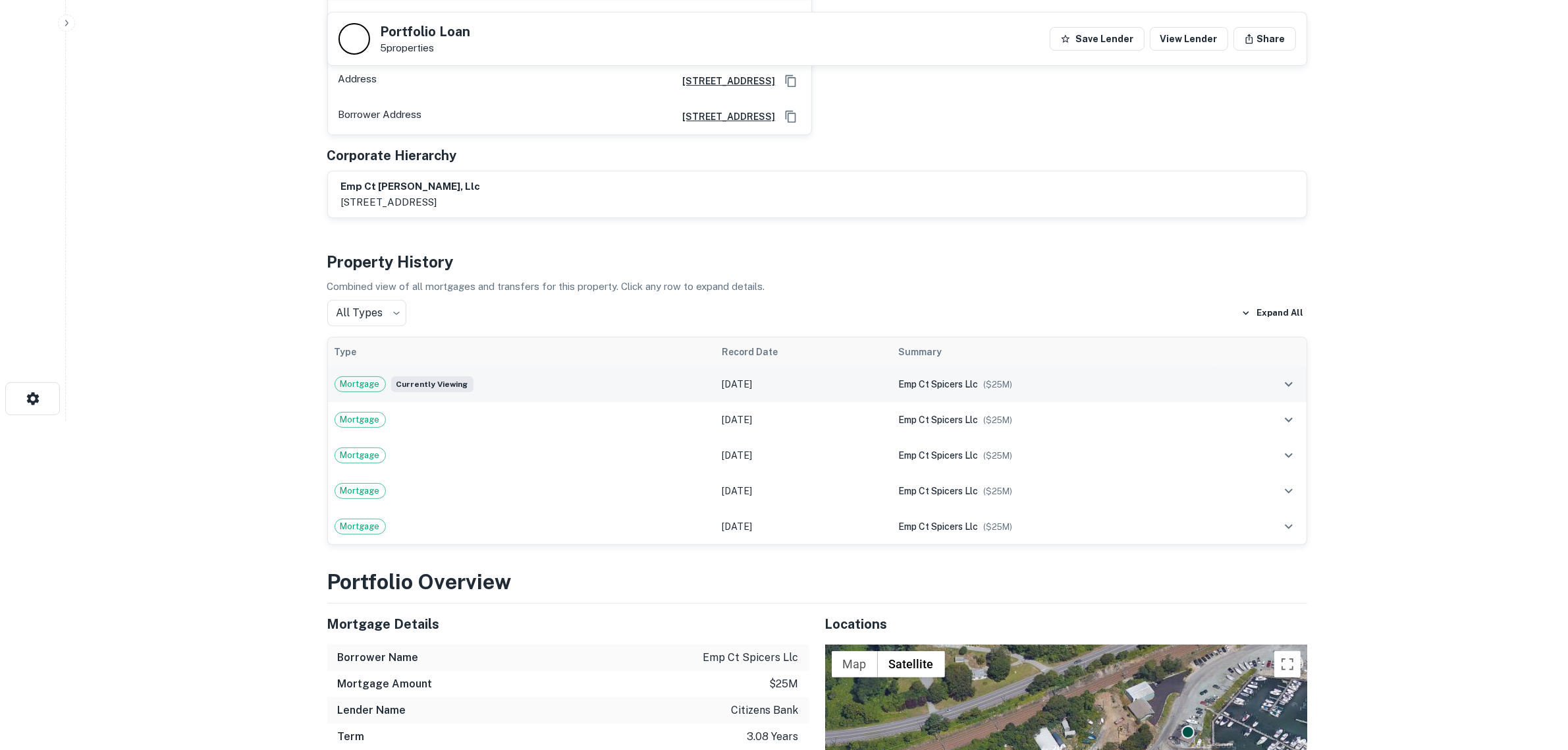
click at [356, 387] on span "Mortgage" at bounding box center [360, 384] width 50 height 13
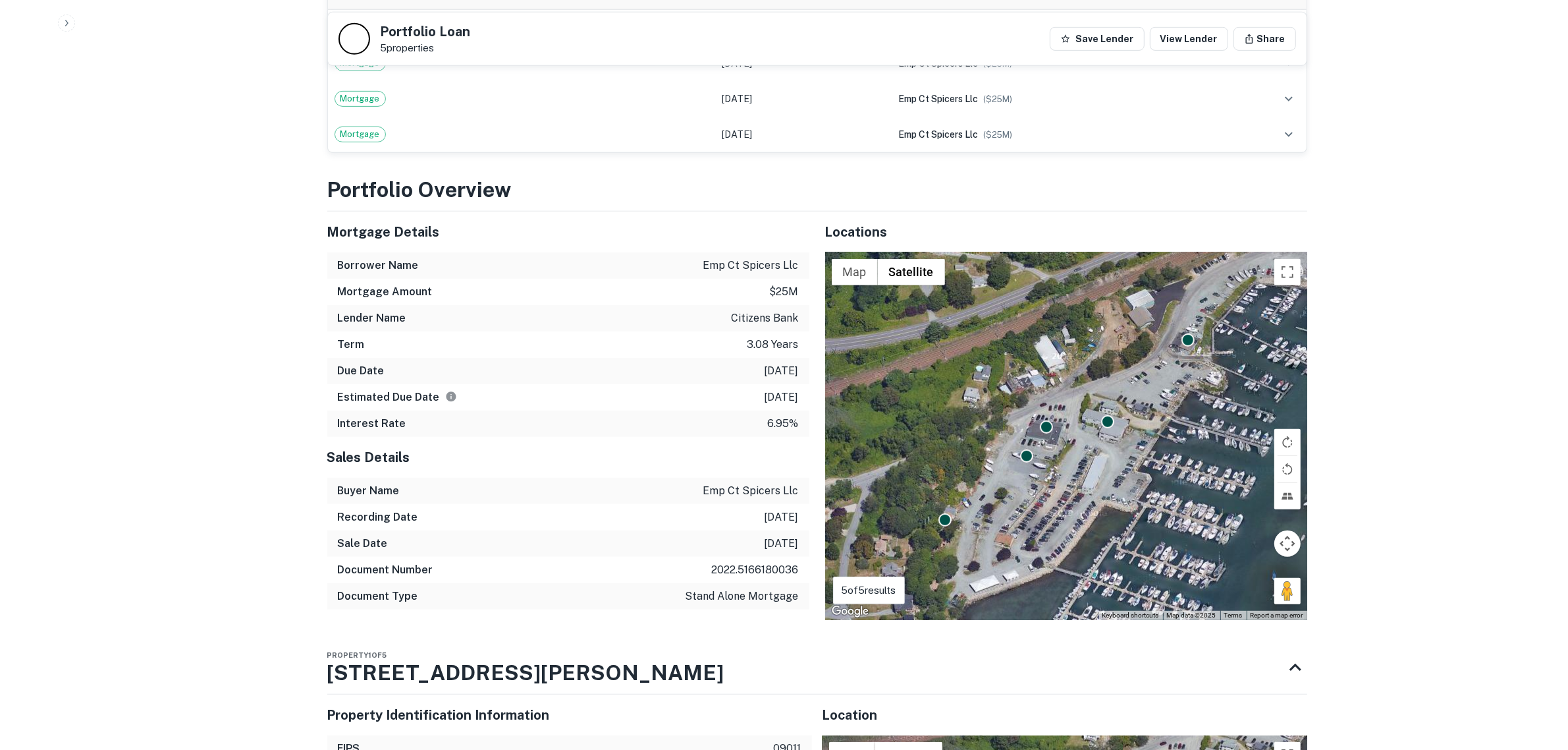
scroll to position [823, 0]
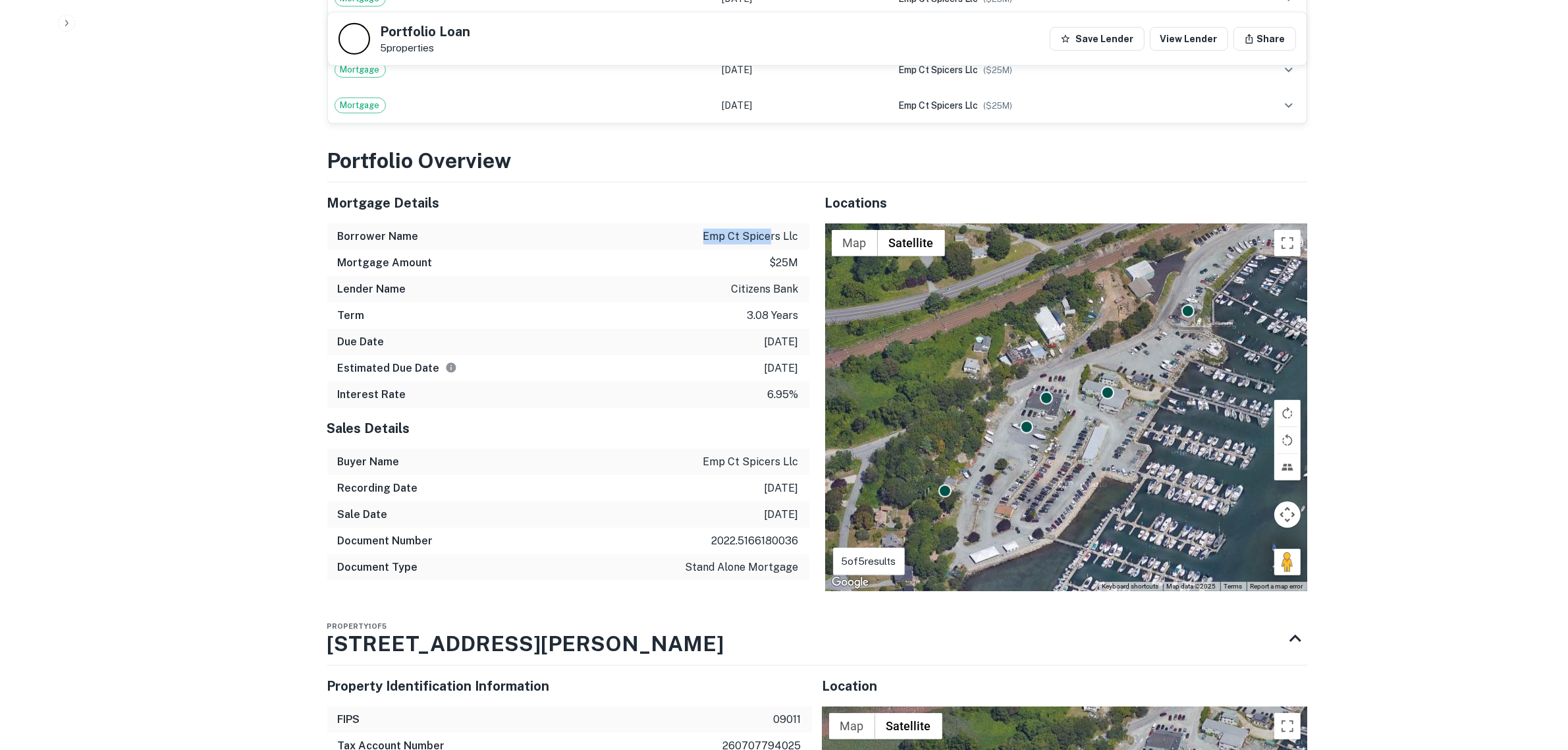
drag, startPoint x: 708, startPoint y: 236, endPoint x: 773, endPoint y: 238, distance: 65.0
click at [773, 238] on p "emp ct spicers llc" at bounding box center [751, 236] width 95 height 16
click at [778, 261] on p "$25m" at bounding box center [784, 262] width 29 height 16
click at [784, 295] on p "citizens bank" at bounding box center [764, 288] width 67 height 16
drag, startPoint x: 752, startPoint y: 342, endPoint x: 790, endPoint y: 337, distance: 38.3
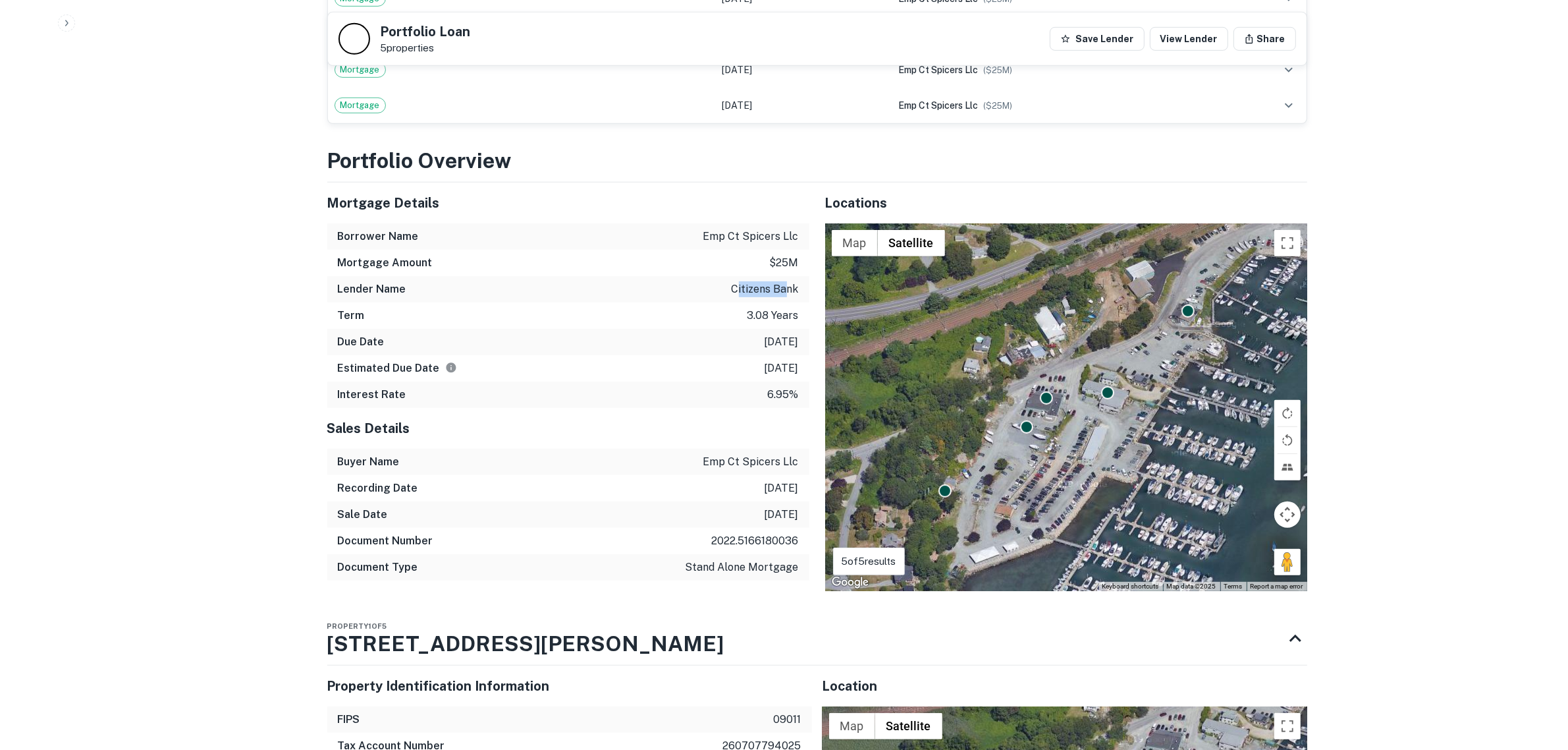
click at [790, 337] on p "11/30/2025" at bounding box center [781, 342] width 34 height 16
drag, startPoint x: 752, startPoint y: 363, endPoint x: 795, endPoint y: 359, distance: 43.2
click at [795, 359] on div "Estimated Due Date 11/30/2025" at bounding box center [568, 368] width 482 height 27
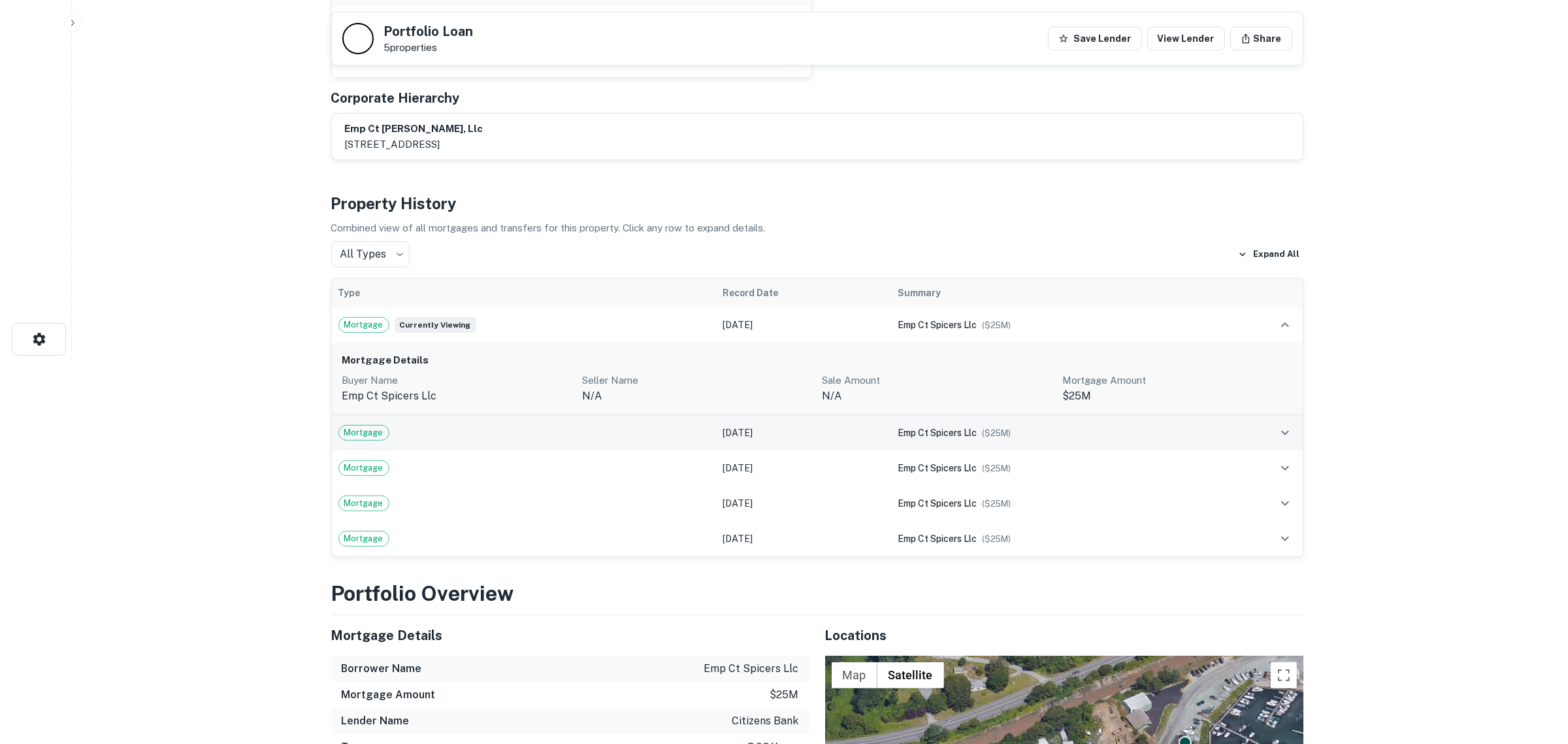
scroll to position [0, 0]
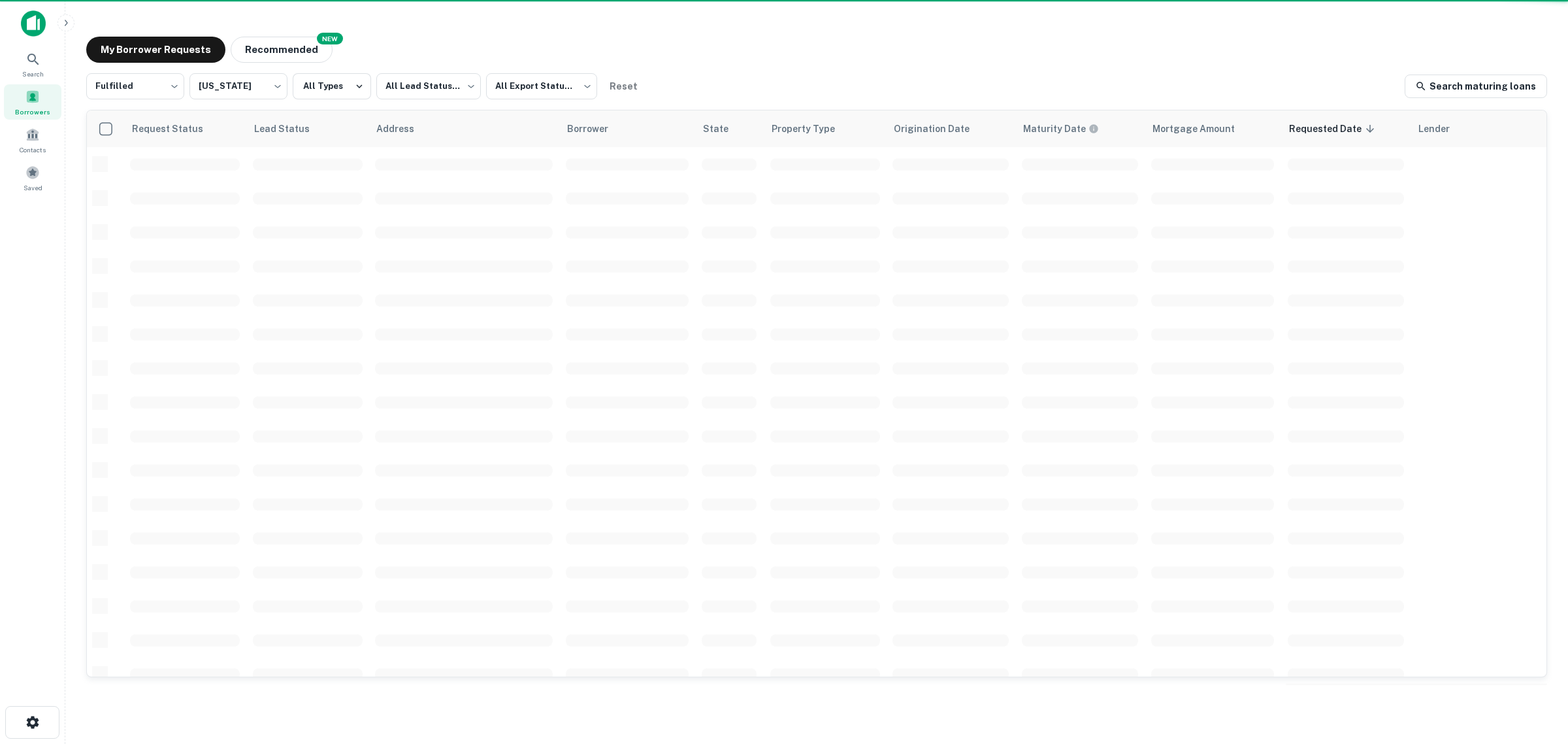
scroll to position [321, 0]
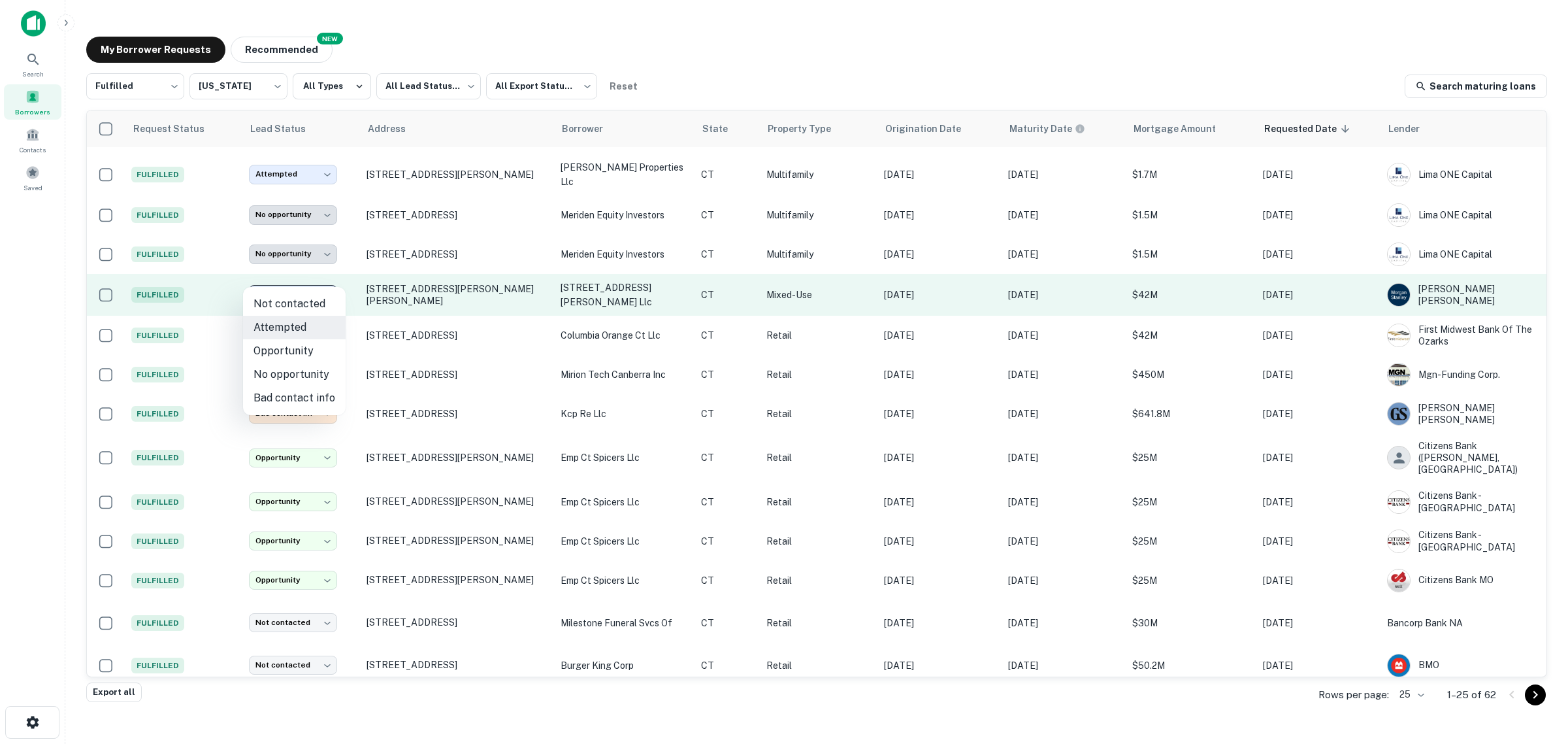
click at [318, 284] on body "**********" at bounding box center [784, 372] width 1568 height 744
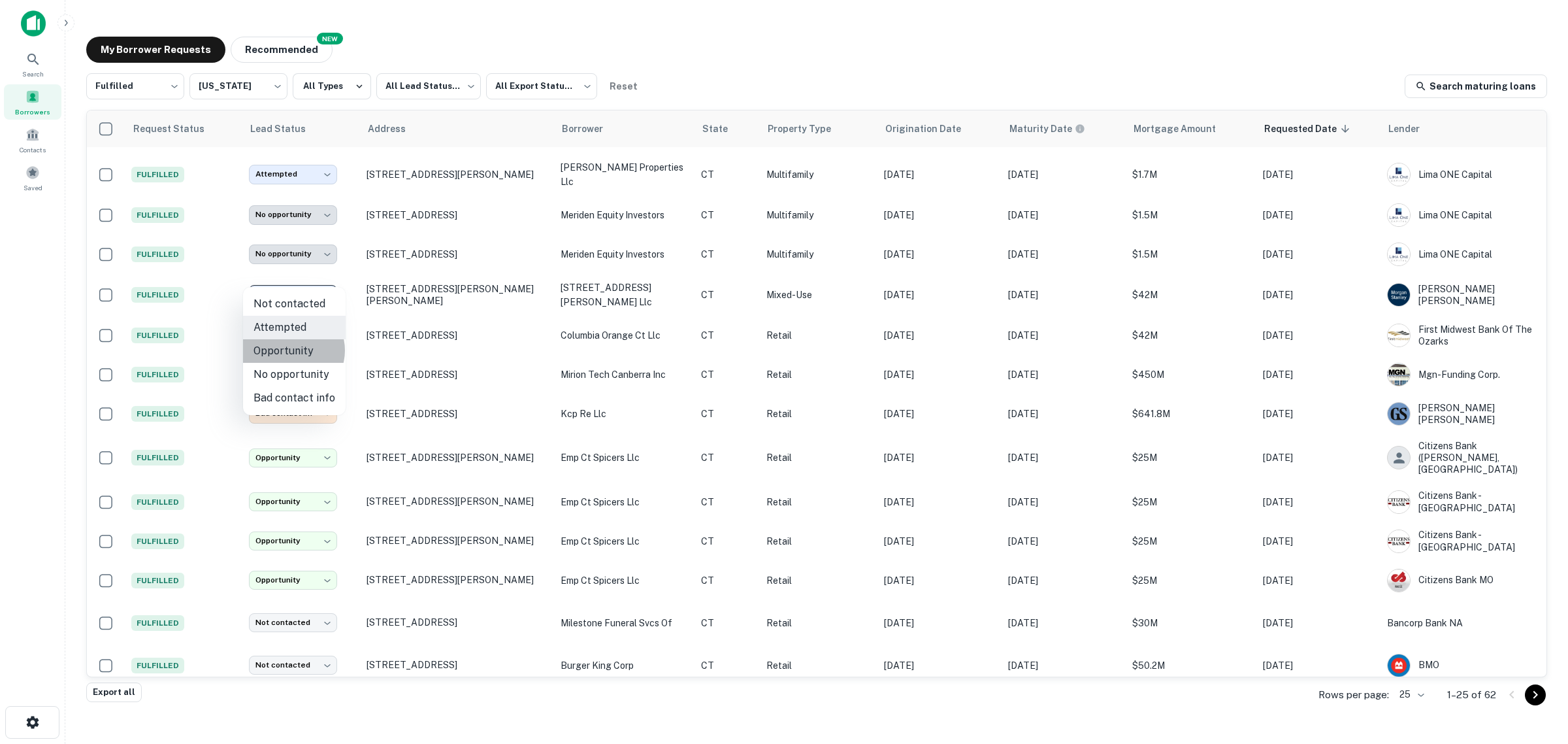
click at [291, 351] on li "Opportunity" at bounding box center [294, 351] width 103 height 24
type input "**********"
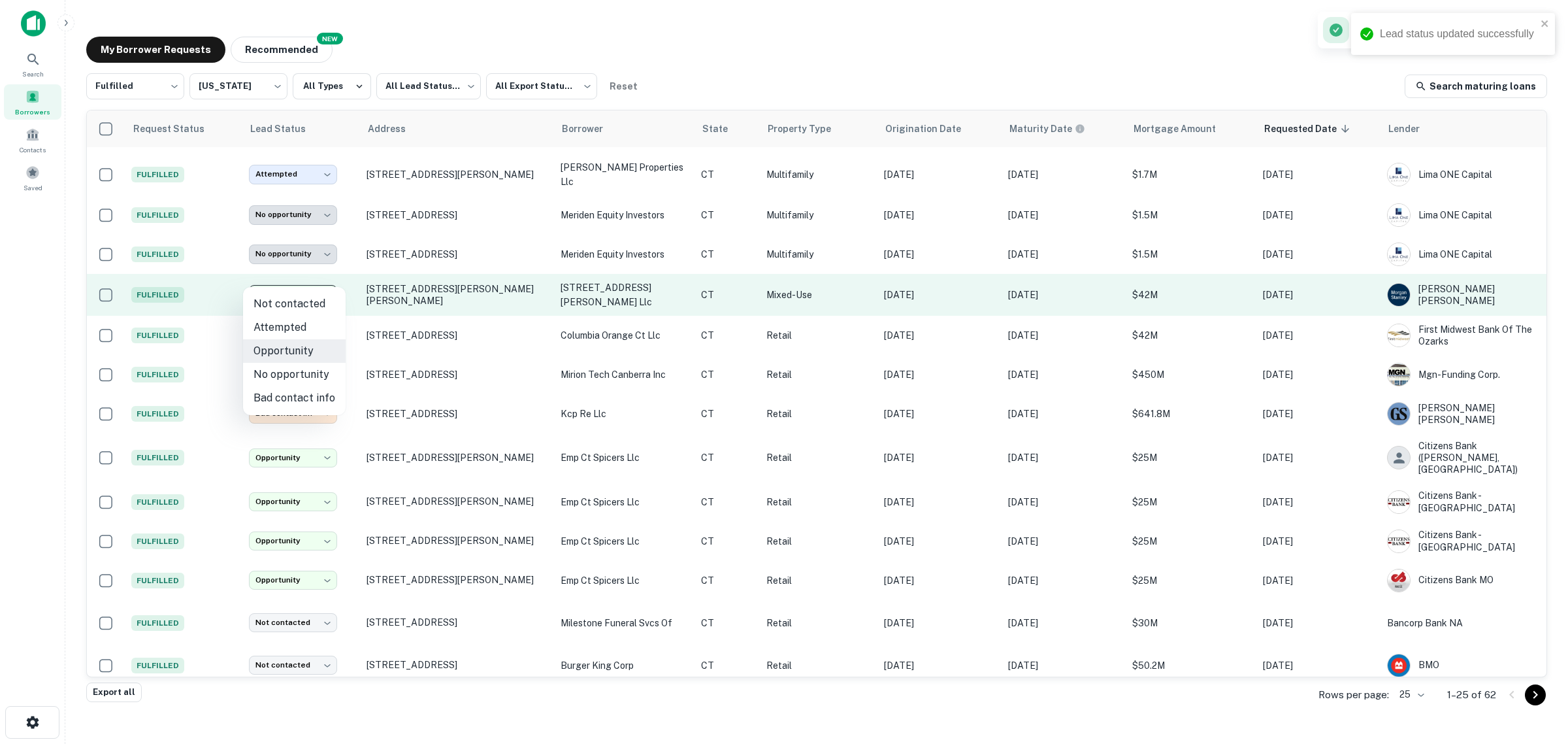
click at [314, 276] on body "**********" at bounding box center [784, 372] width 1568 height 744
click at [301, 282] on body "**********" at bounding box center [784, 372] width 1568 height 744
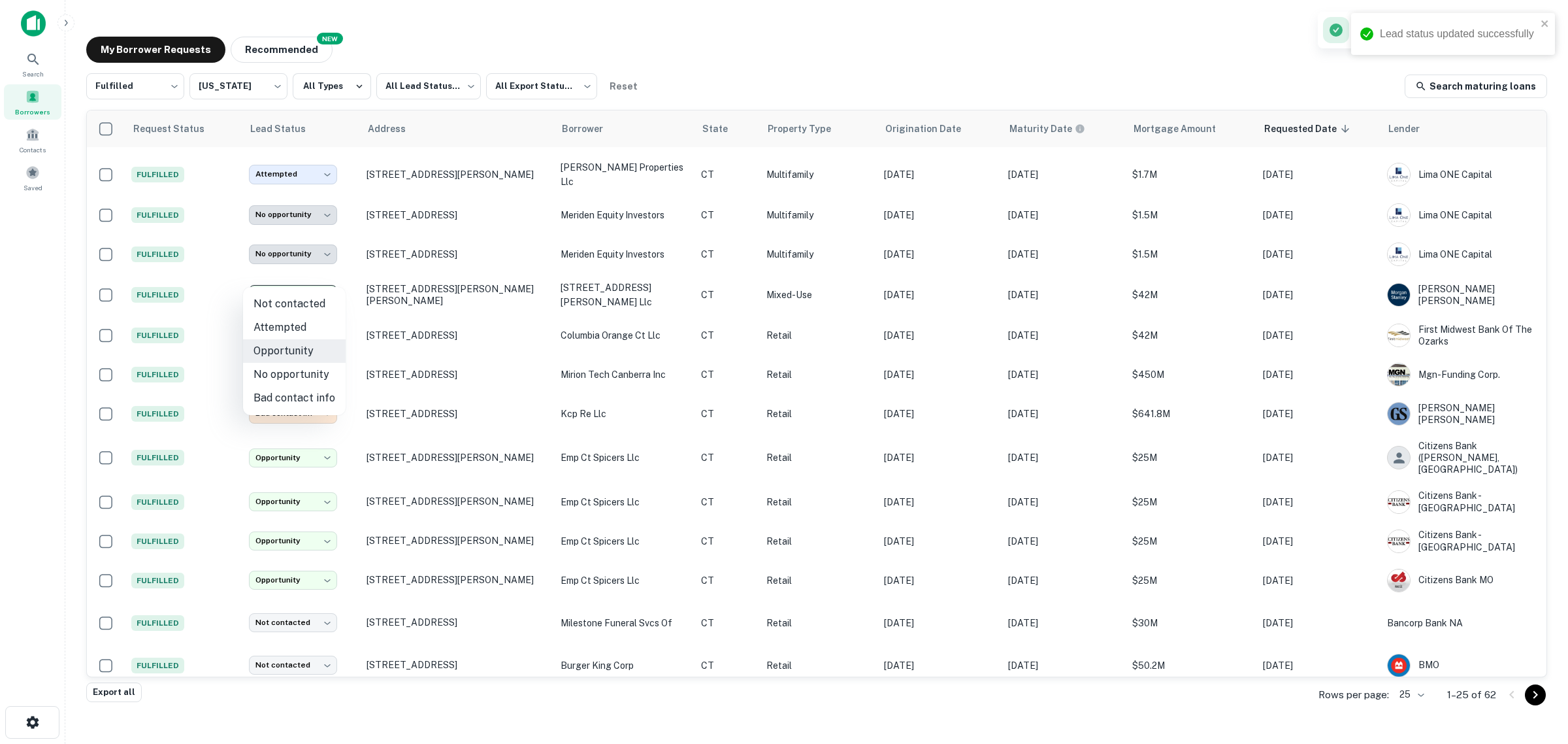
click at [289, 325] on li "Attempted" at bounding box center [294, 328] width 103 height 24
type input "*********"
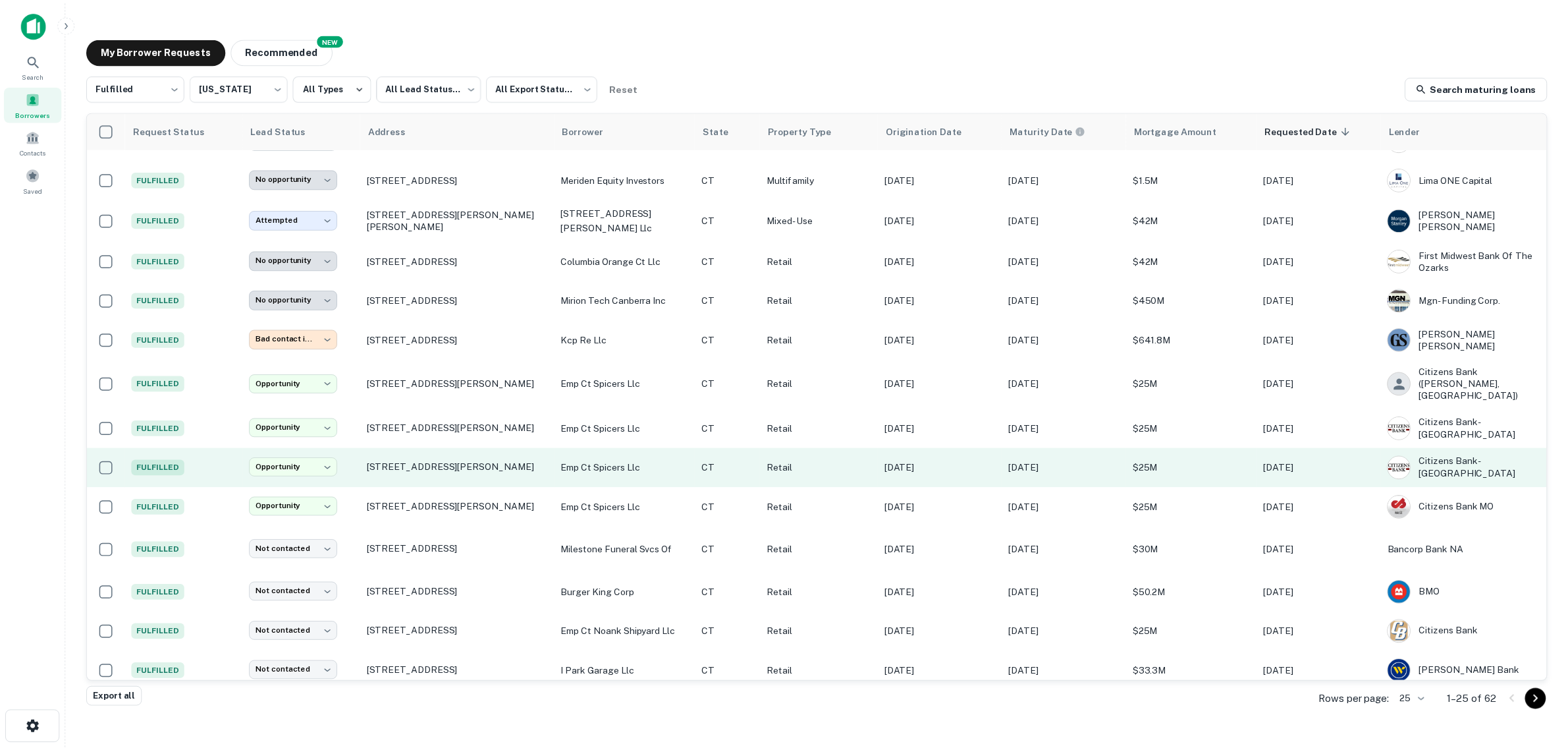
scroll to position [405, 0]
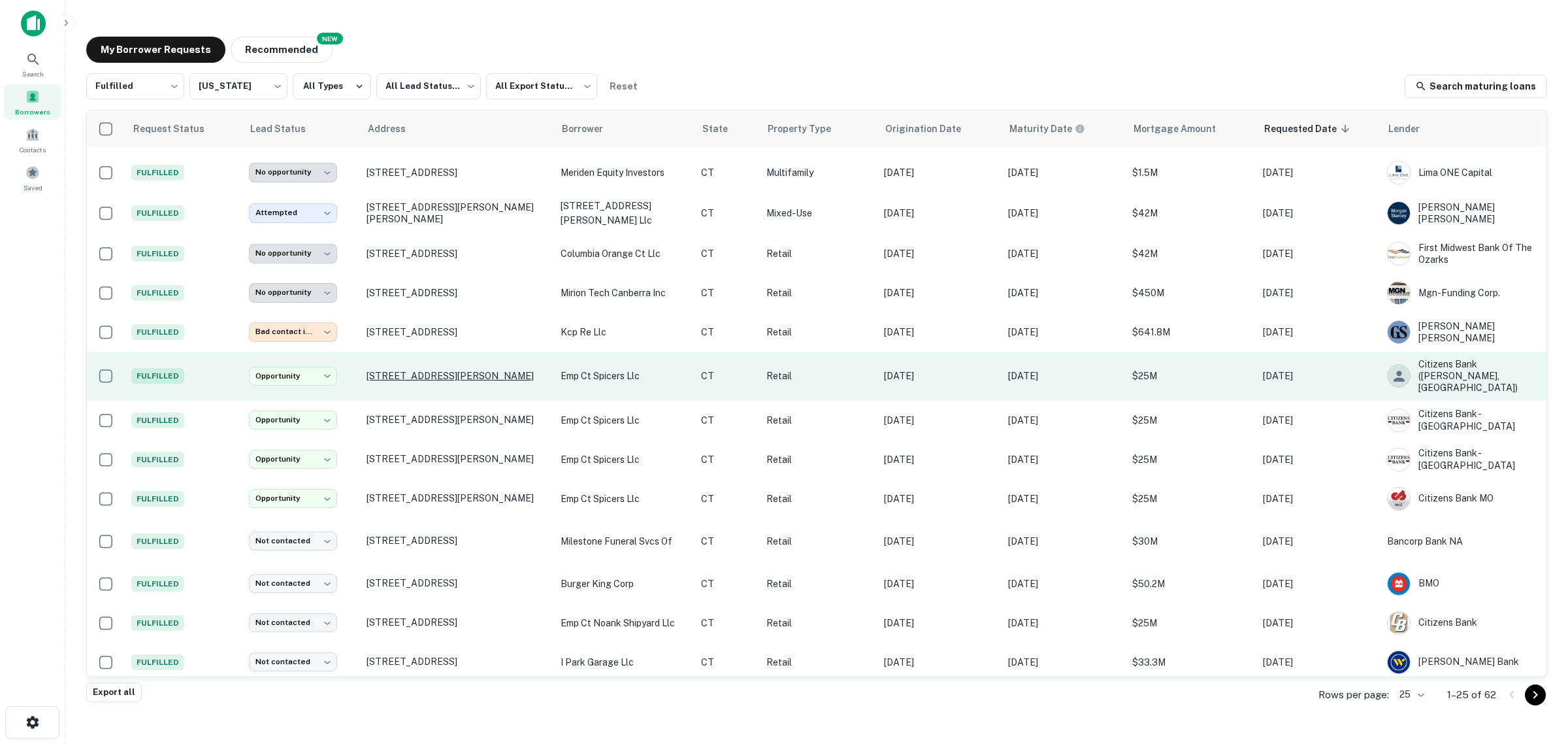
click at [428, 370] on p "75 Marsh Rd Groton, CT06340" at bounding box center [457, 375] width 181 height 12
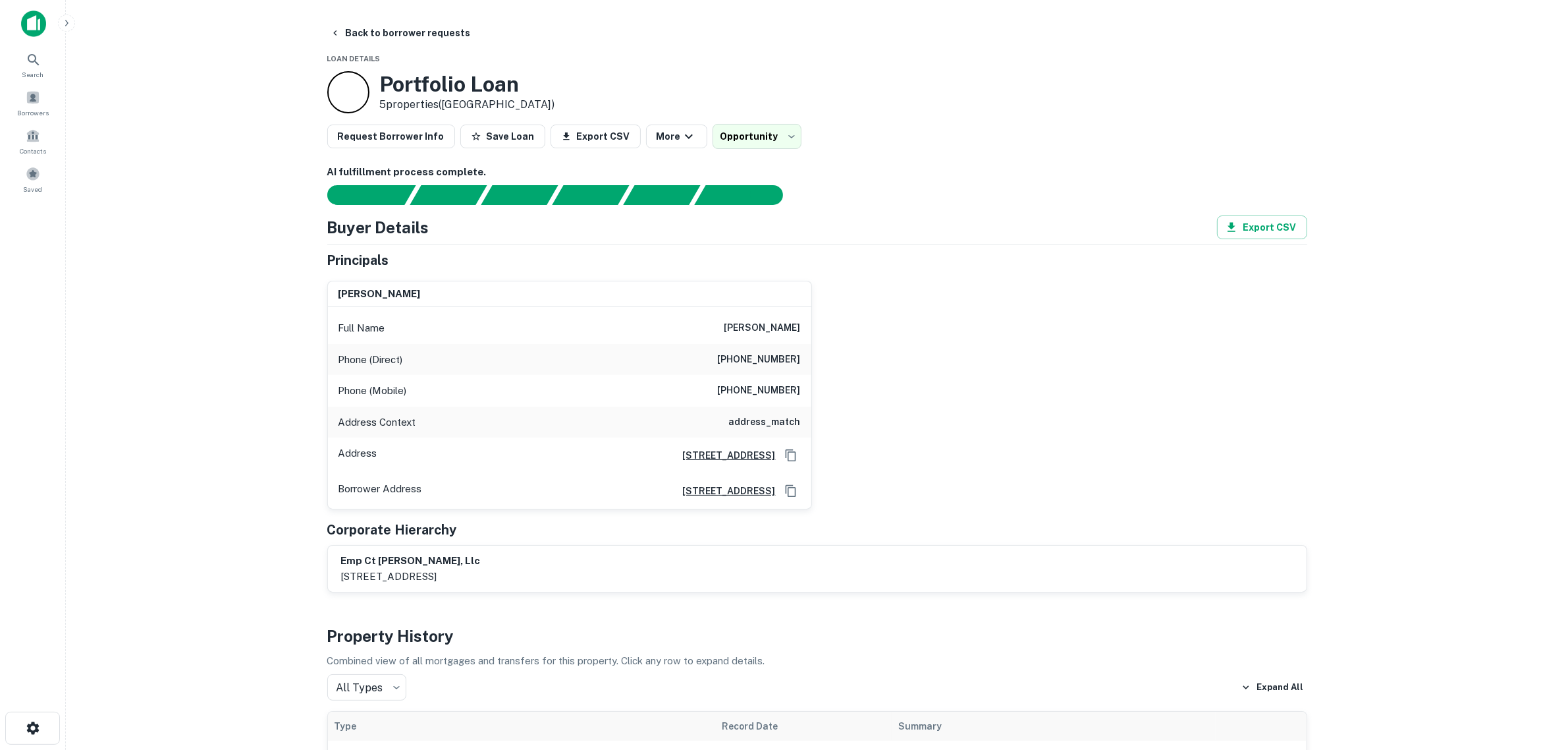
drag, startPoint x: 711, startPoint y: 330, endPoint x: 802, endPoint y: 320, distance: 91.5
click at [802, 320] on div "Full Name j scott cooper" at bounding box center [569, 328] width 483 height 32
copy h6 "j scott cooper"
click at [247, 328] on main "**********" at bounding box center [816, 375] width 1502 height 750
click at [697, 330] on div "Full Name j scott cooper" at bounding box center [569, 328] width 483 height 32
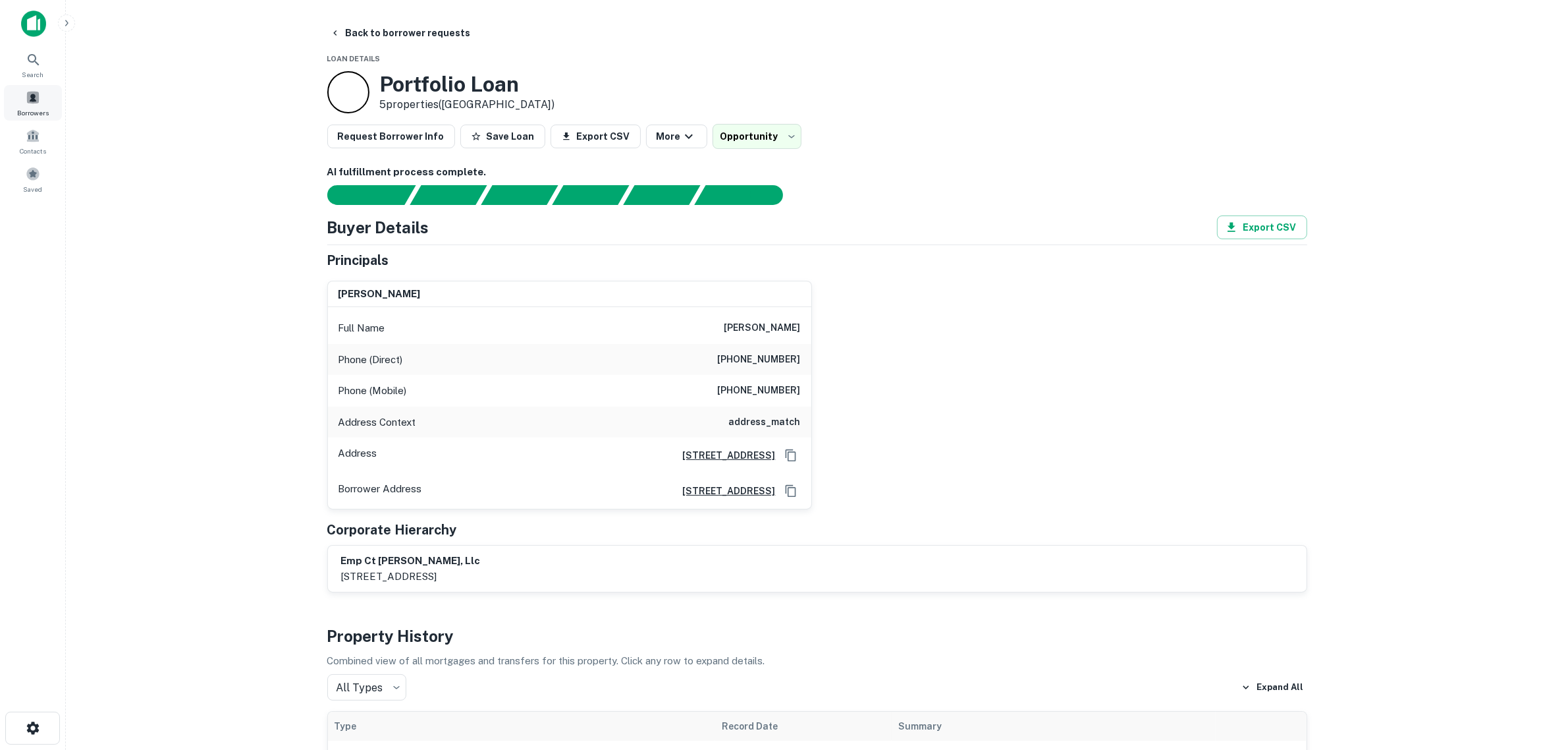
click at [40, 97] on div "Borrowers" at bounding box center [32, 103] width 58 height 36
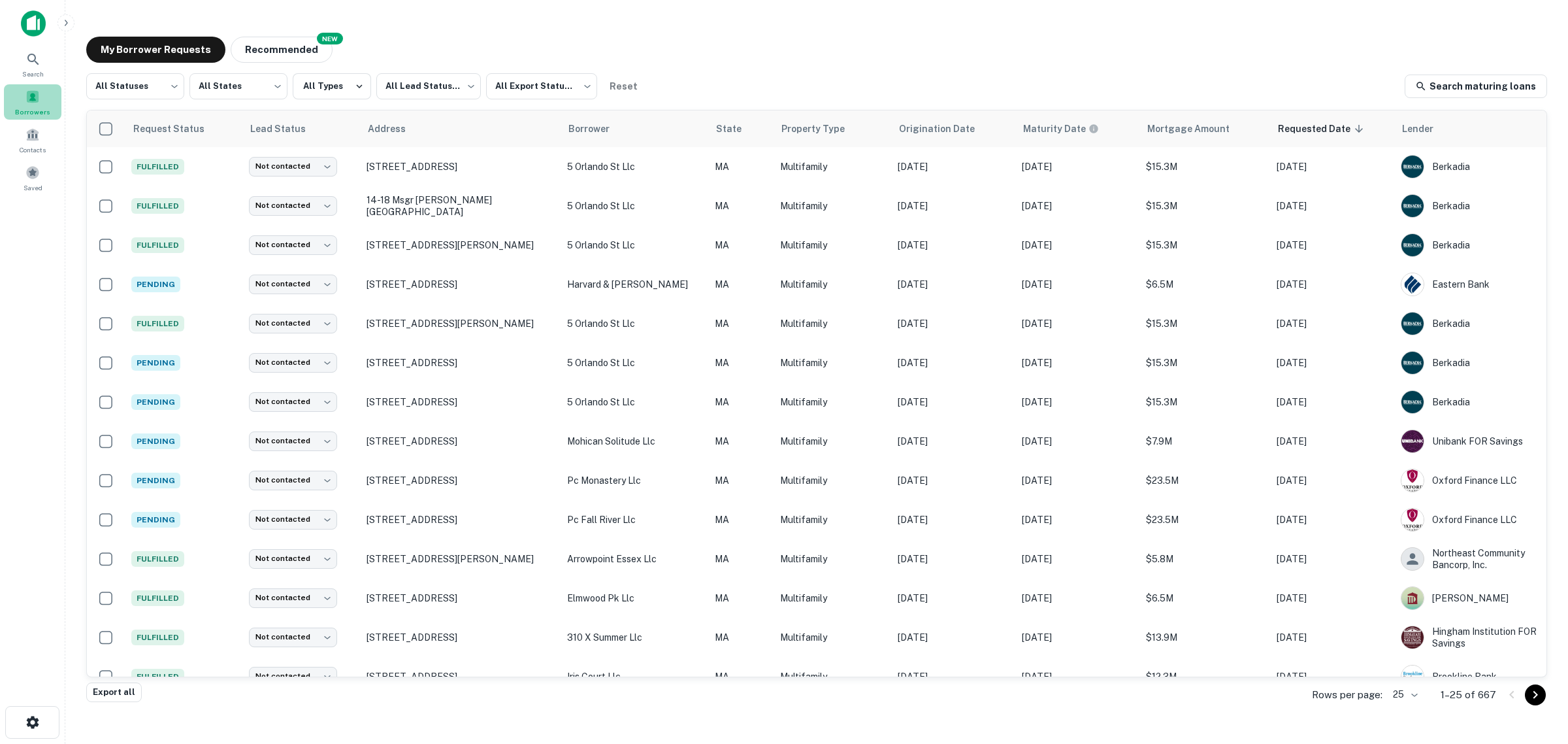
click at [39, 100] on span at bounding box center [33, 97] width 15 height 15
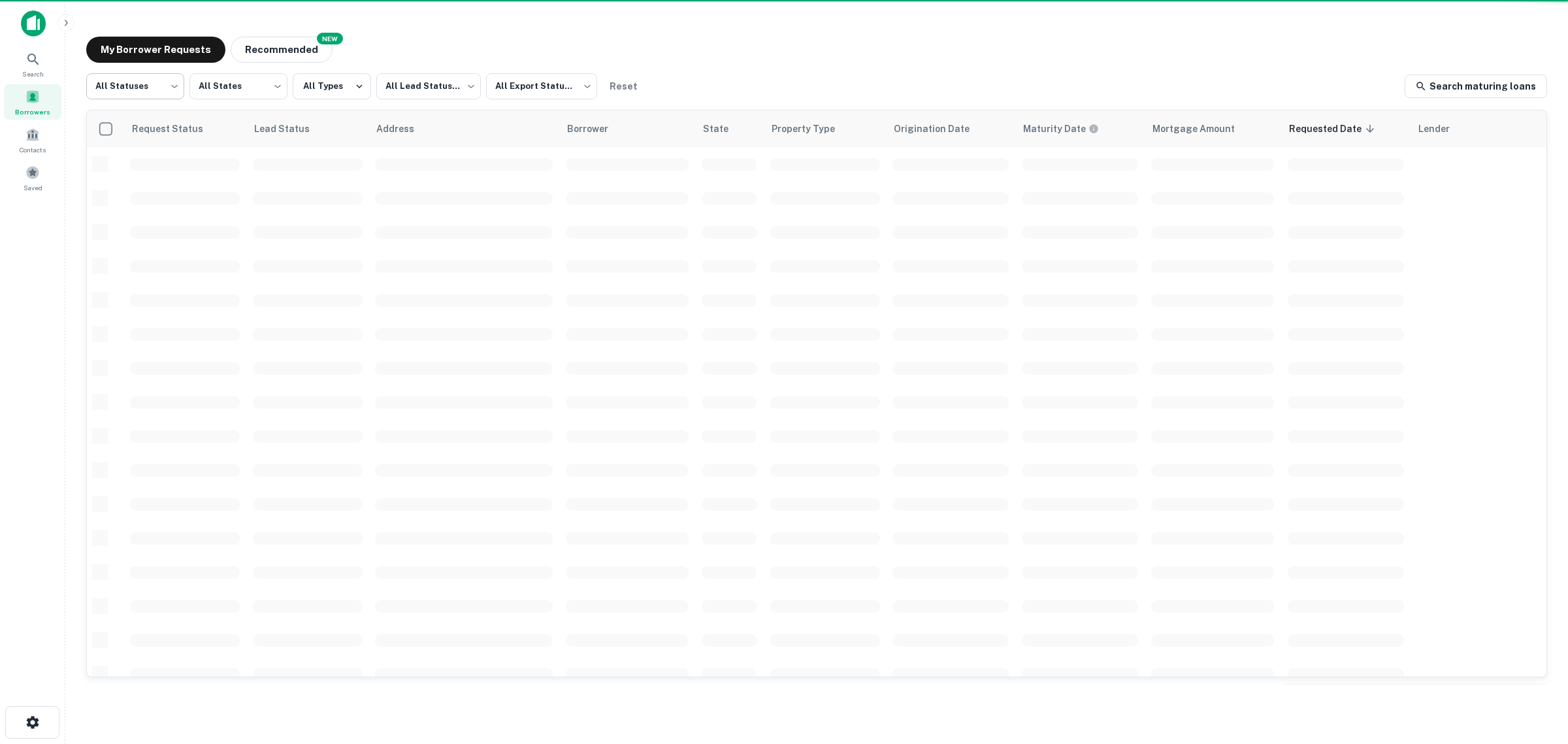
click at [157, 87] on body "Search Borrowers Contacts Saved My Borrower Requests NEW Recommended All Status…" at bounding box center [784, 372] width 1568 height 744
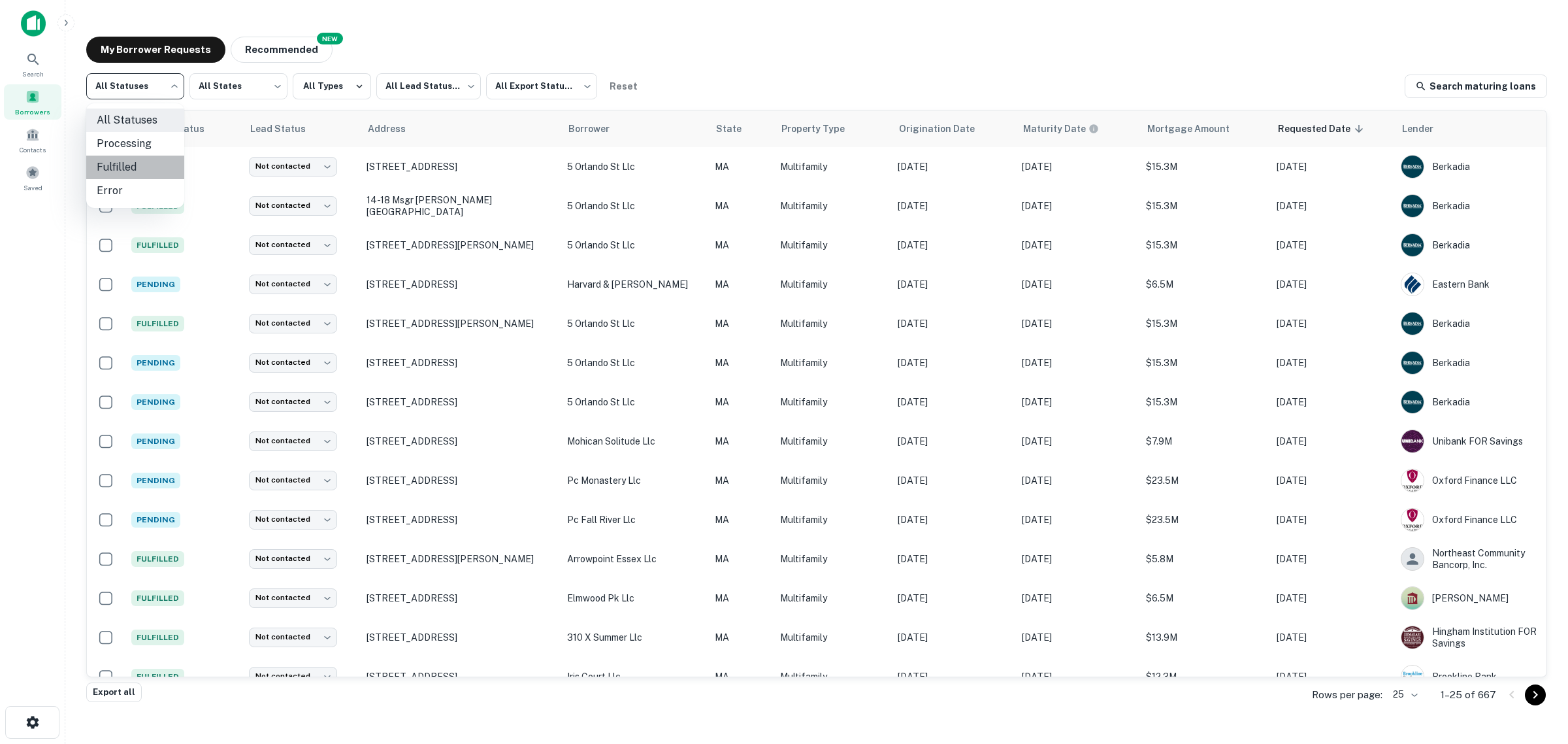
click at [139, 162] on li "Fulfilled" at bounding box center [135, 167] width 98 height 24
type input "*********"
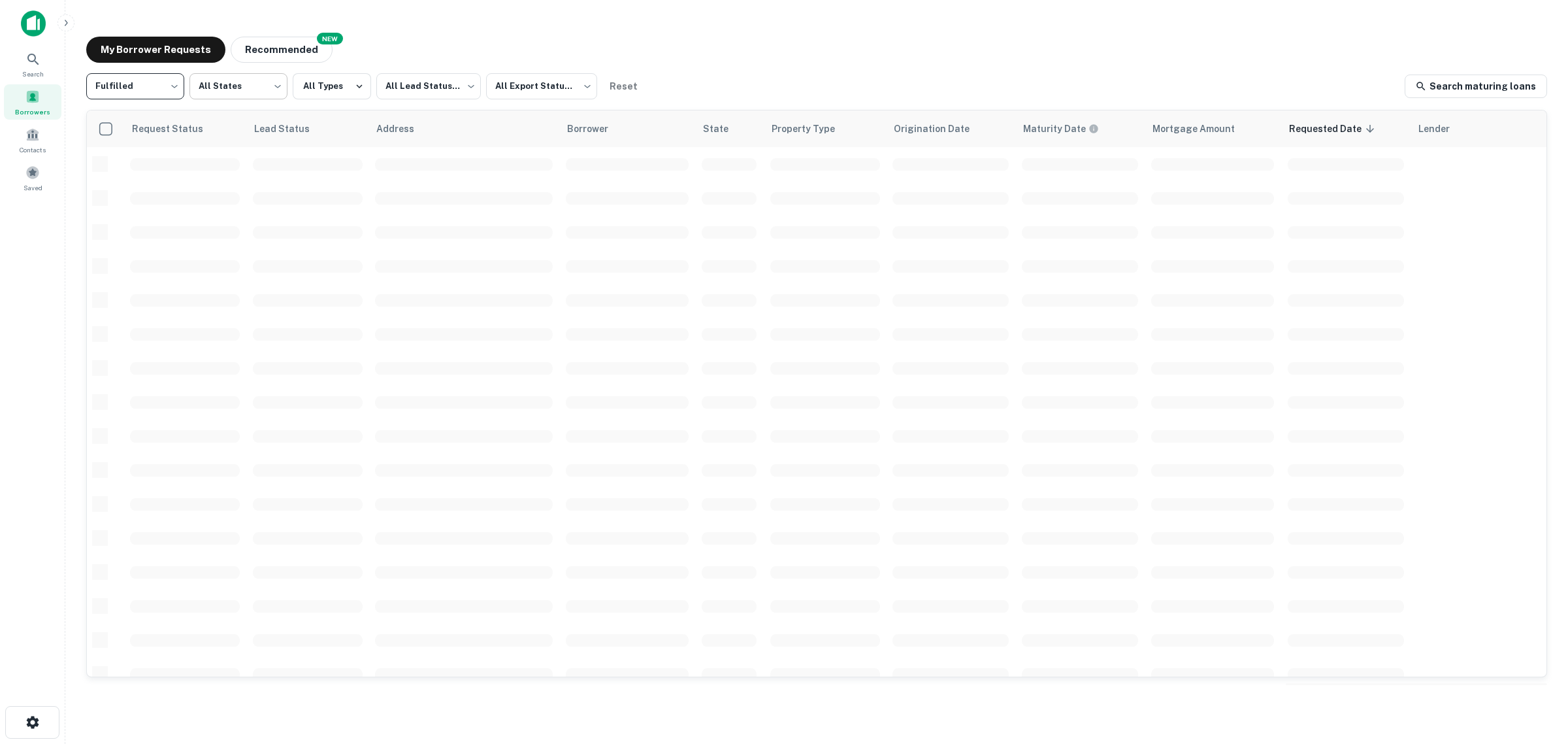
click at [251, 80] on body "Search Borrowers Contacts Saved My Borrower Requests NEW Recommended Fulfilled …" at bounding box center [784, 372] width 1568 height 744
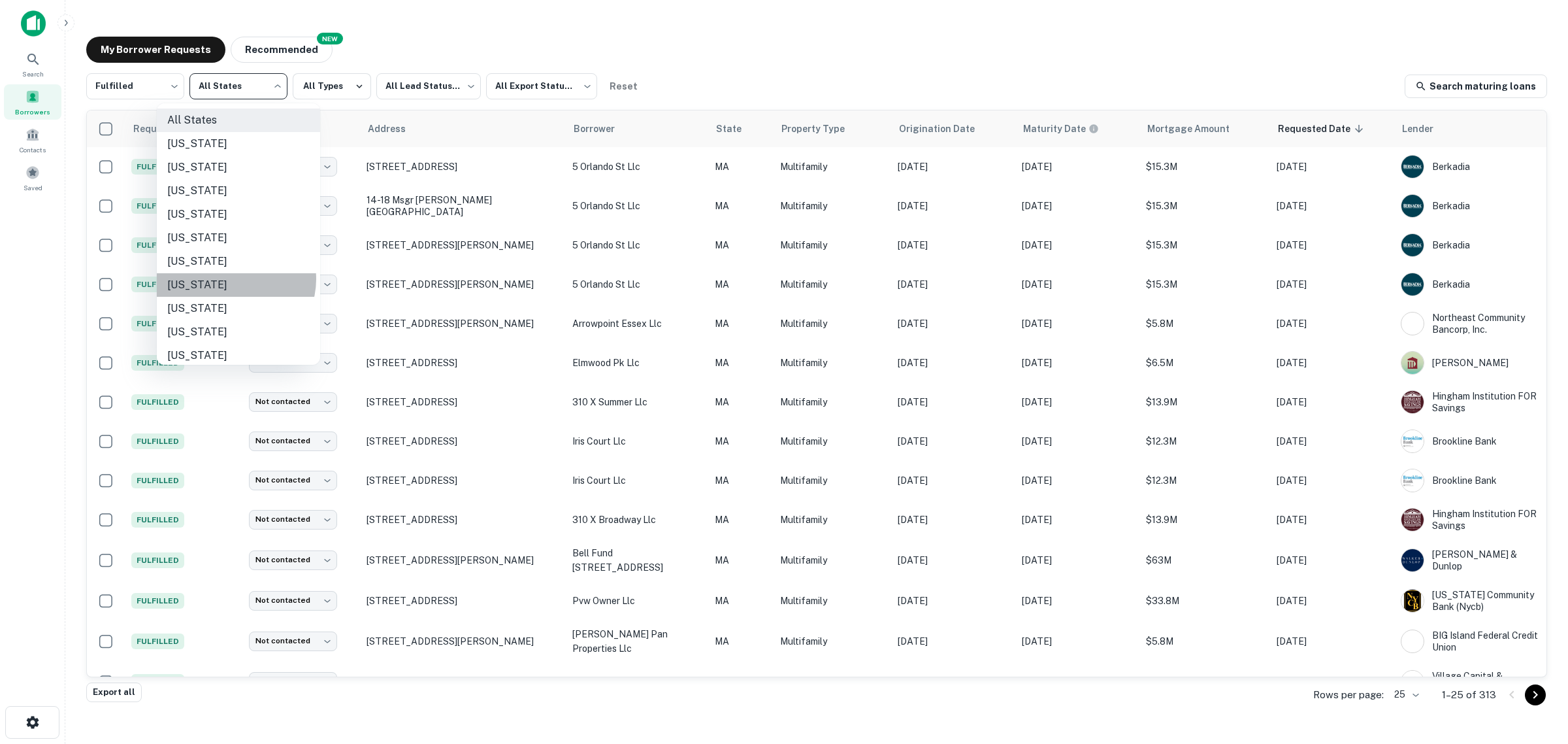
click at [235, 279] on li "Connecticut" at bounding box center [239, 285] width 163 height 24
type input "**"
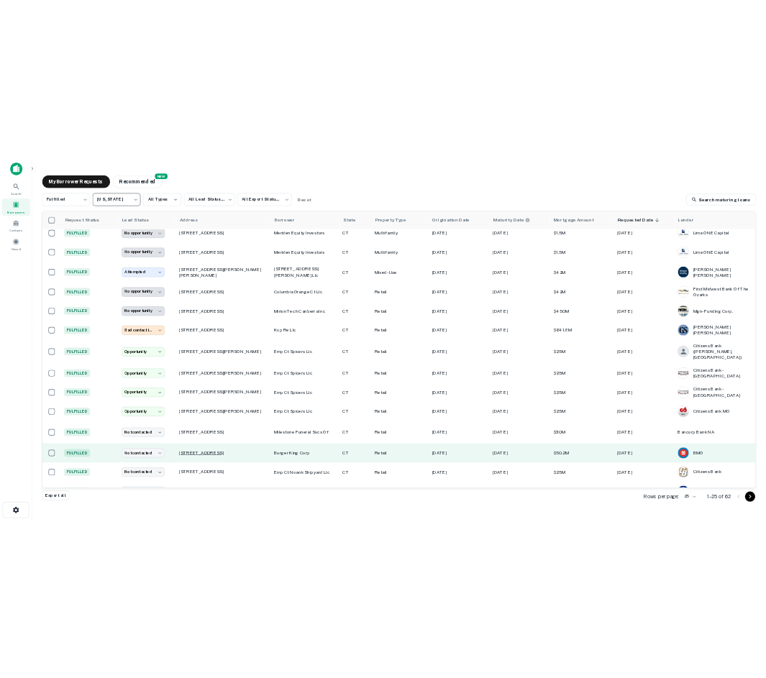
scroll to position [412, 0]
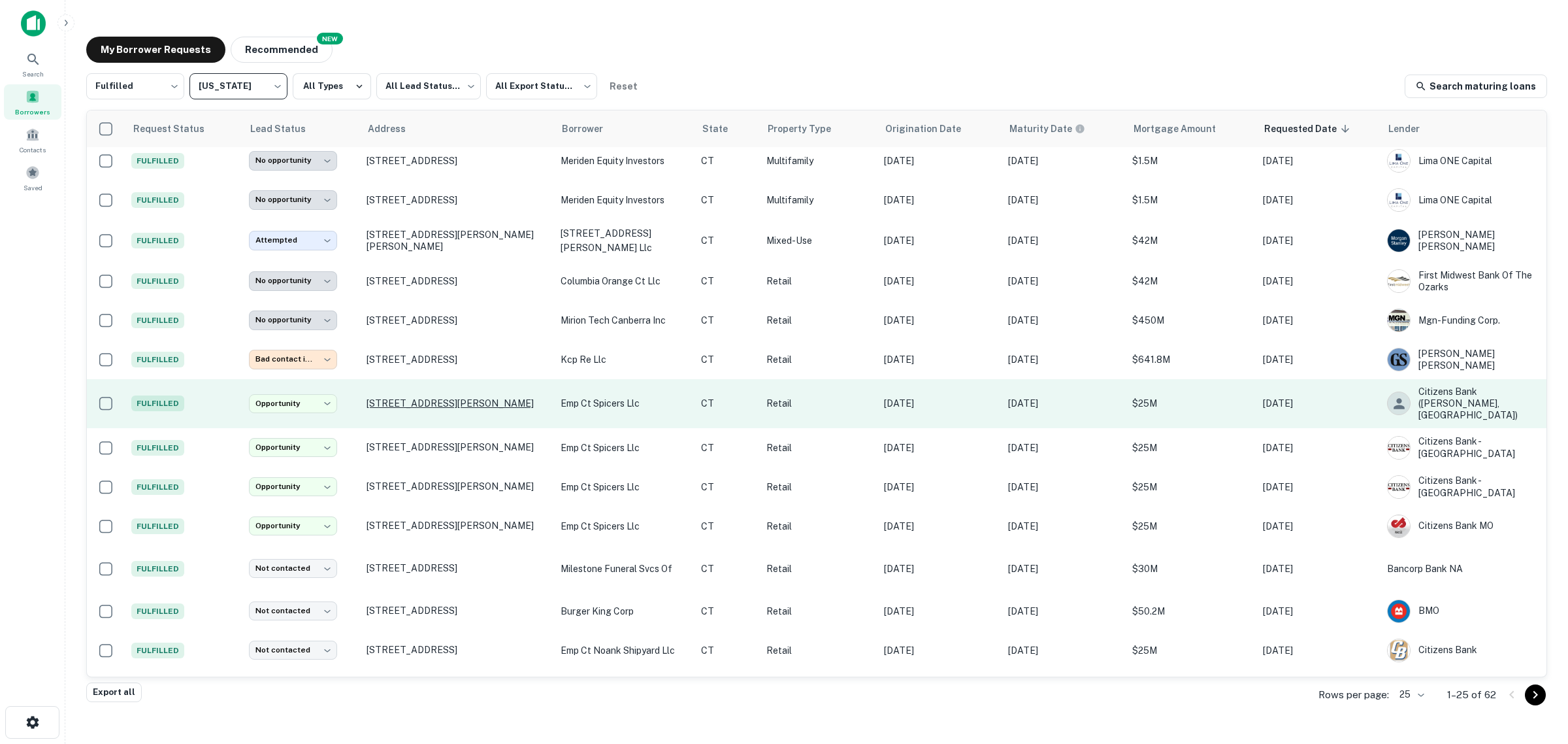
click at [449, 397] on p "75 Marsh Rd Groton, CT06340" at bounding box center [457, 402] width 181 height 12
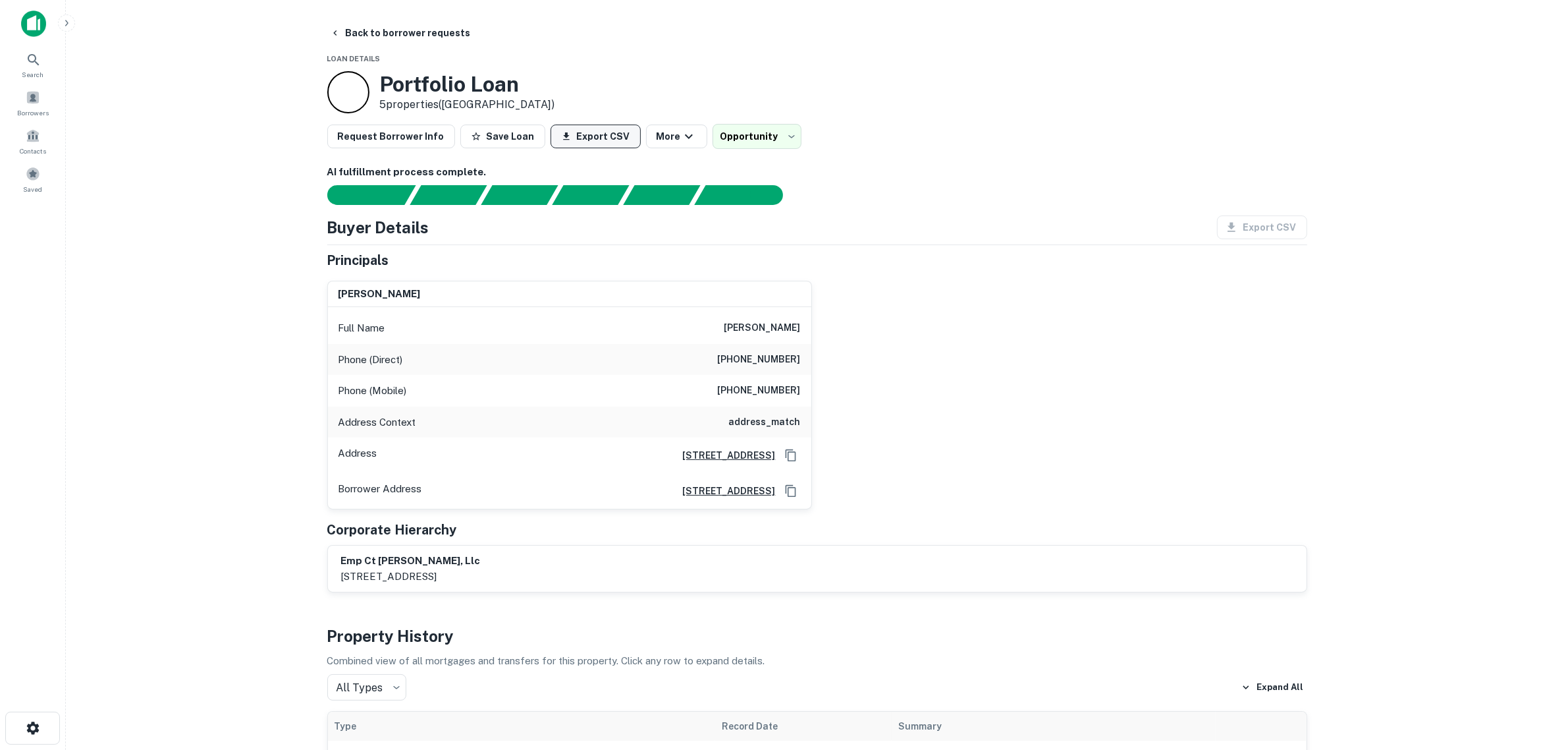
click at [577, 139] on button "Export CSV" at bounding box center [595, 136] width 91 height 24
drag, startPoint x: 182, startPoint y: 545, endPoint x: 228, endPoint y: 448, distance: 107.4
click at [182, 545] on main "**********" at bounding box center [816, 375] width 1502 height 750
